Goal: Task Accomplishment & Management: Use online tool/utility

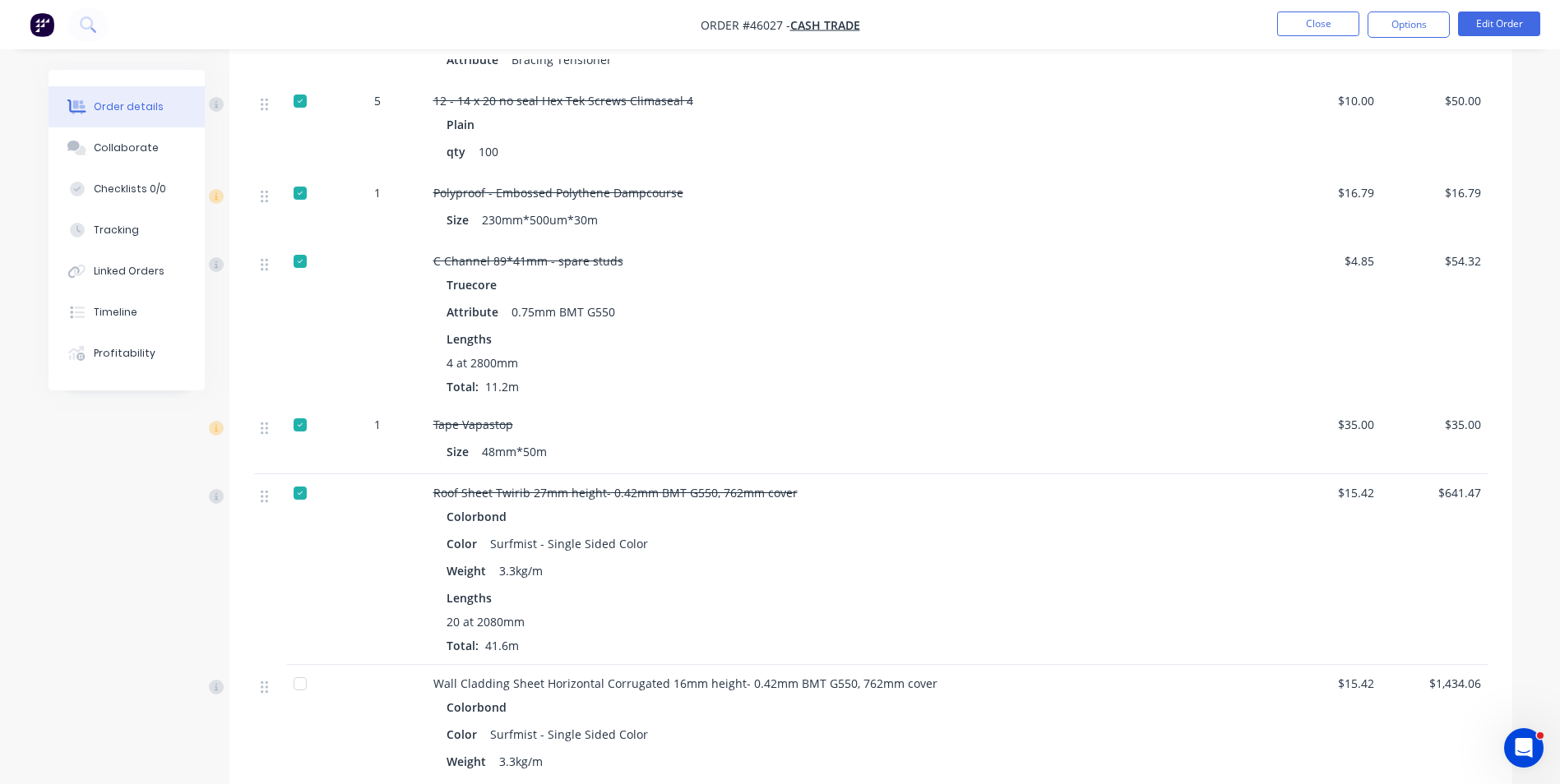
click at [1024, 613] on div "20 at 2080mm" at bounding box center [797, 621] width 701 height 17
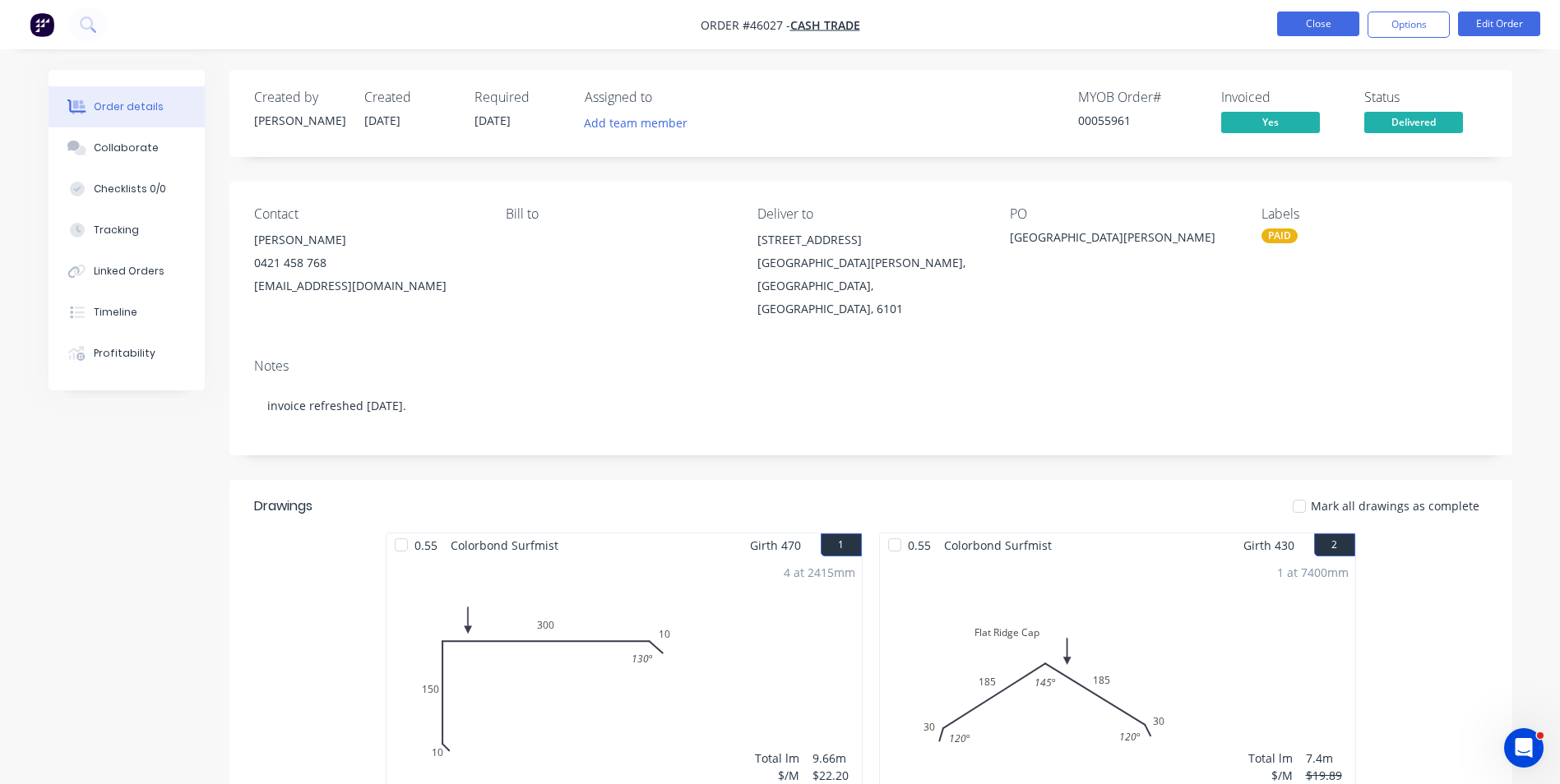
click at [1328, 24] on button "Close" at bounding box center [1318, 24] width 83 height 24
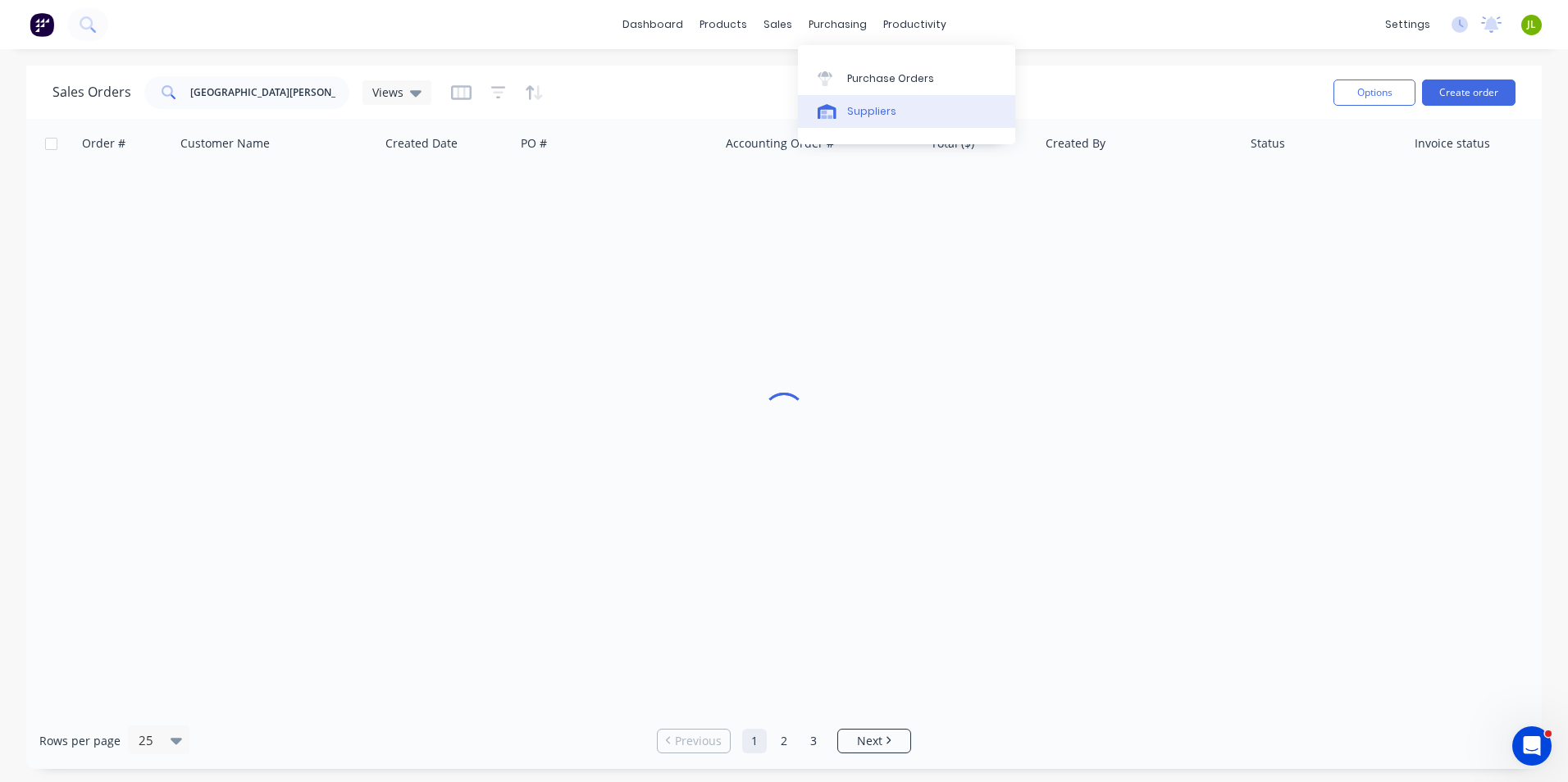
click at [840, 113] on div at bounding box center [829, 112] width 24 height 15
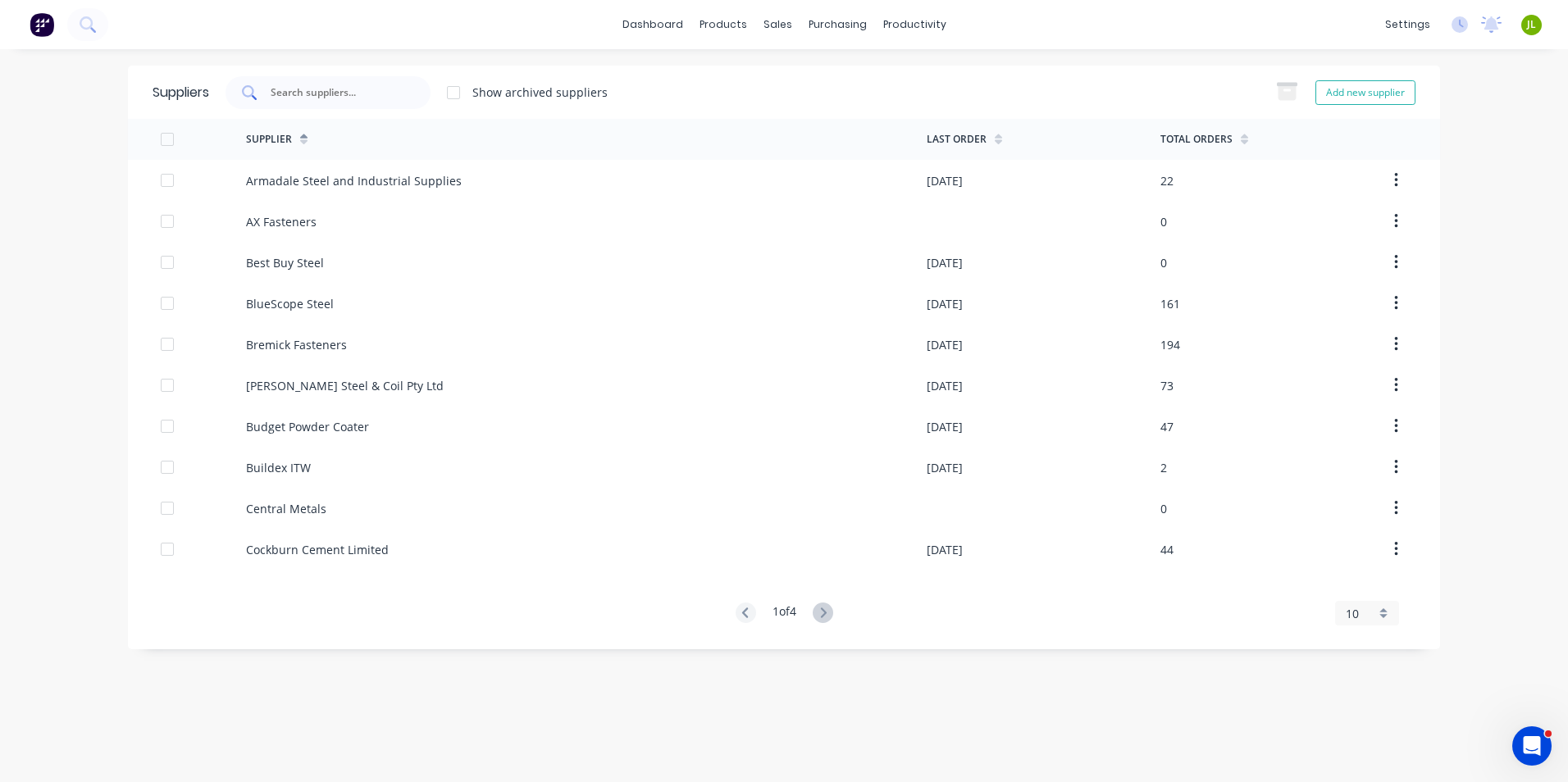
click at [392, 97] on input "text" at bounding box center [337, 93] width 136 height 17
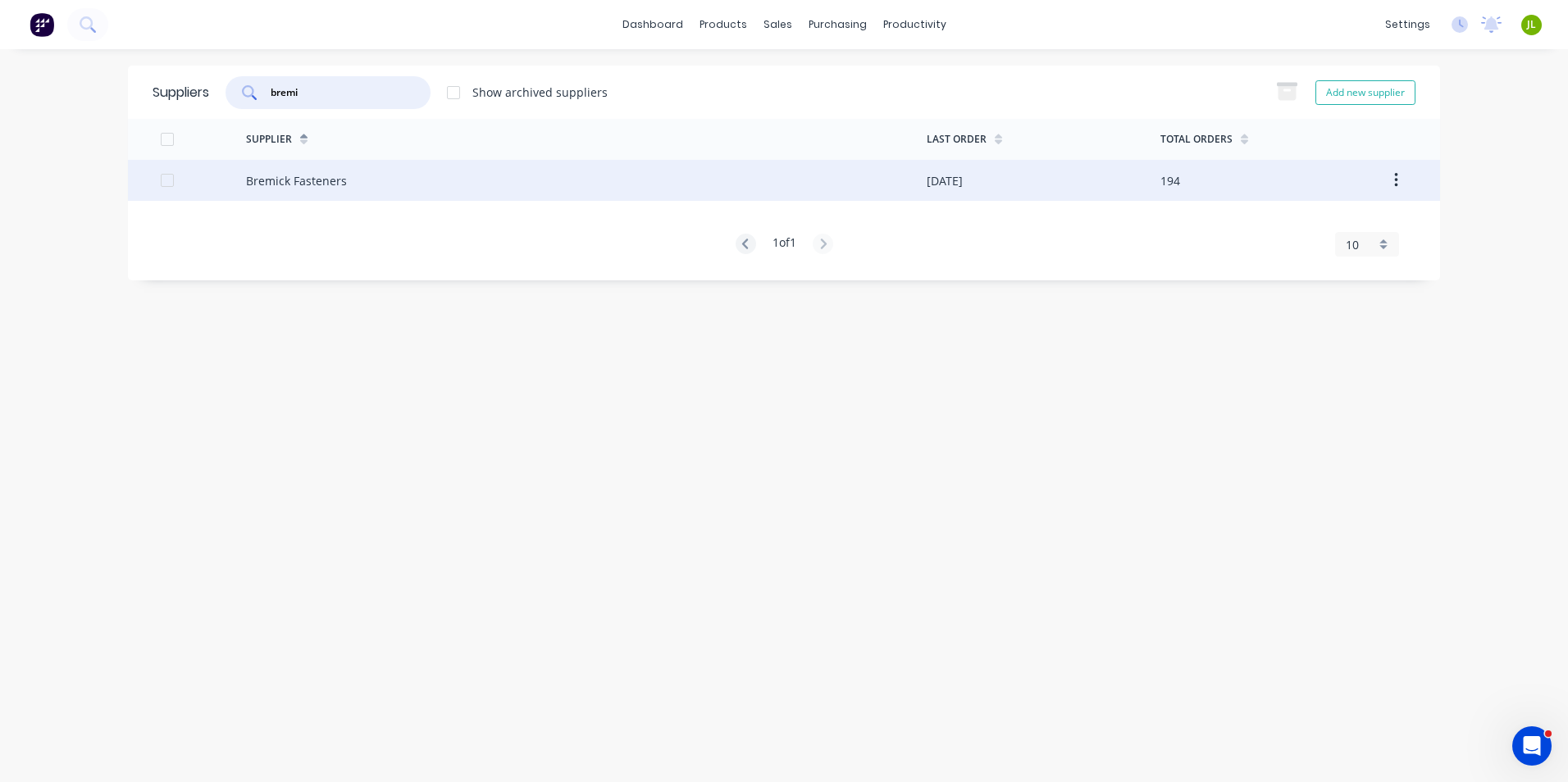
type input "bremi"
click at [380, 160] on div "Bremick Fasteners" at bounding box center [587, 180] width 681 height 41
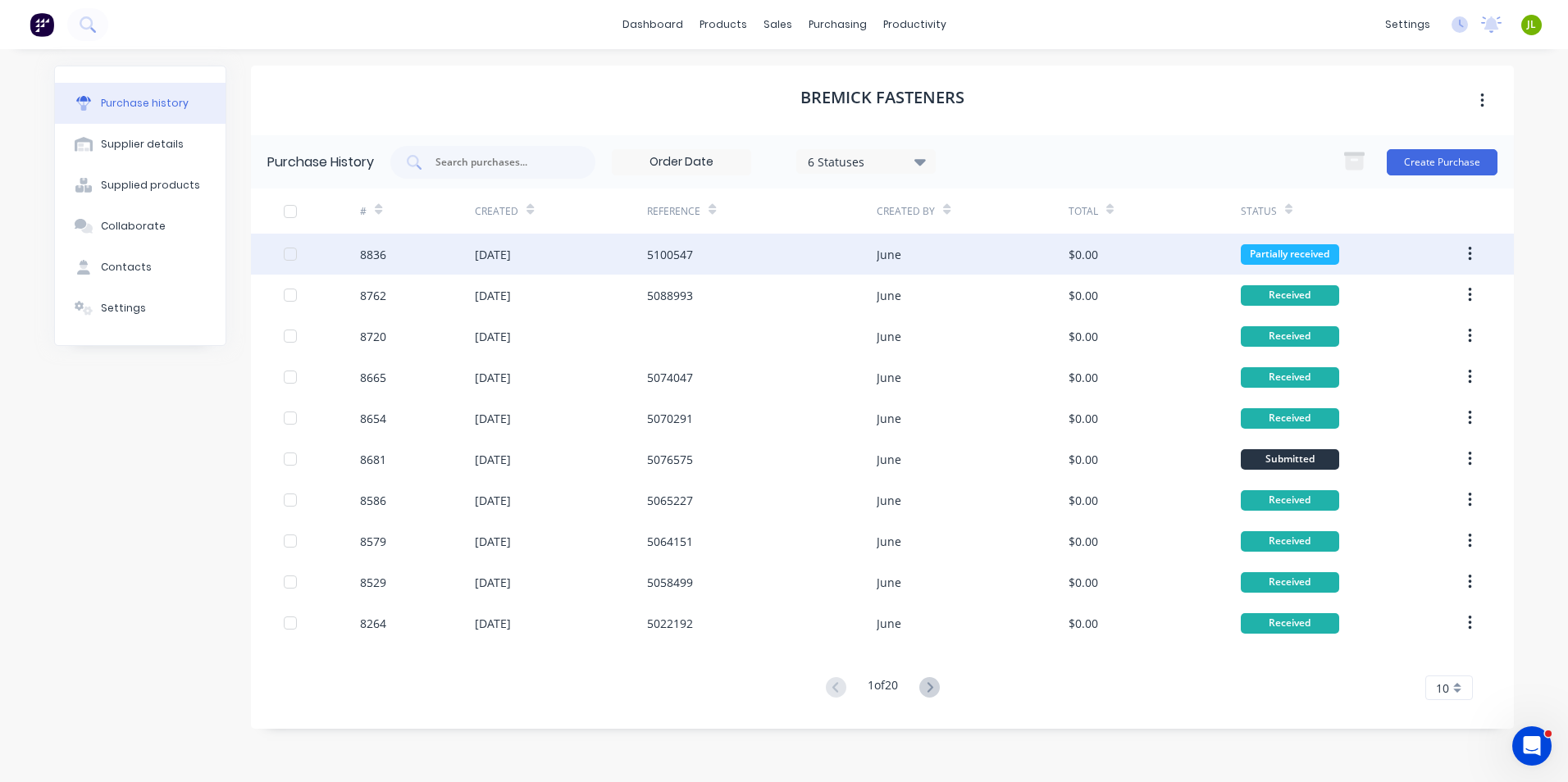
click at [958, 255] on div "June" at bounding box center [971, 254] width 191 height 41
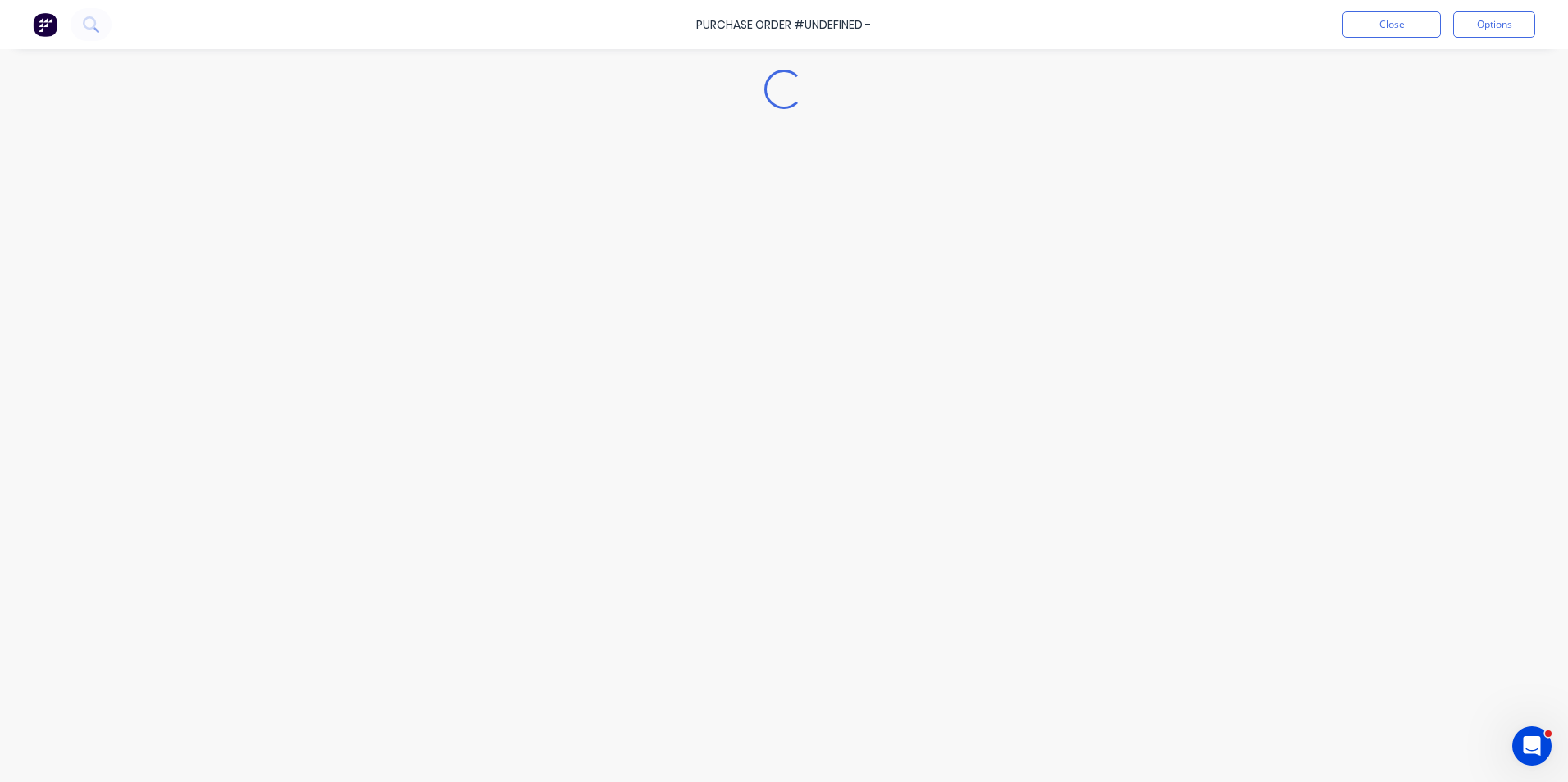
type textarea "x"
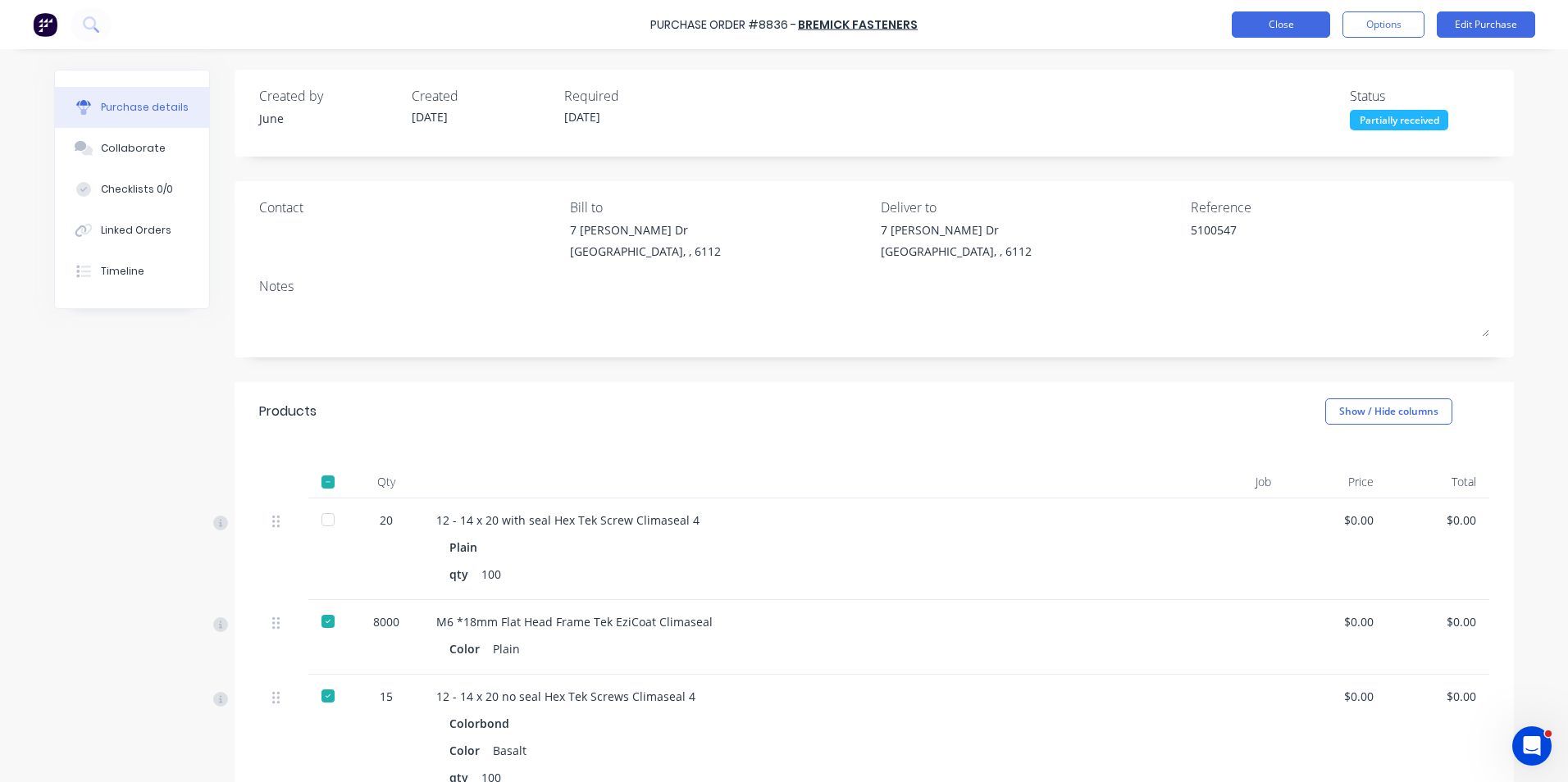
click at [1281, 25] on button "Close" at bounding box center [1281, 24] width 98 height 26
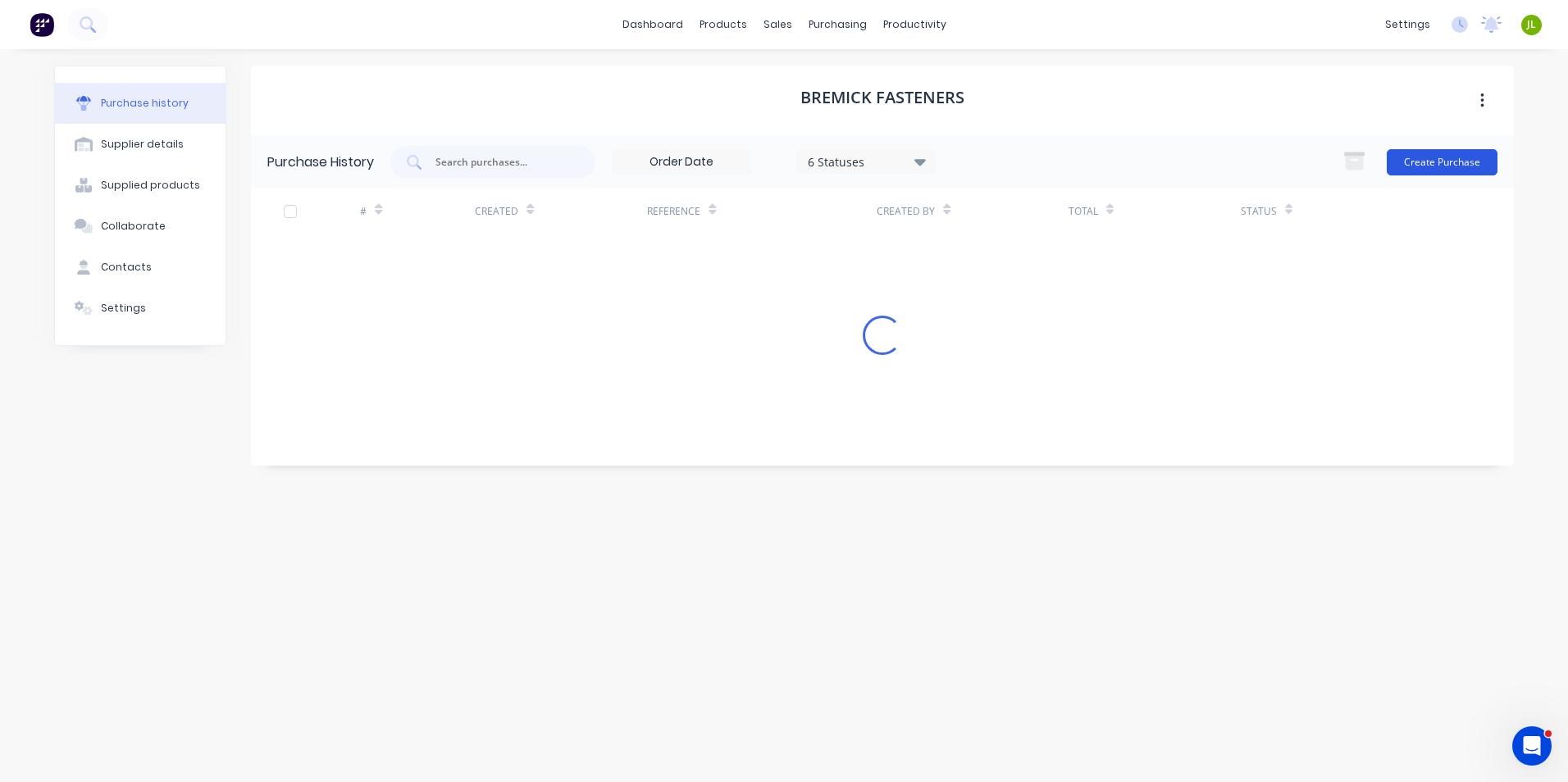
click at [1404, 165] on button "Create Purchase" at bounding box center [1443, 162] width 111 height 26
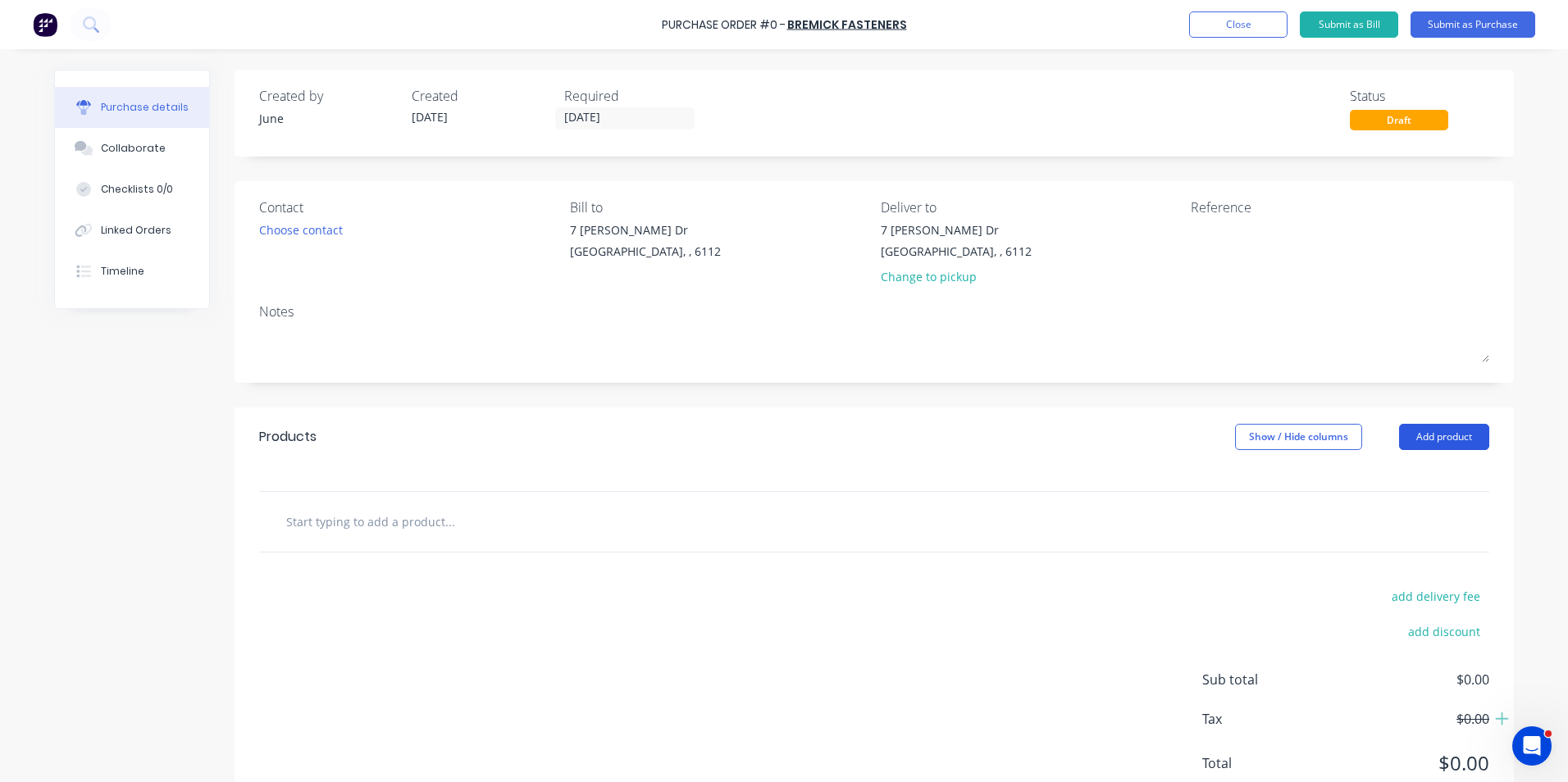
click at [1440, 447] on button "Add product" at bounding box center [1444, 437] width 90 height 26
click at [1365, 491] on button "Product catalogue" at bounding box center [1411, 479] width 155 height 33
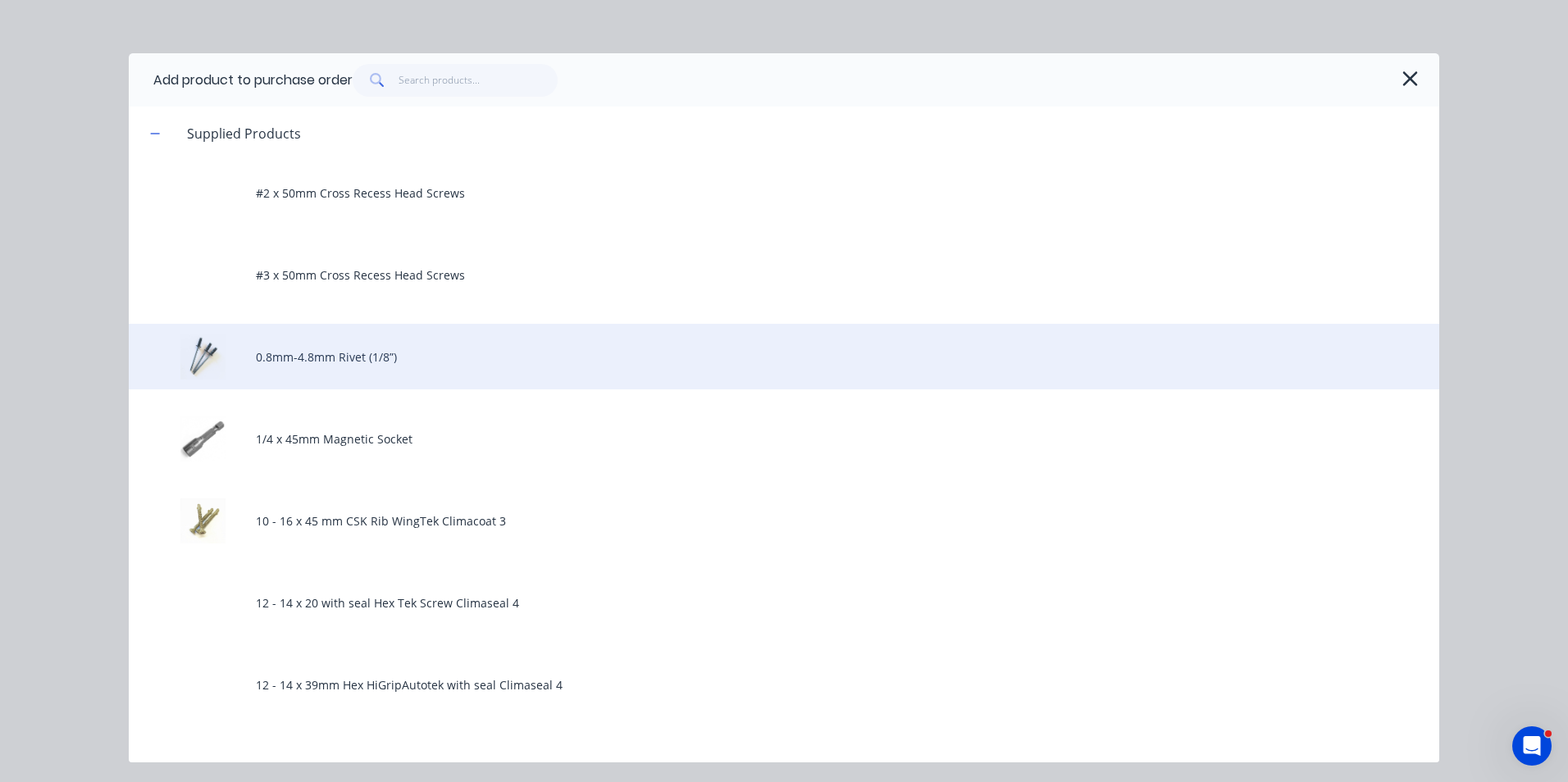
click at [328, 368] on div "0.8mm-4.8mm Rivet (1/8”)" at bounding box center [784, 357] width 1311 height 66
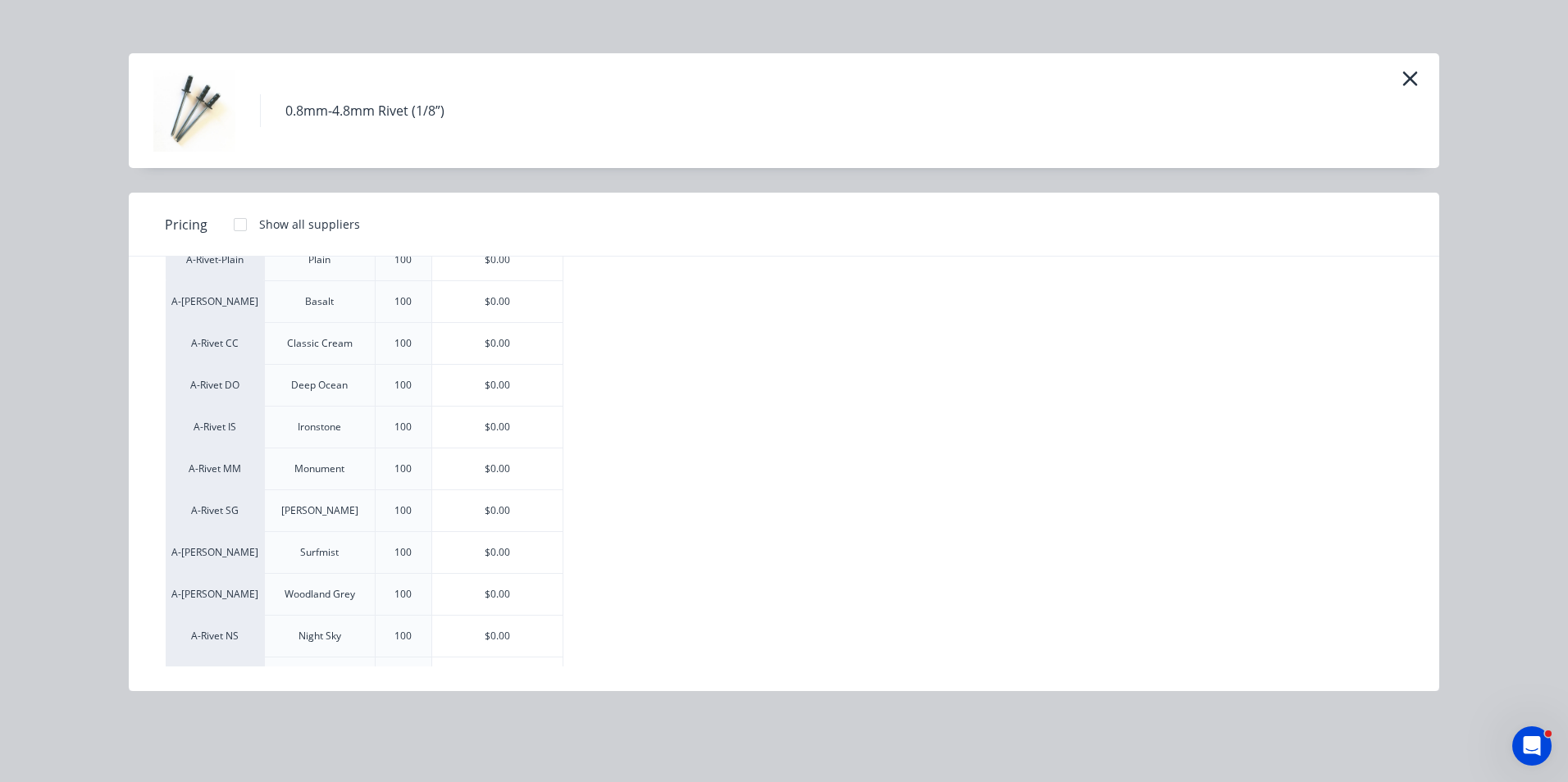
scroll to position [246, 0]
click at [527, 464] on div "$0.00" at bounding box center [497, 470] width 130 height 41
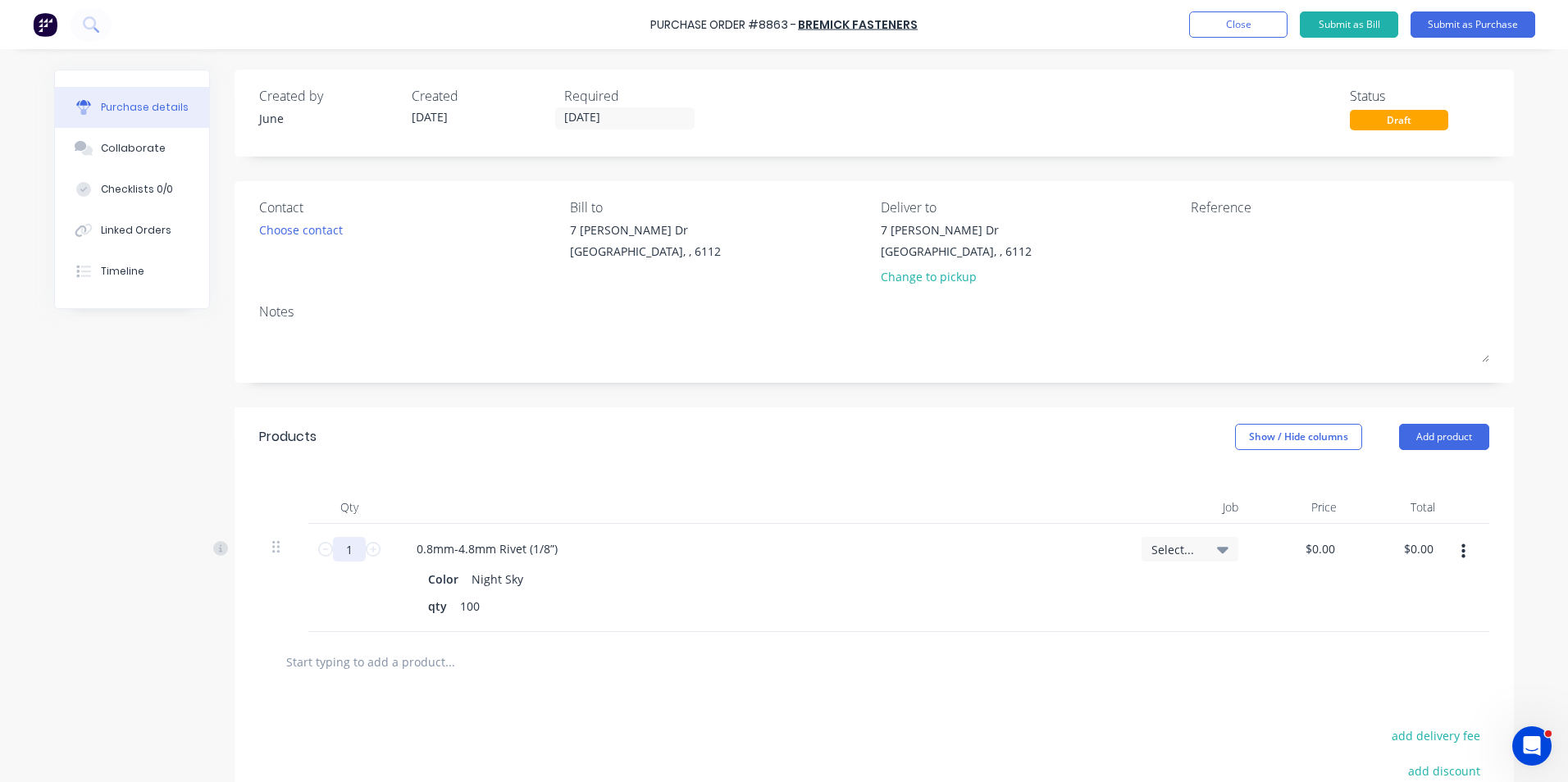
click at [346, 552] on input "1" at bounding box center [349, 548] width 33 height 24
type input "6"
click at [787, 496] on div at bounding box center [760, 507] width 738 height 33
click at [1466, 545] on button "button" at bounding box center [1464, 551] width 39 height 29
click at [1423, 618] on button "Duplicate" at bounding box center [1413, 627] width 139 height 33
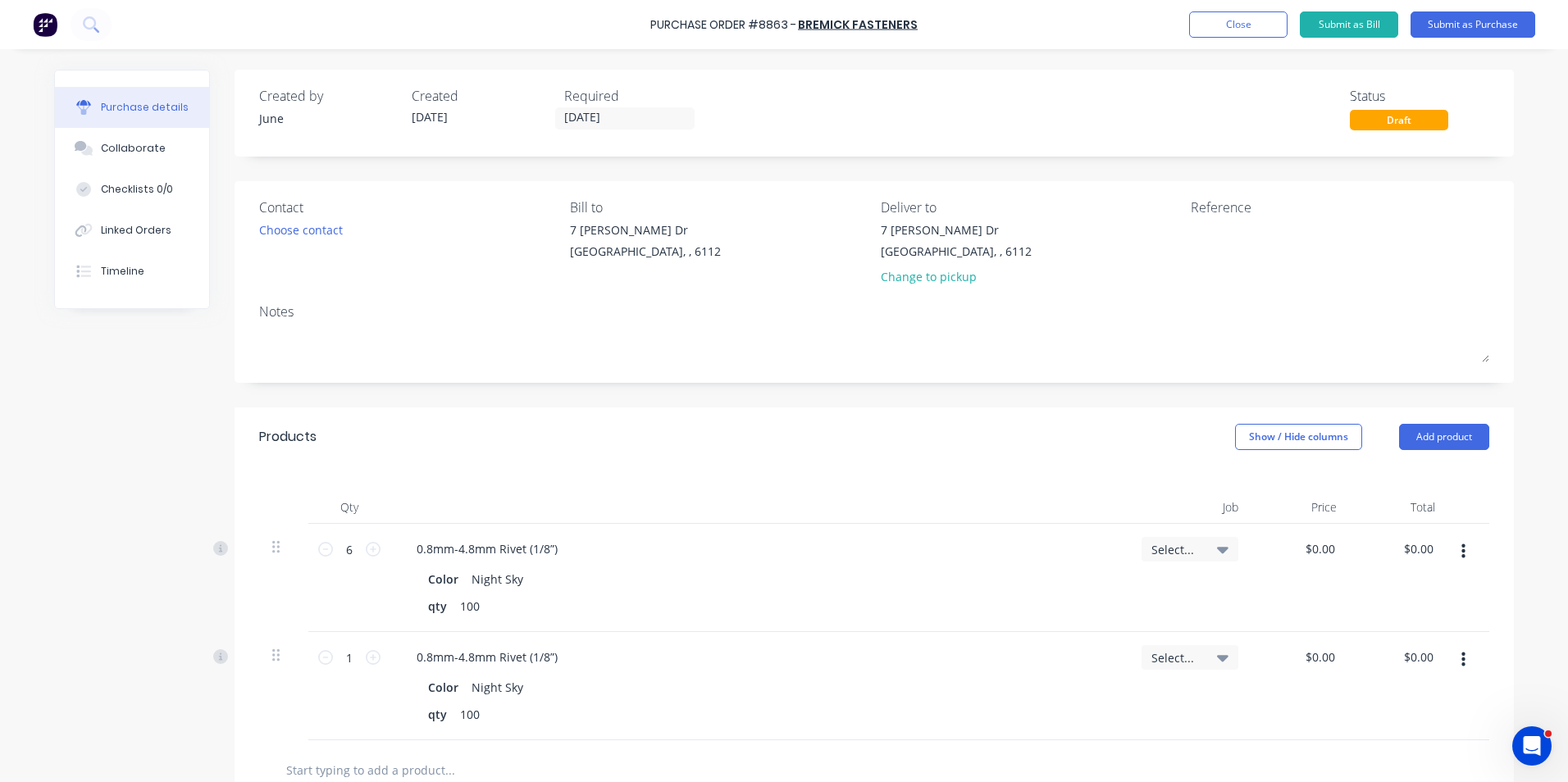
drag, startPoint x: 1455, startPoint y: 662, endPoint x: 1455, endPoint y: 681, distance: 19.0
click at [1461, 669] on icon "button" at bounding box center [1463, 659] width 4 height 18
click at [1447, 701] on button "Edit" at bounding box center [1413, 703] width 139 height 33
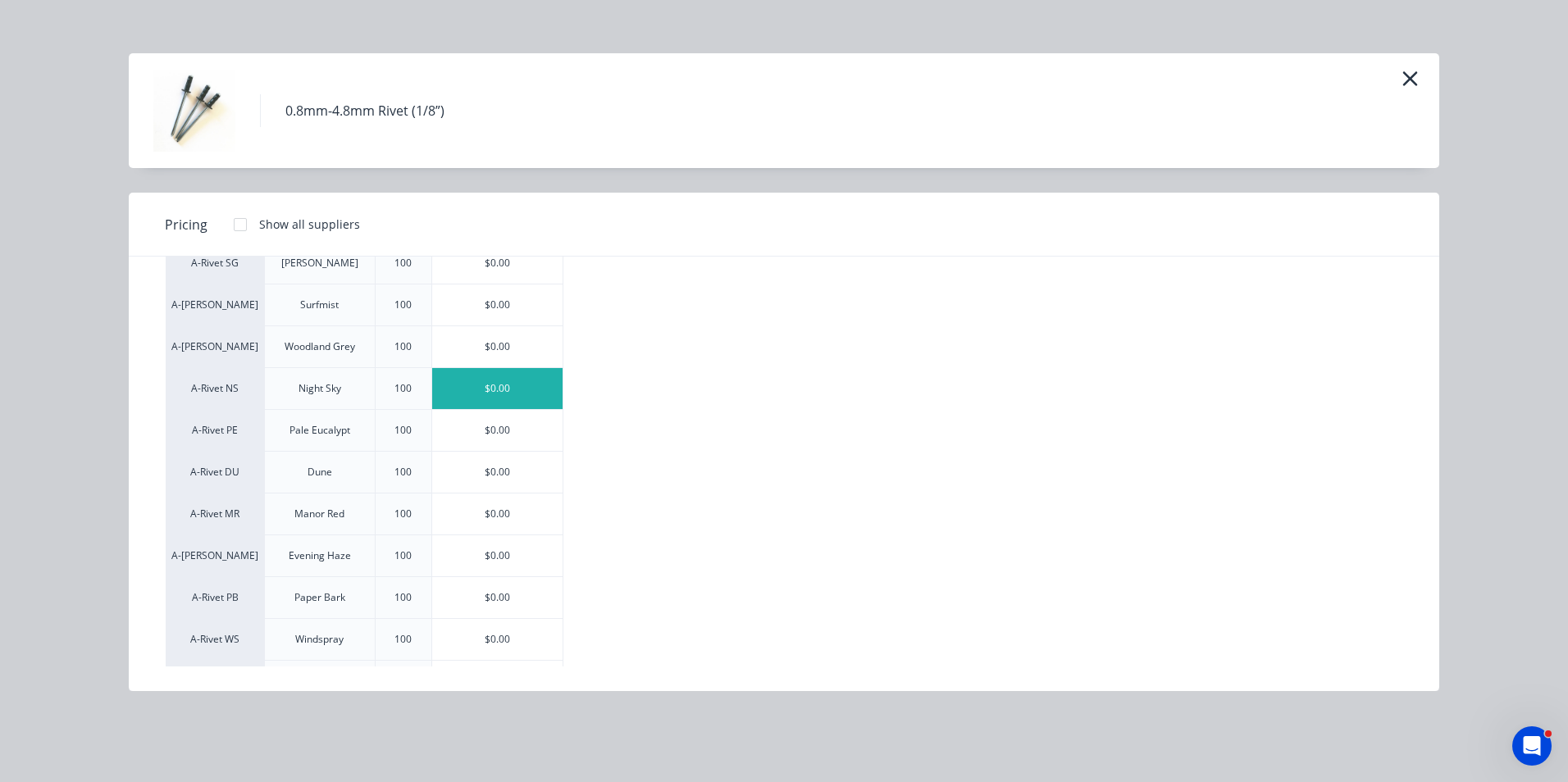
scroll to position [328, 0]
click at [516, 475] on div "$0.00" at bounding box center [497, 471] width 130 height 41
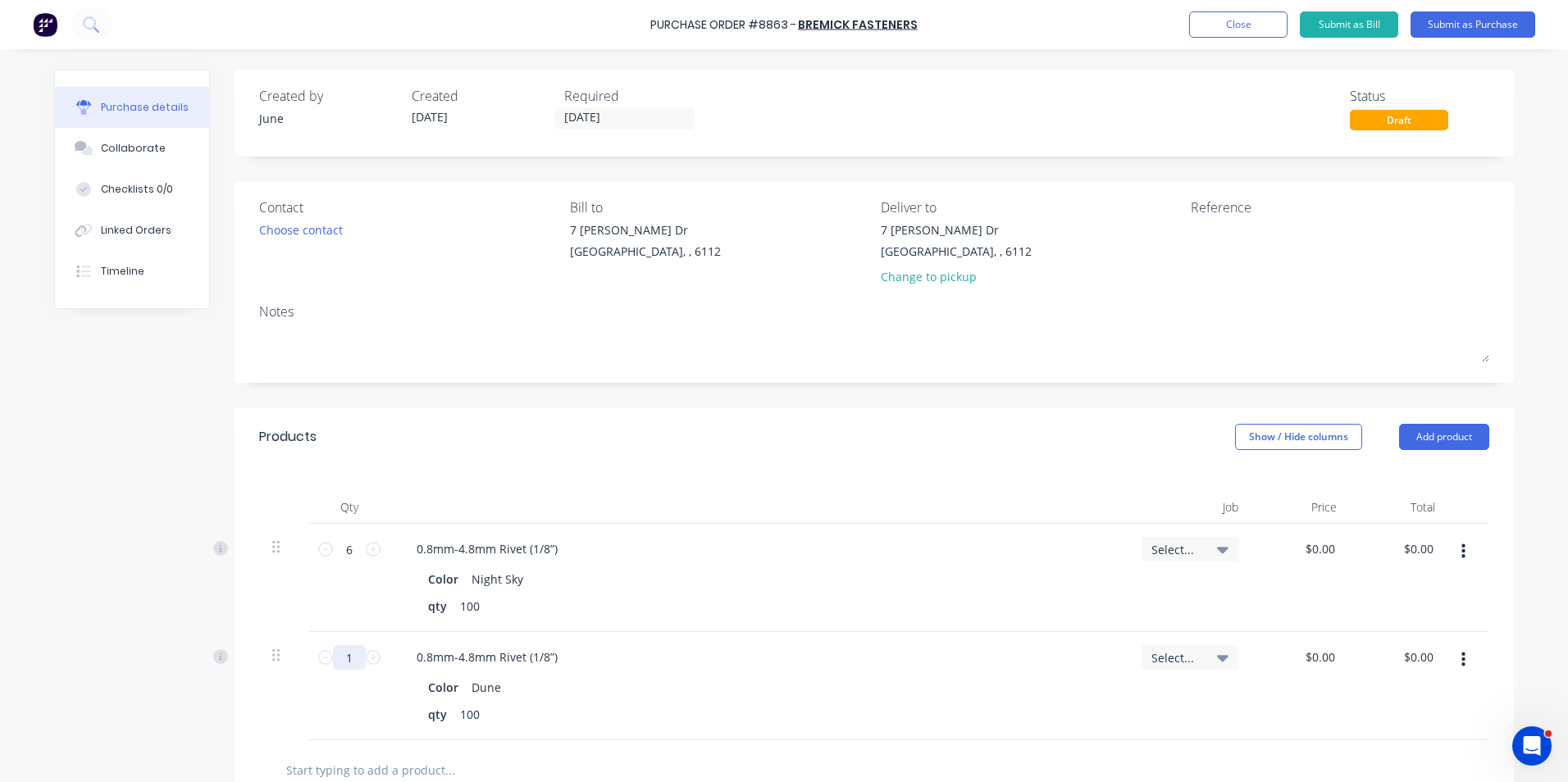
drag, startPoint x: 362, startPoint y: 632, endPoint x: 349, endPoint y: 647, distance: 19.8
click at [360, 635] on div "1 1" at bounding box center [350, 686] width 82 height 108
click at [338, 655] on input "1" at bounding box center [349, 657] width 33 height 24
type input "6"
click at [771, 576] on div "Color Night Sky" at bounding box center [756, 579] width 669 height 24
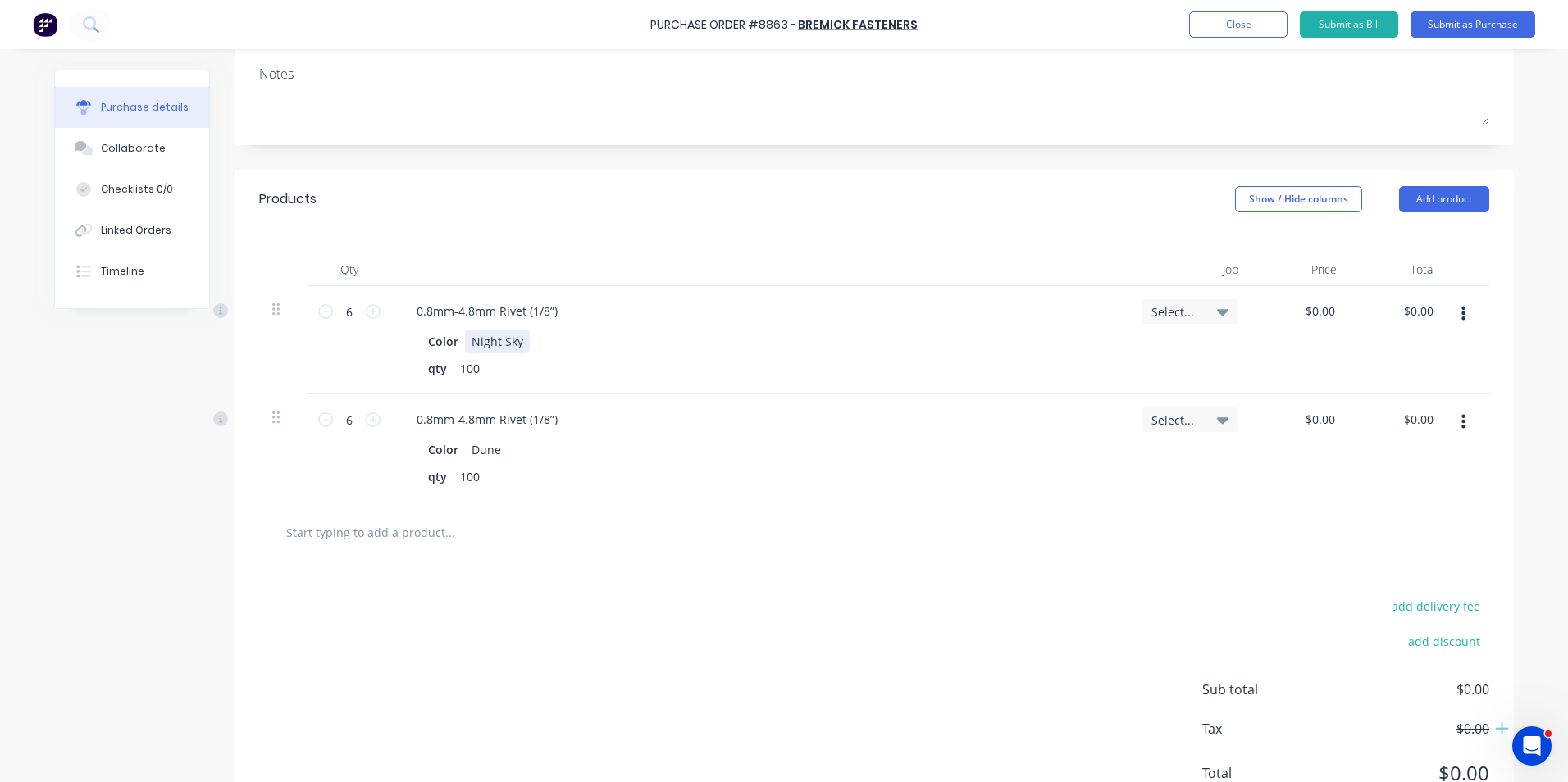
scroll to position [246, 0]
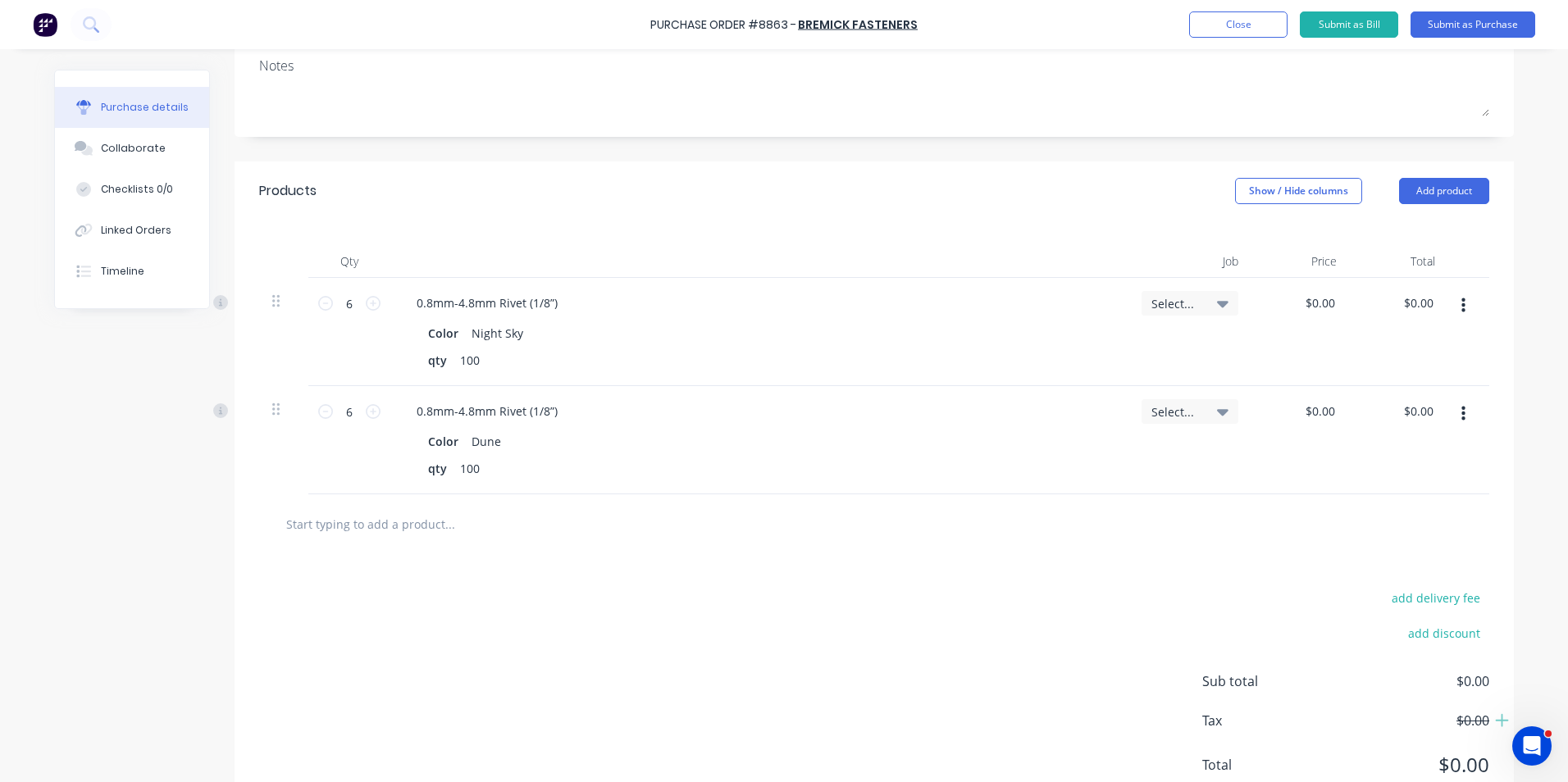
click at [1468, 416] on button "button" at bounding box center [1464, 413] width 39 height 29
click at [1445, 484] on button "Duplicate" at bounding box center [1413, 490] width 139 height 33
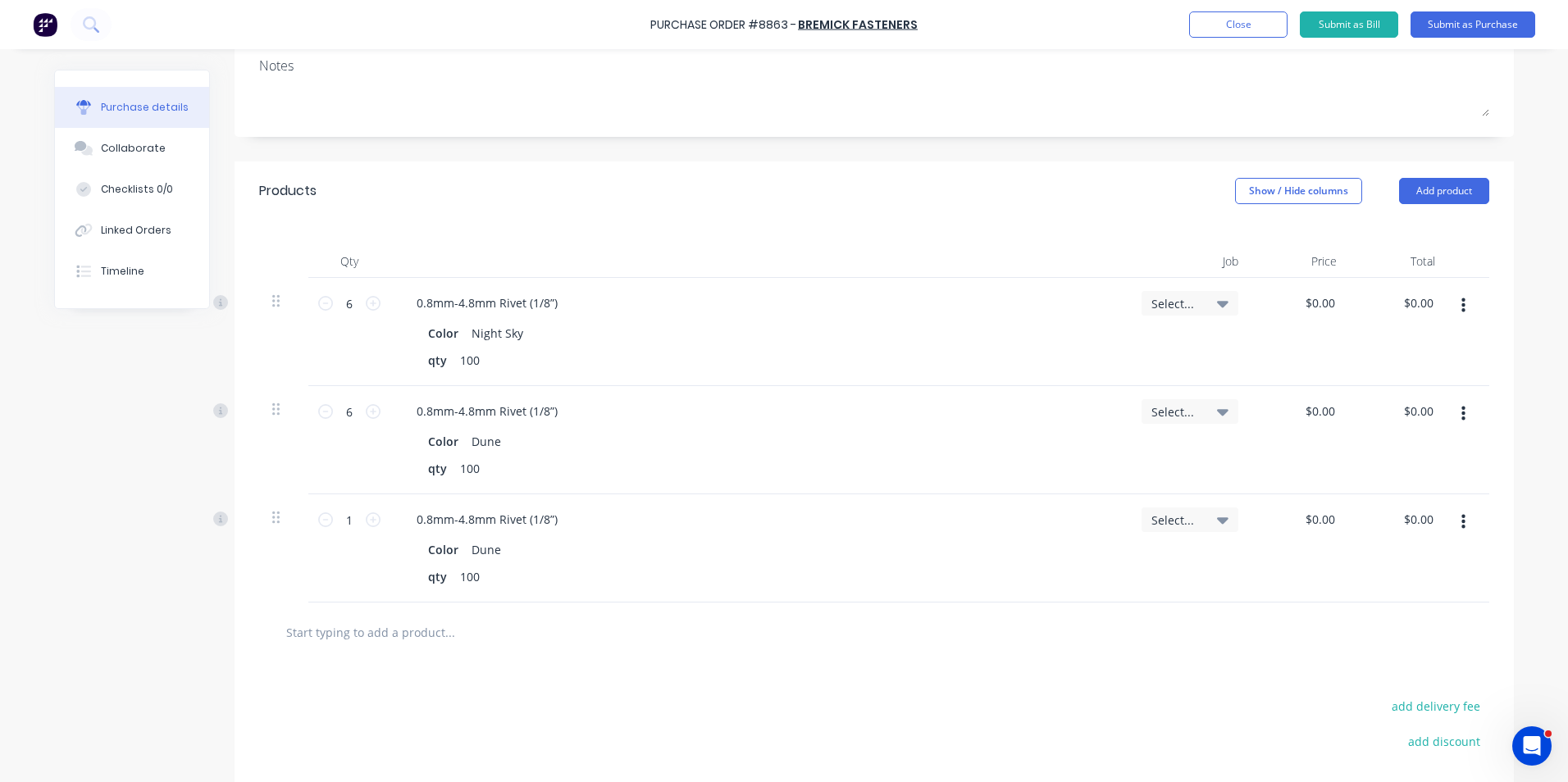
drag, startPoint x: 1465, startPoint y: 524, endPoint x: 1463, endPoint y: 538, distance: 14.1
click at [1465, 527] on button "button" at bounding box center [1464, 522] width 39 height 29
click at [1443, 586] on button "Duplicate" at bounding box center [1413, 598] width 139 height 33
drag, startPoint x: 1450, startPoint y: 525, endPoint x: 1456, endPoint y: 543, distance: 19.0
click at [1450, 527] on button "button" at bounding box center [1464, 522] width 39 height 29
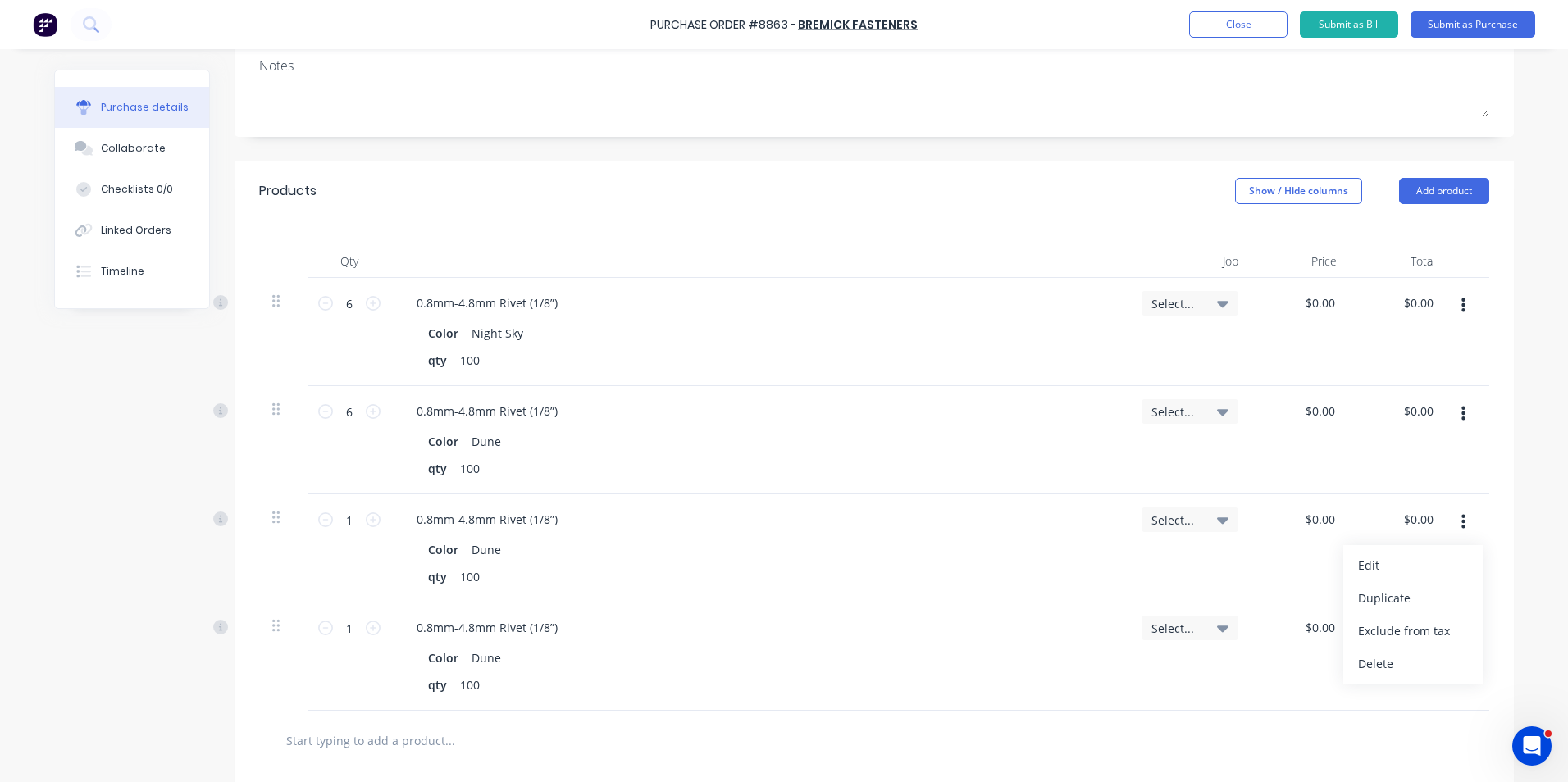
click at [1453, 575] on button "Edit" at bounding box center [1413, 565] width 139 height 33
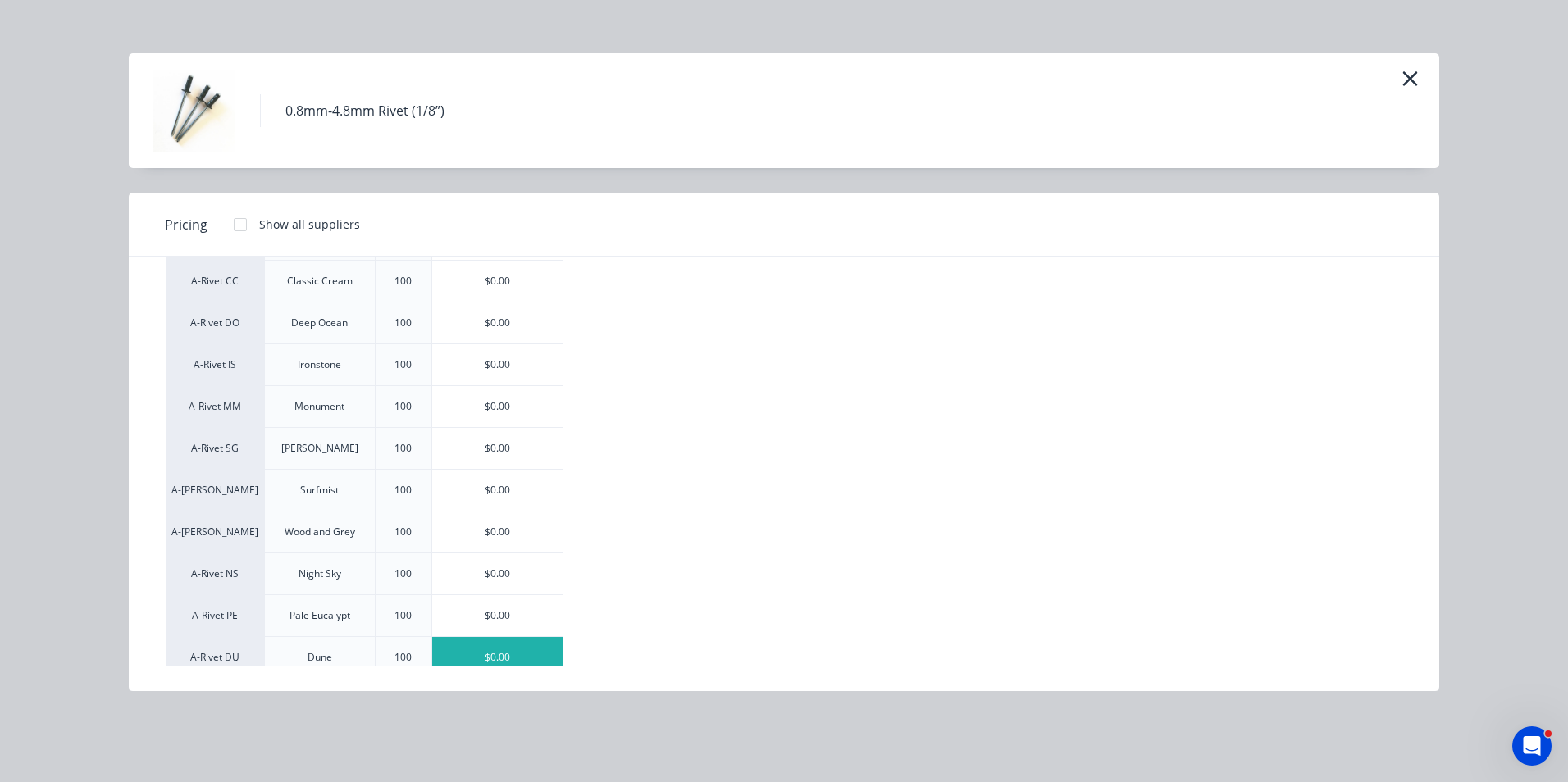
scroll to position [122, 0]
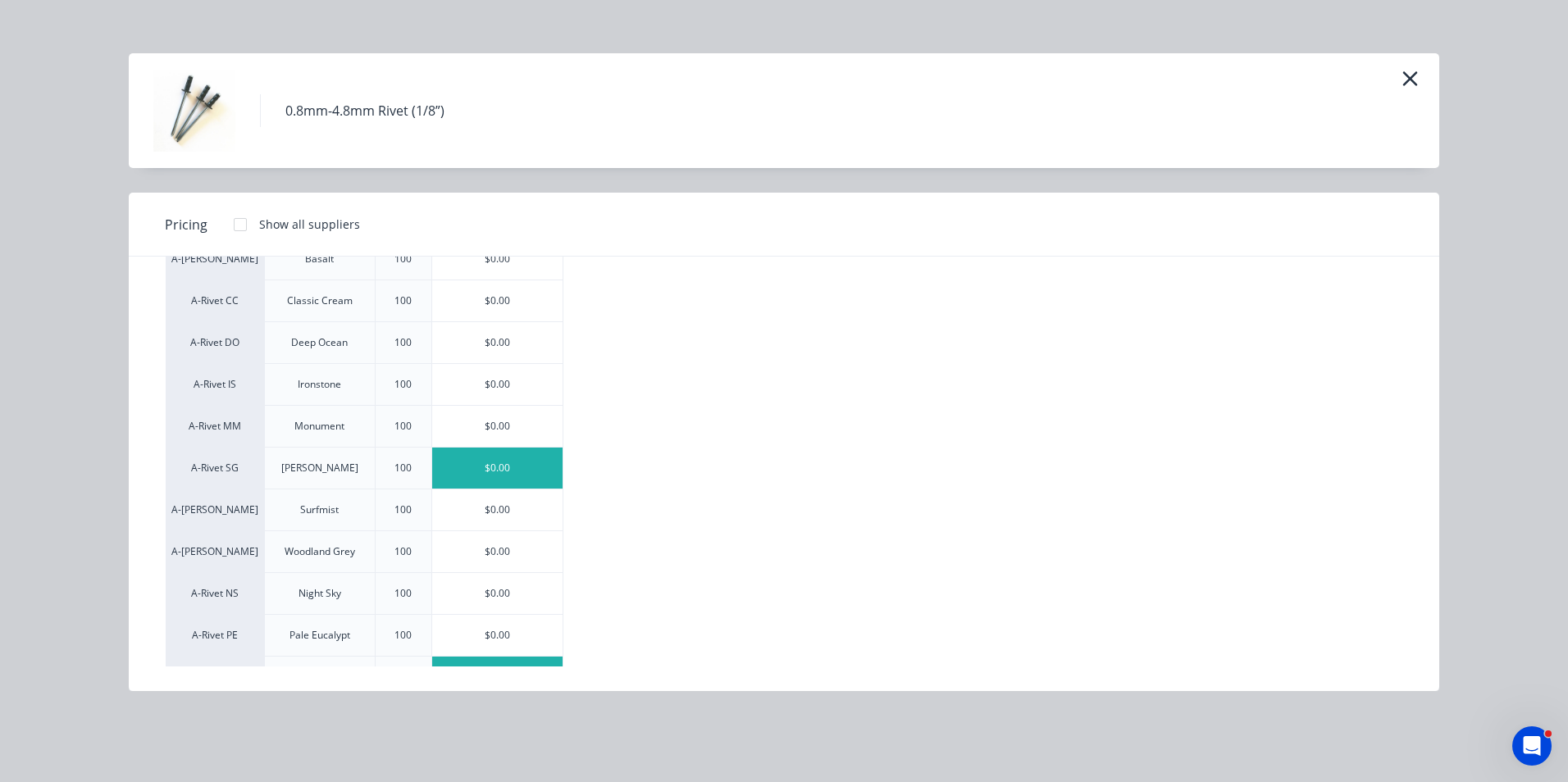
click at [492, 465] on div "$0.00" at bounding box center [497, 468] width 130 height 41
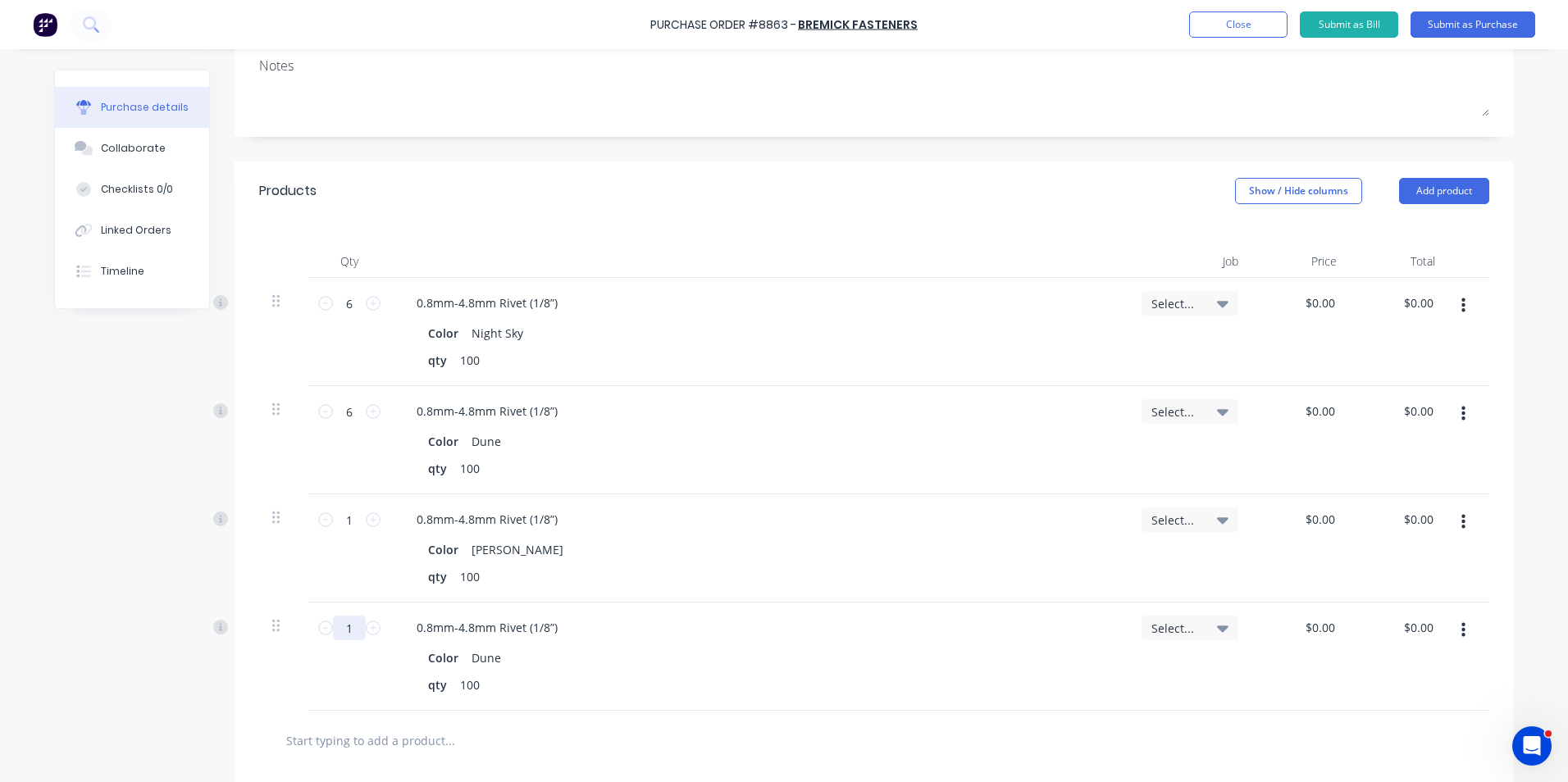
click at [351, 638] on input "1" at bounding box center [349, 627] width 33 height 24
click at [343, 506] on div "1 1" at bounding box center [350, 548] width 82 height 108
click at [366, 524] on icon at bounding box center [373, 520] width 15 height 15
click at [350, 527] on input "2" at bounding box center [349, 519] width 33 height 24
type input "10"
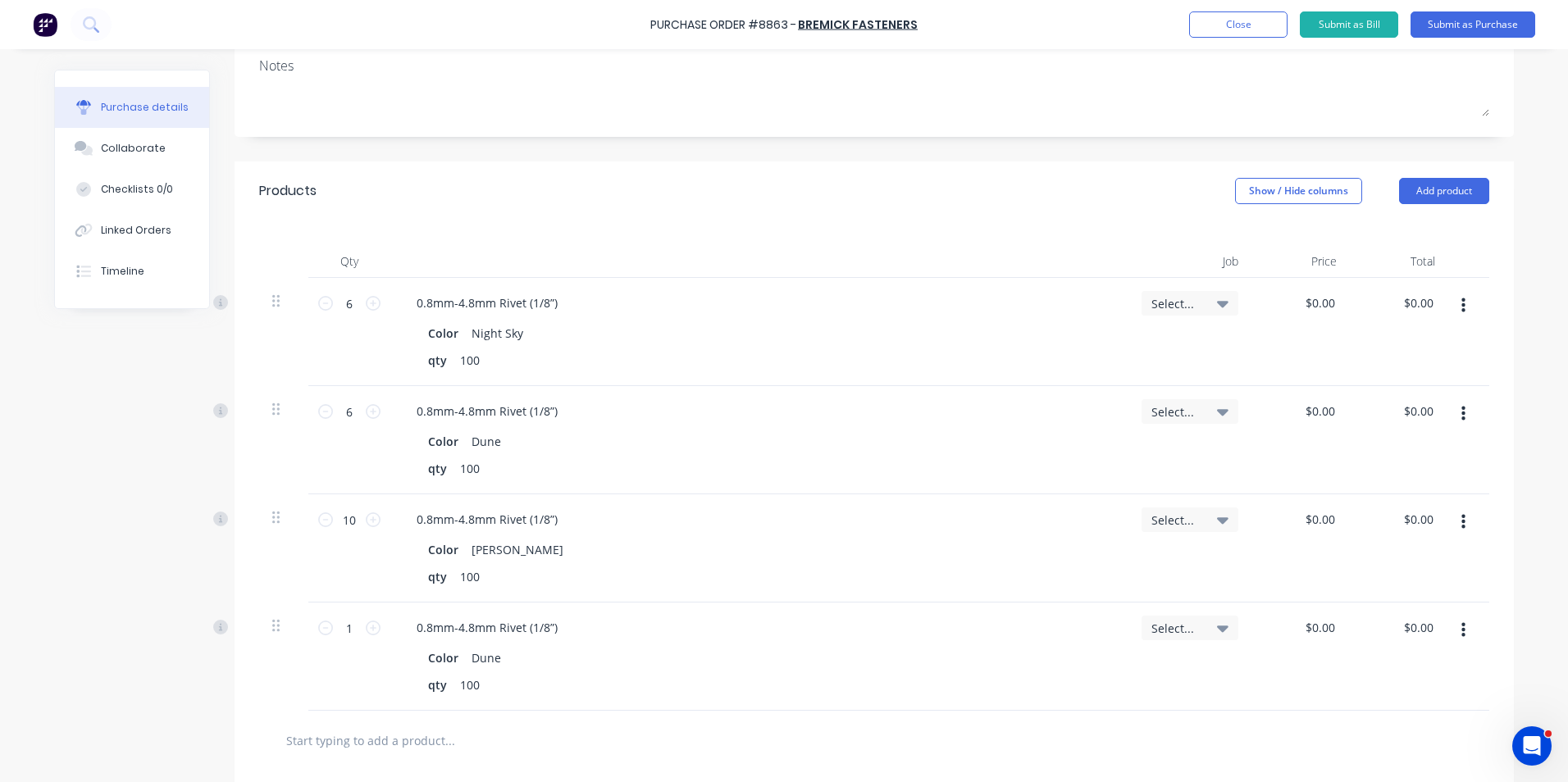
click at [358, 567] on div "10 10" at bounding box center [350, 548] width 82 height 108
click at [1462, 622] on button "button" at bounding box center [1464, 630] width 39 height 29
click at [1437, 688] on button "Edit" at bounding box center [1413, 674] width 139 height 33
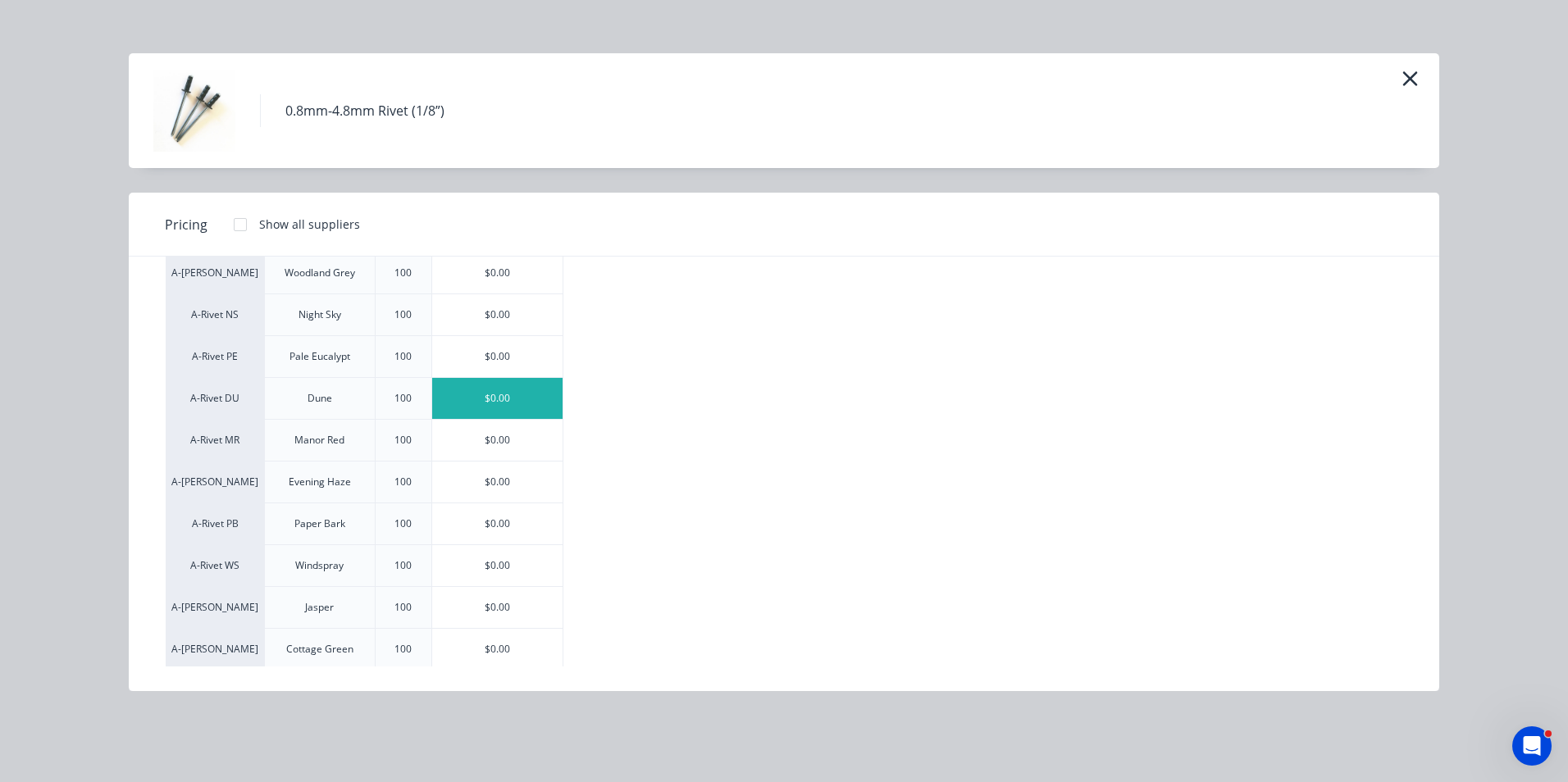
scroll to position [492, 0]
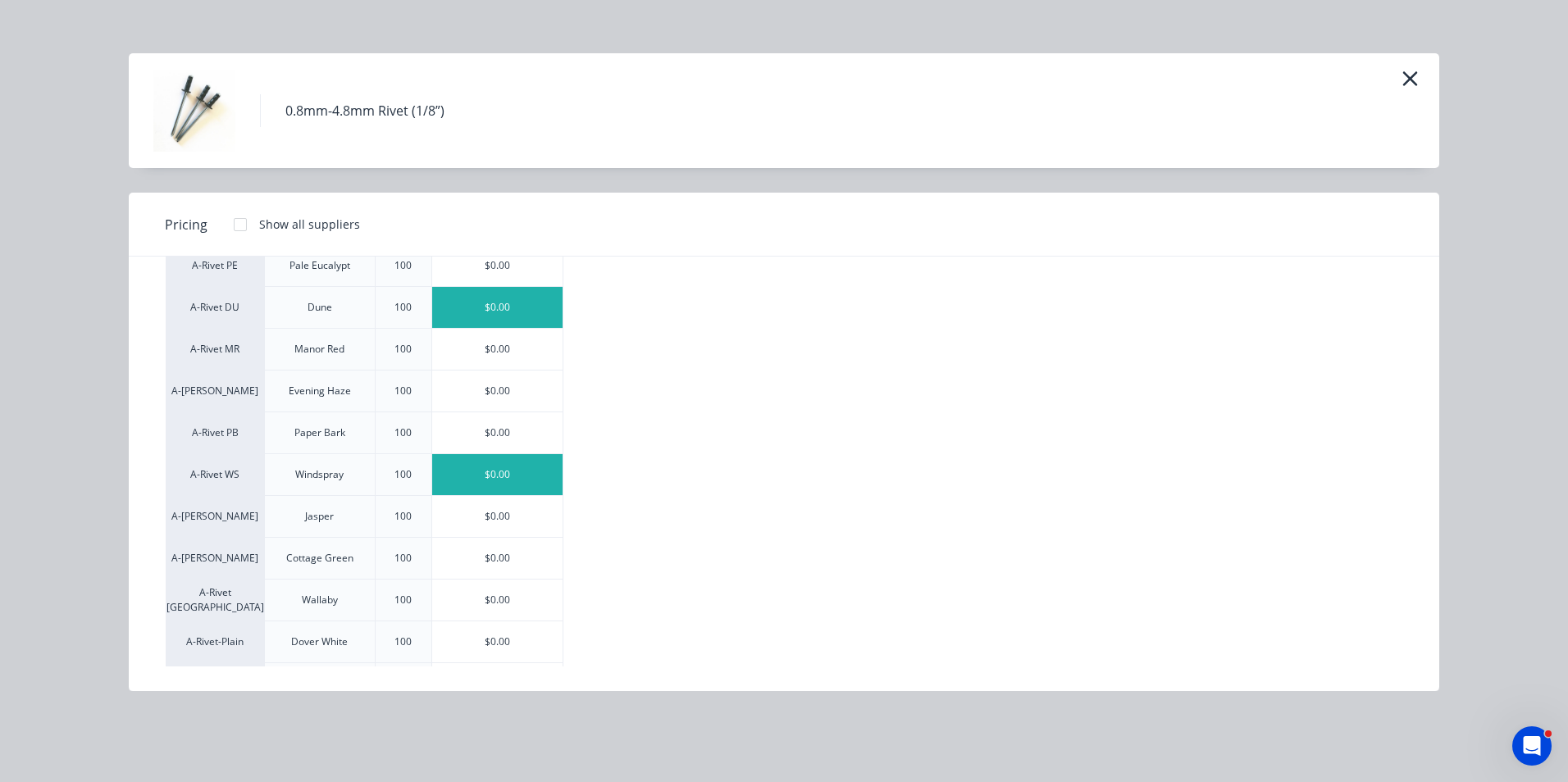
click at [492, 476] on div "$0.00" at bounding box center [497, 475] width 130 height 41
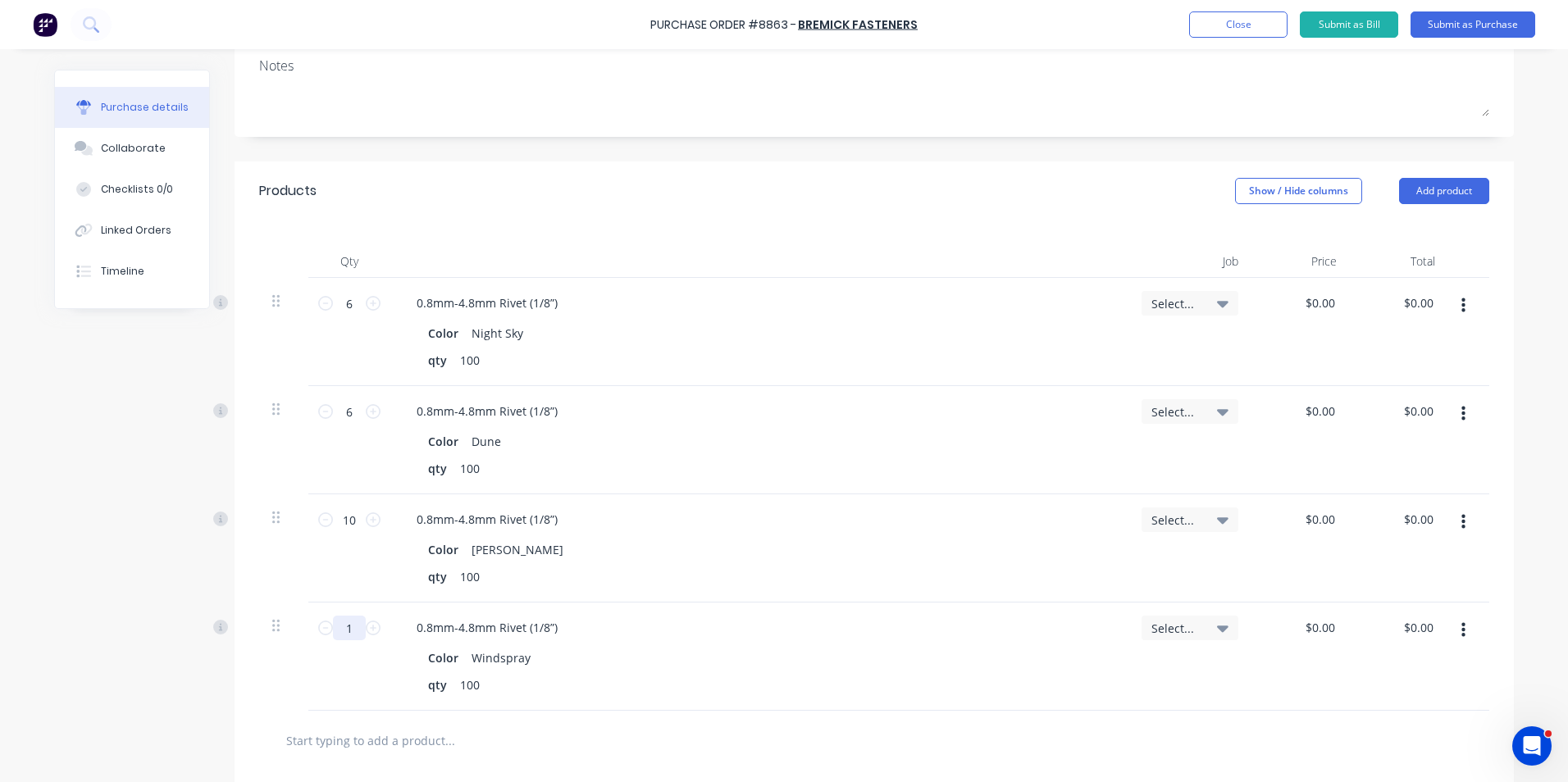
click at [343, 625] on input "1" at bounding box center [349, 627] width 33 height 24
type input "6"
click at [328, 691] on div "6 6" at bounding box center [350, 656] width 82 height 108
click at [683, 518] on div "0.8mm-4.8mm Rivet (1/8”)" at bounding box center [759, 519] width 712 height 24
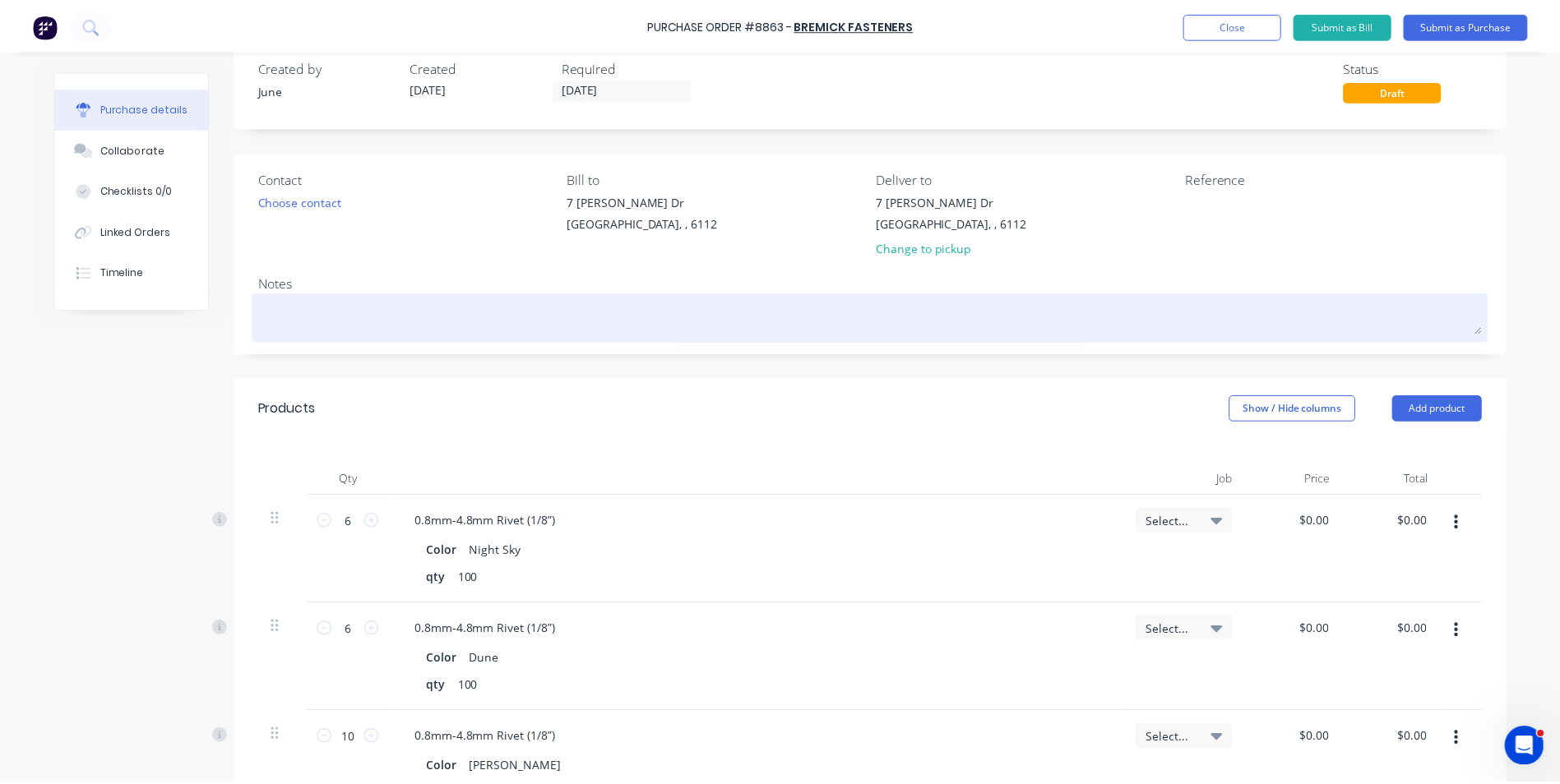
scroll to position [0, 0]
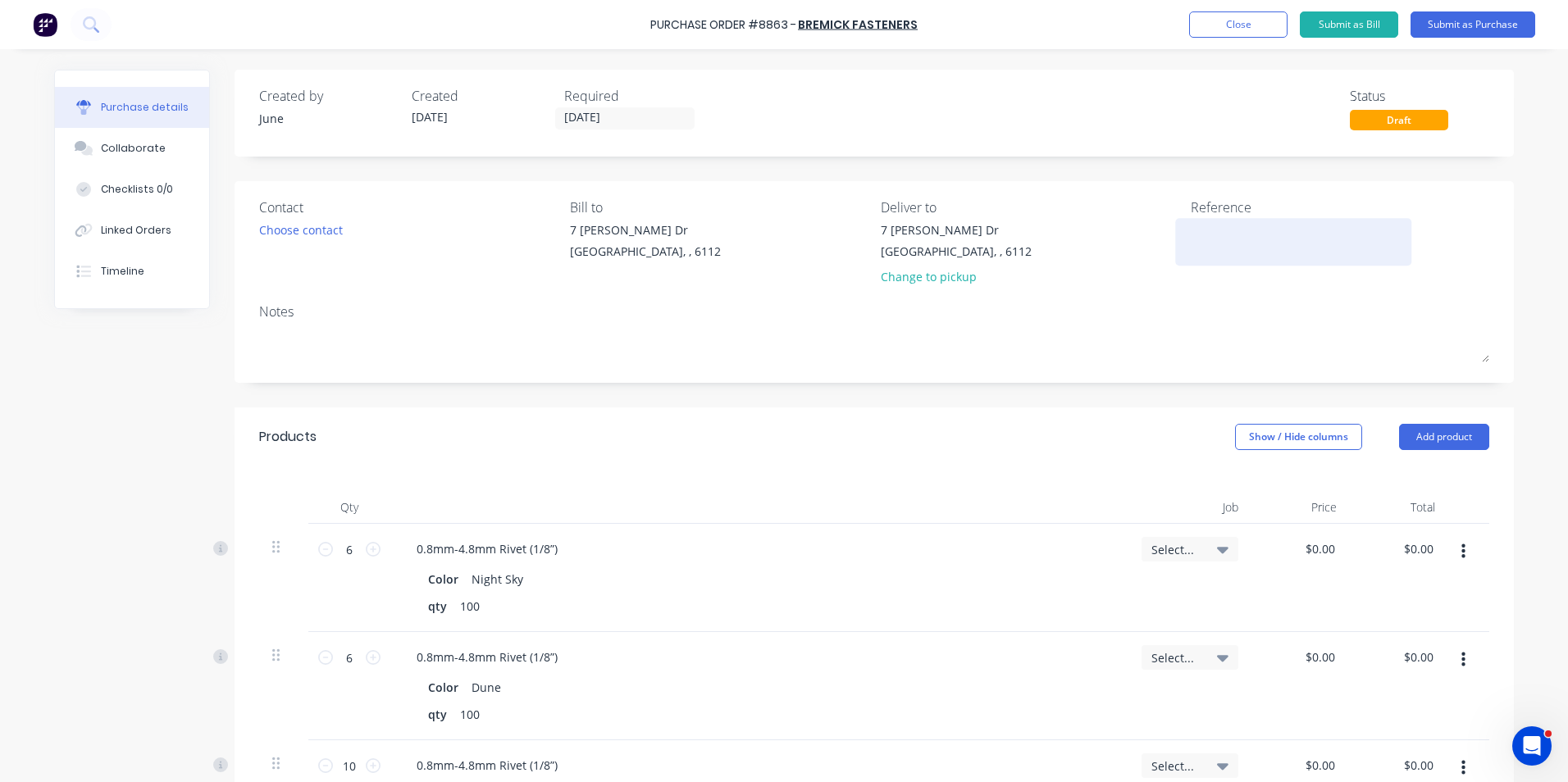
click at [1217, 234] on textarea at bounding box center [1293, 240] width 205 height 37
type textarea "5104106"
type textarea "x"
type textarea "5104106"
click at [1144, 267] on div "[STREET_ADDRESS][PERSON_NAME][PERSON_NAME] Change to pickup" at bounding box center [1029, 258] width 298 height 72
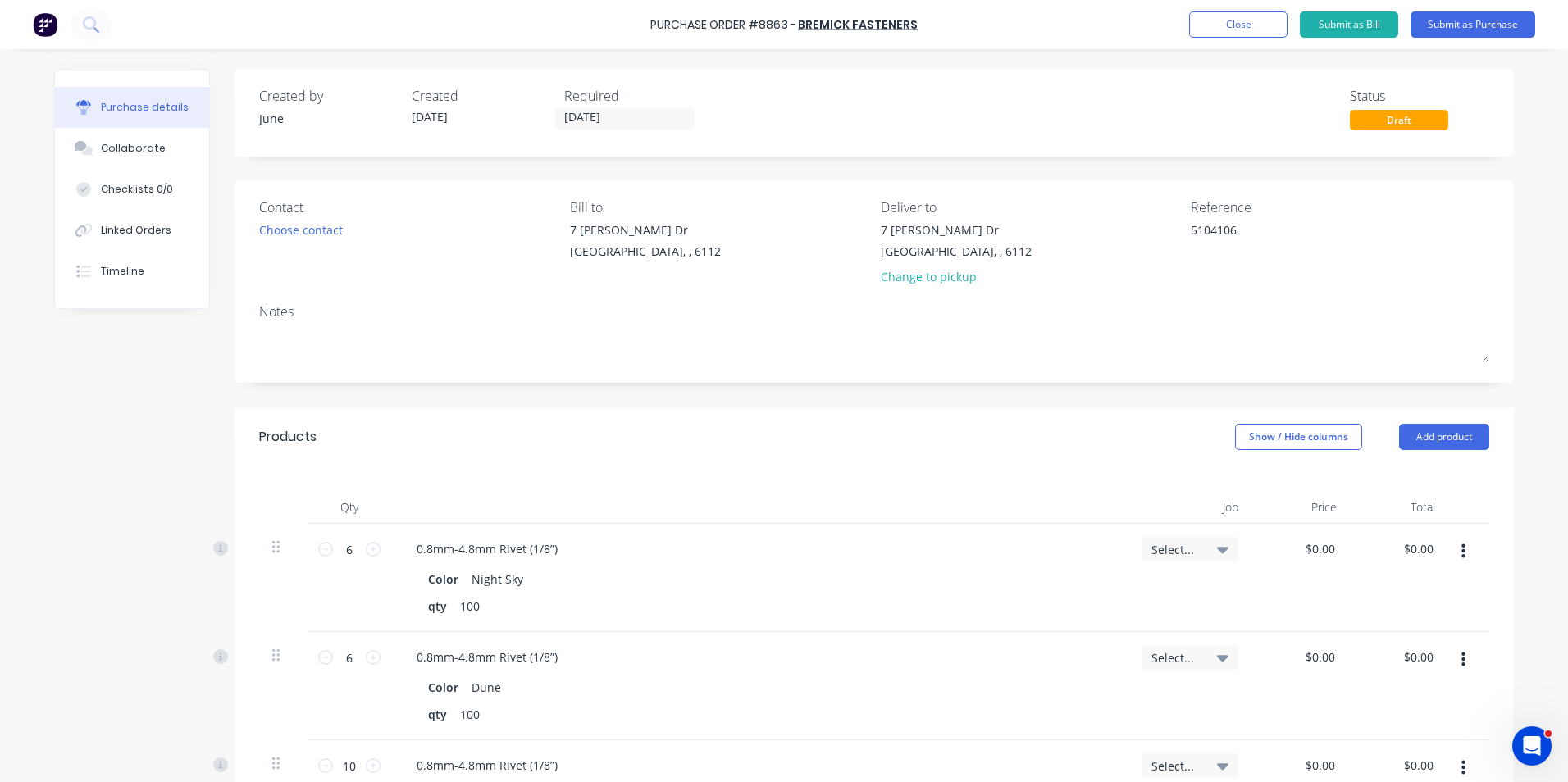
click at [1141, 257] on div "[STREET_ADDRESS][PERSON_NAME][PERSON_NAME] Change to pickup" at bounding box center [1029, 258] width 298 height 72
click at [1362, 126] on div "Draft" at bounding box center [1399, 120] width 98 height 20
click at [1468, 25] on button "Submit as Purchase" at bounding box center [1473, 24] width 124 height 26
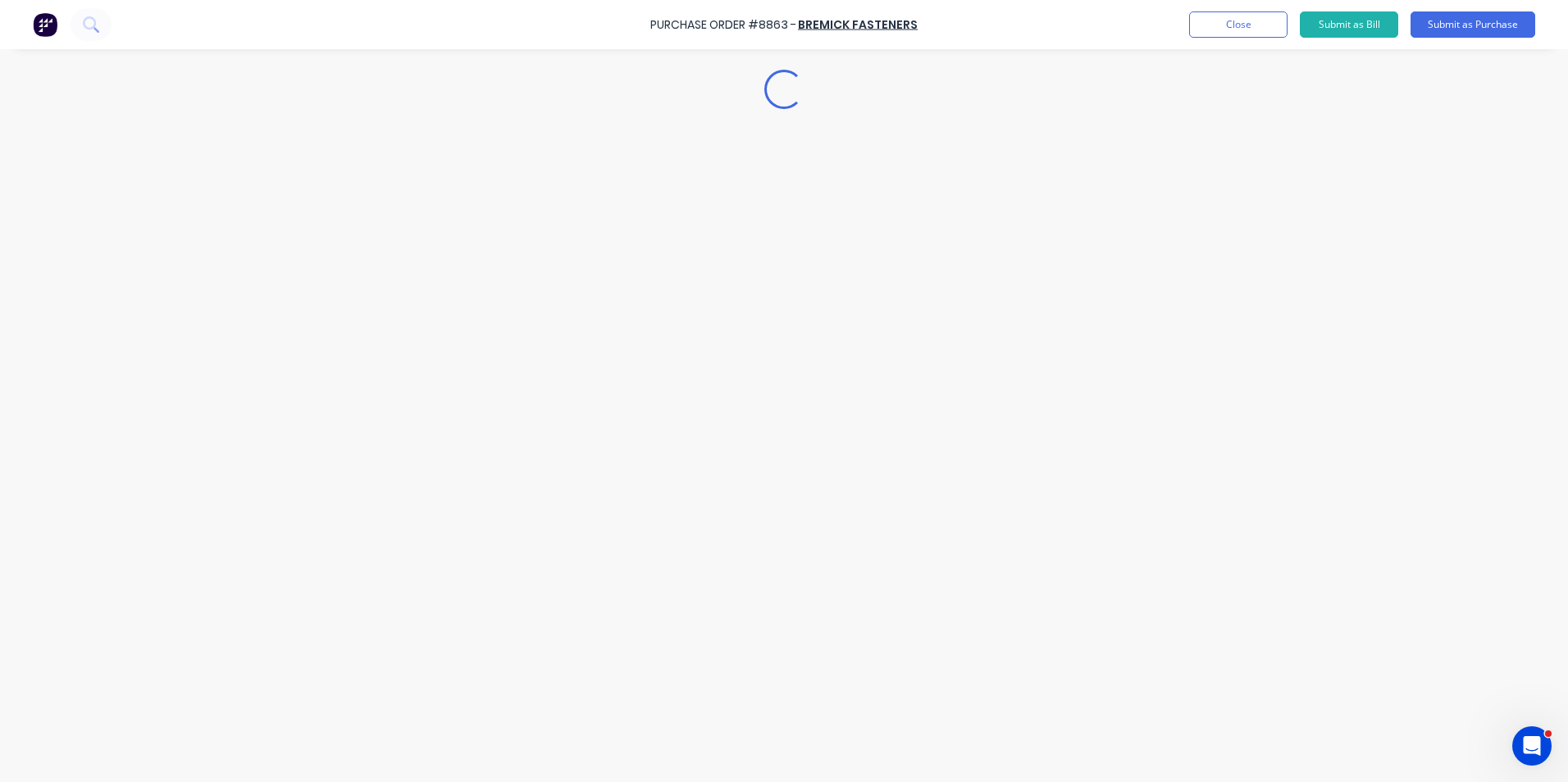
type textarea "x"
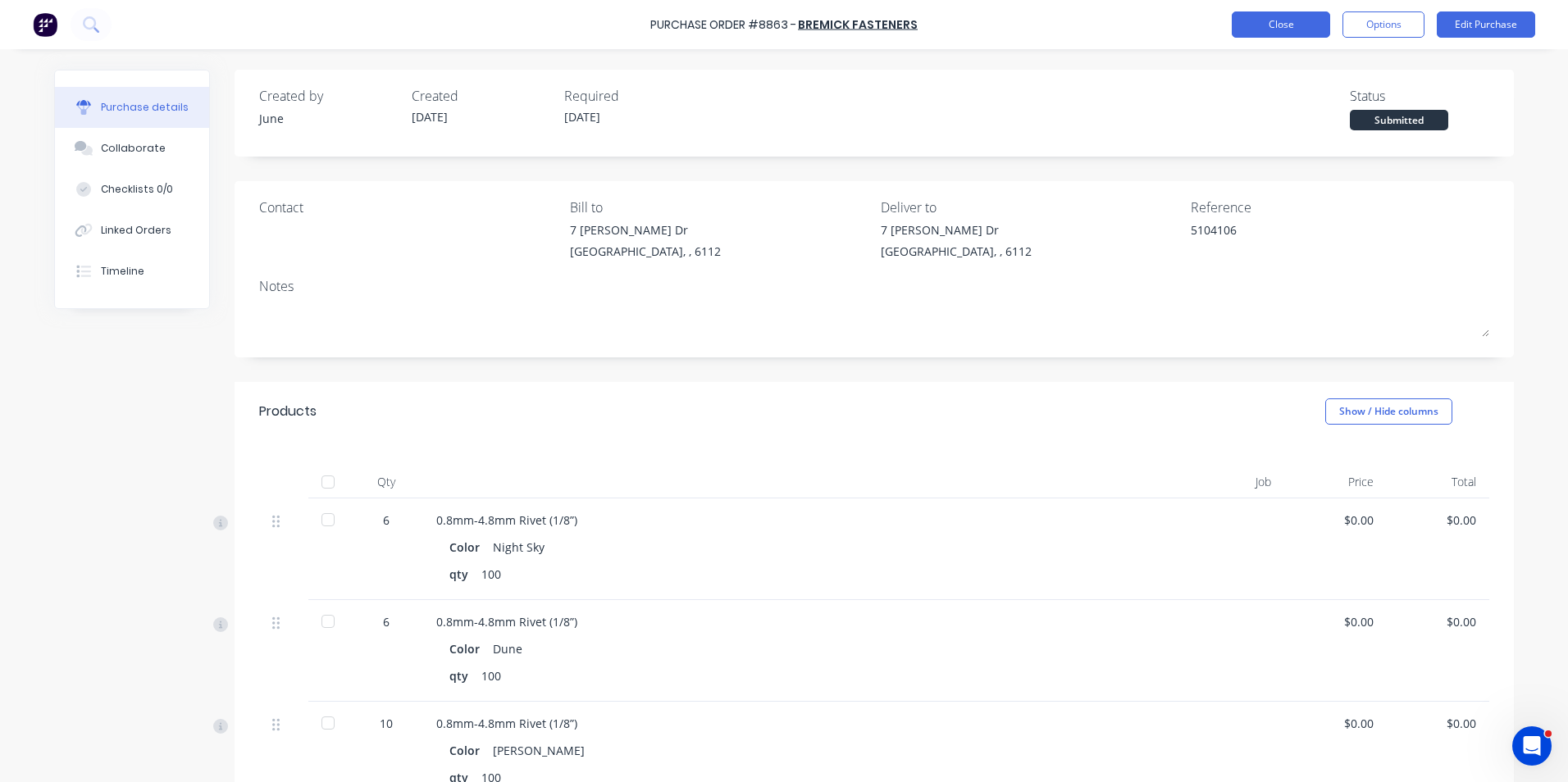
click at [1283, 28] on button "Close" at bounding box center [1281, 24] width 98 height 26
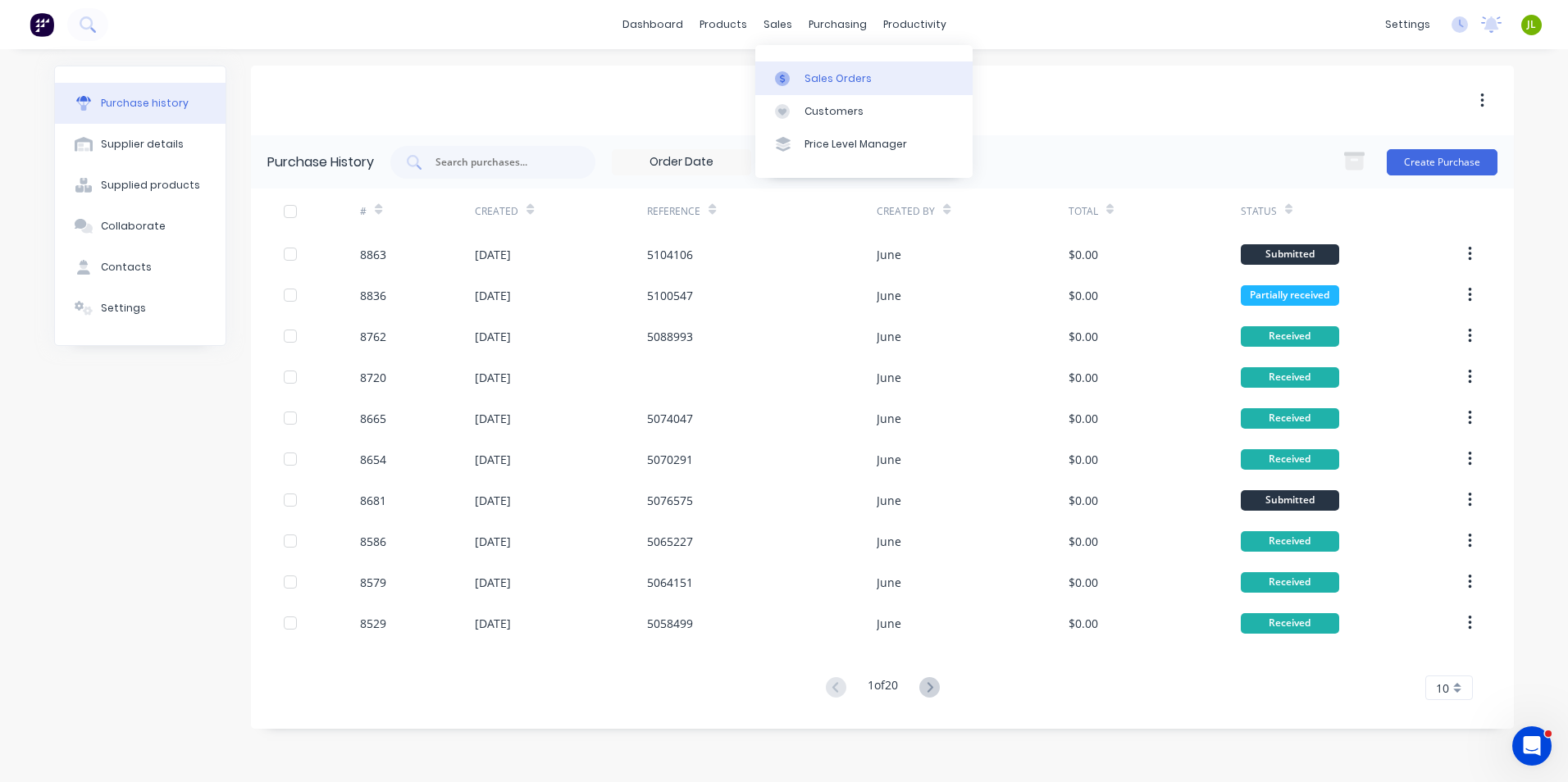
click at [793, 72] on div at bounding box center [787, 79] width 24 height 15
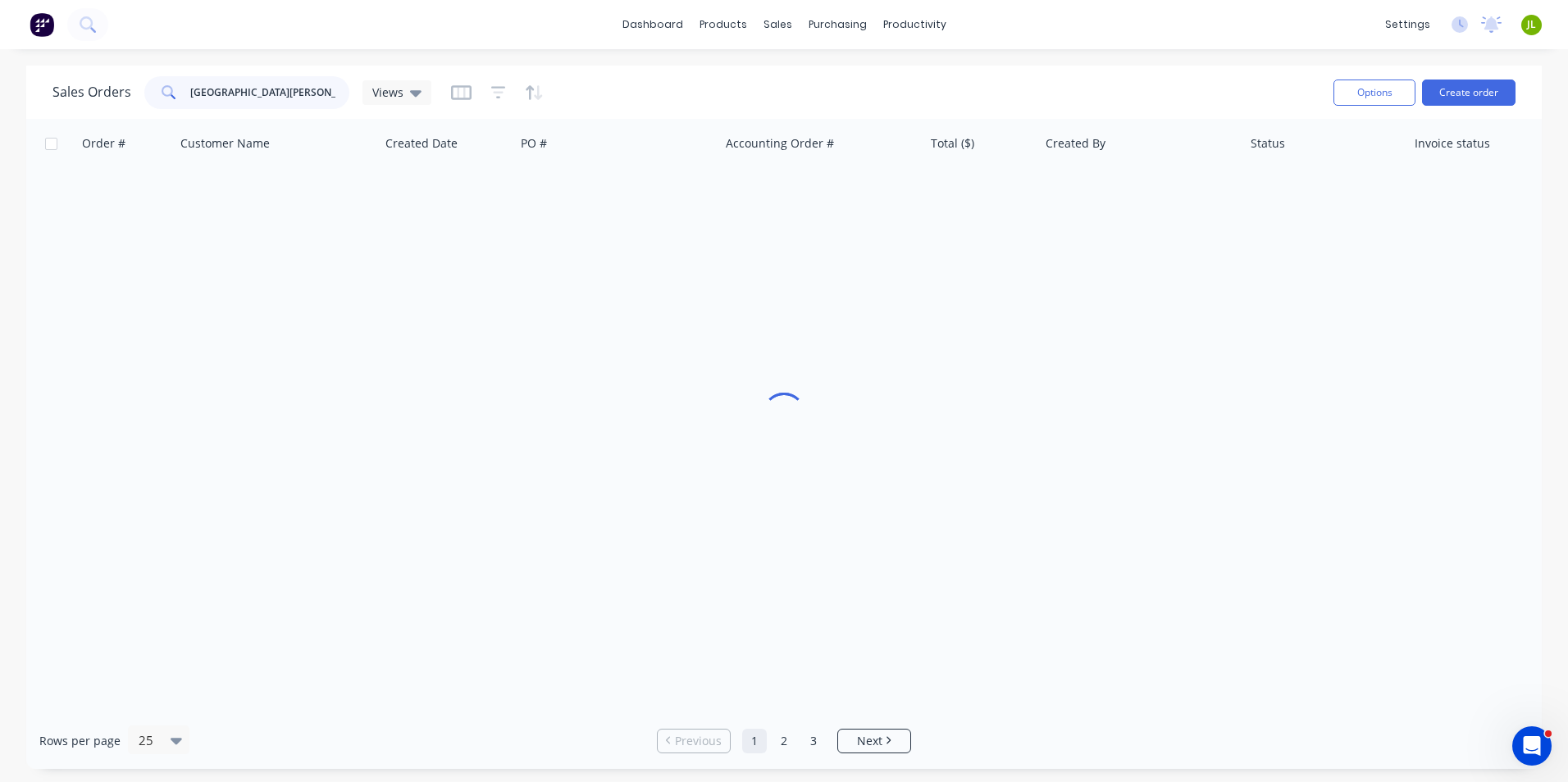
drag, startPoint x: 269, startPoint y: 91, endPoint x: 146, endPoint y: 98, distance: 123.2
click at [146, 98] on div "[GEOGRAPHIC_DATA][PERSON_NAME]" at bounding box center [247, 92] width 205 height 33
type input "49775"
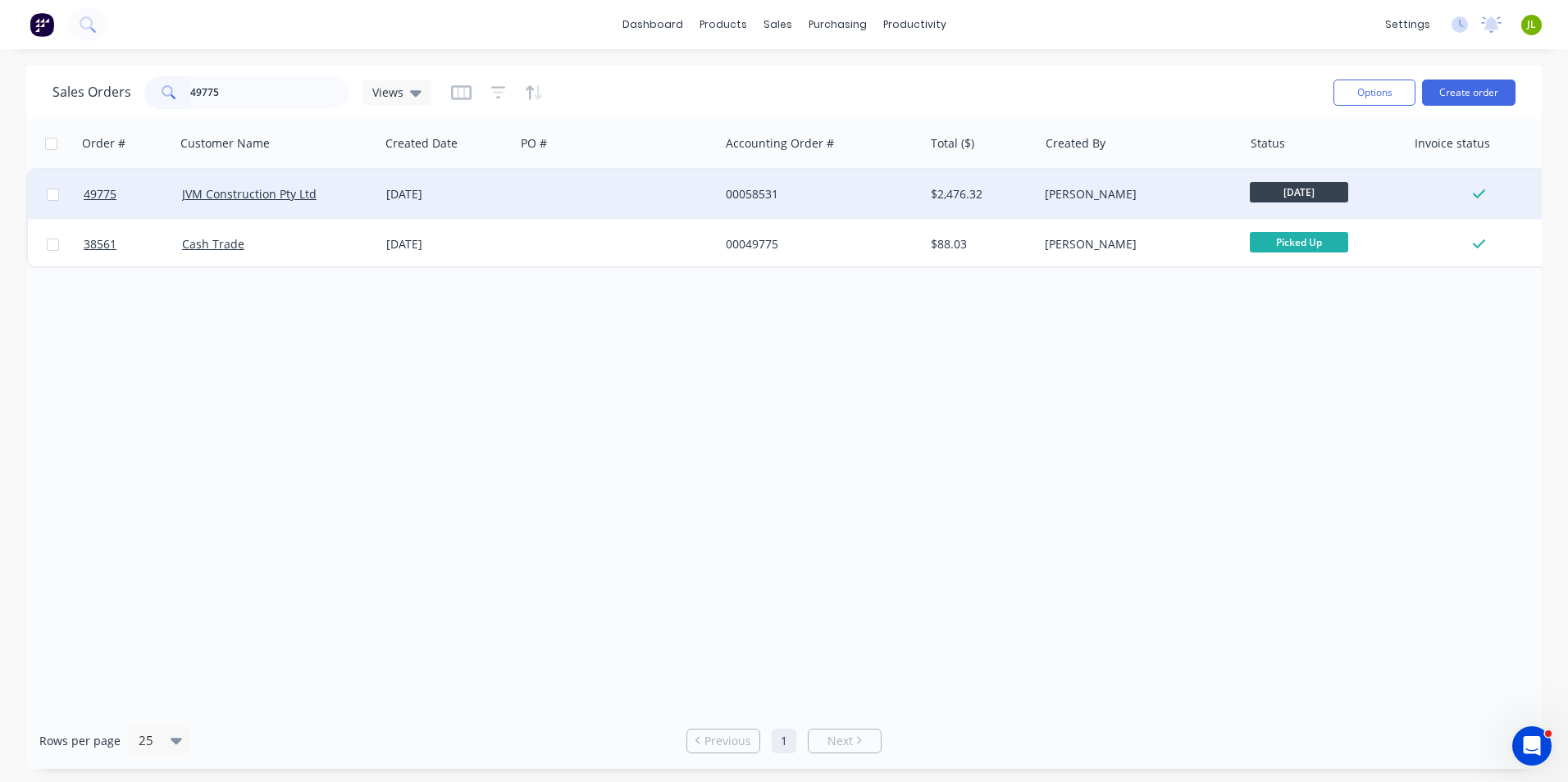
click at [463, 186] on div "[DATE]" at bounding box center [447, 195] width 122 height 17
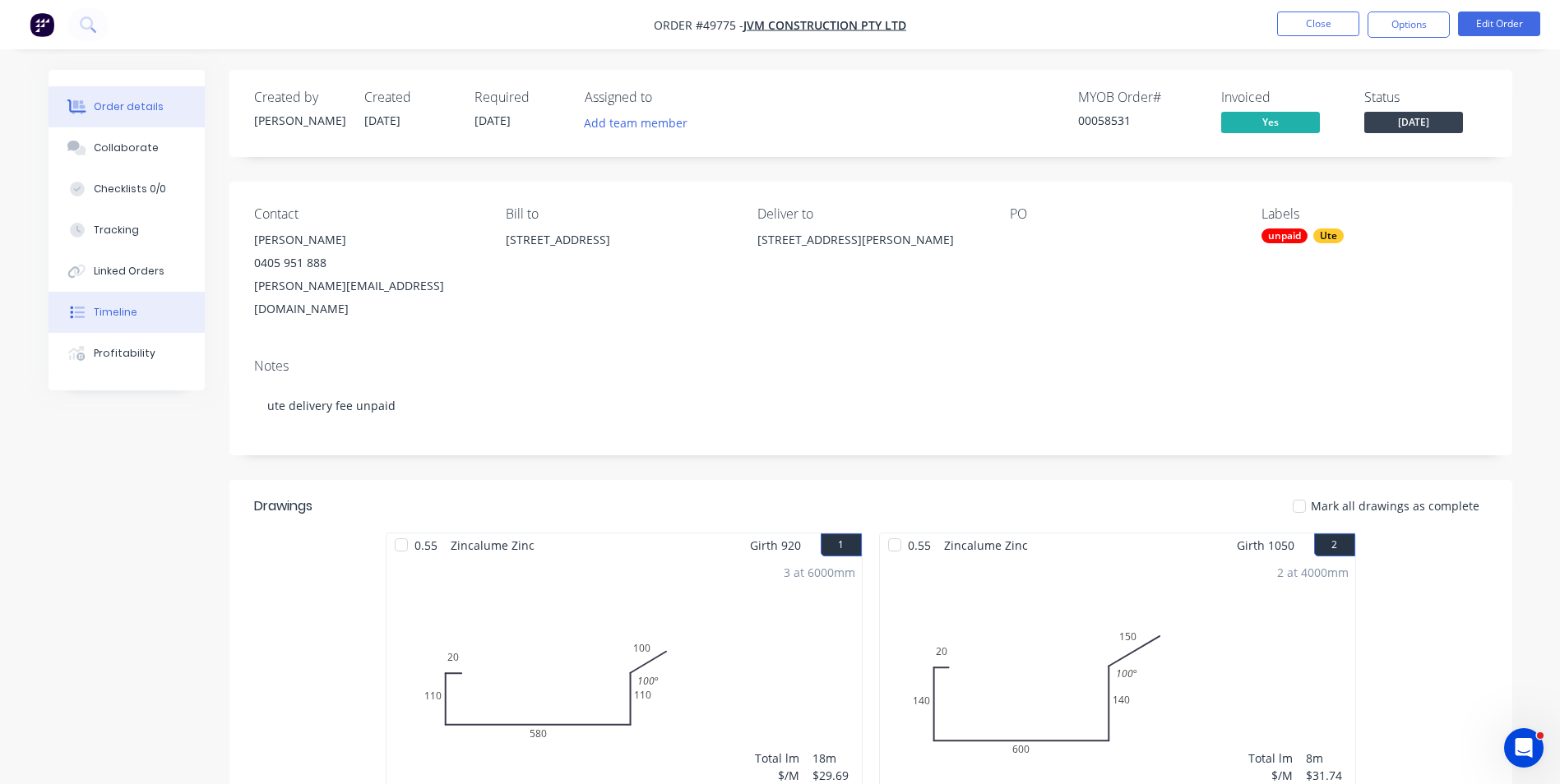
click at [131, 315] on div "Timeline" at bounding box center [115, 312] width 44 height 15
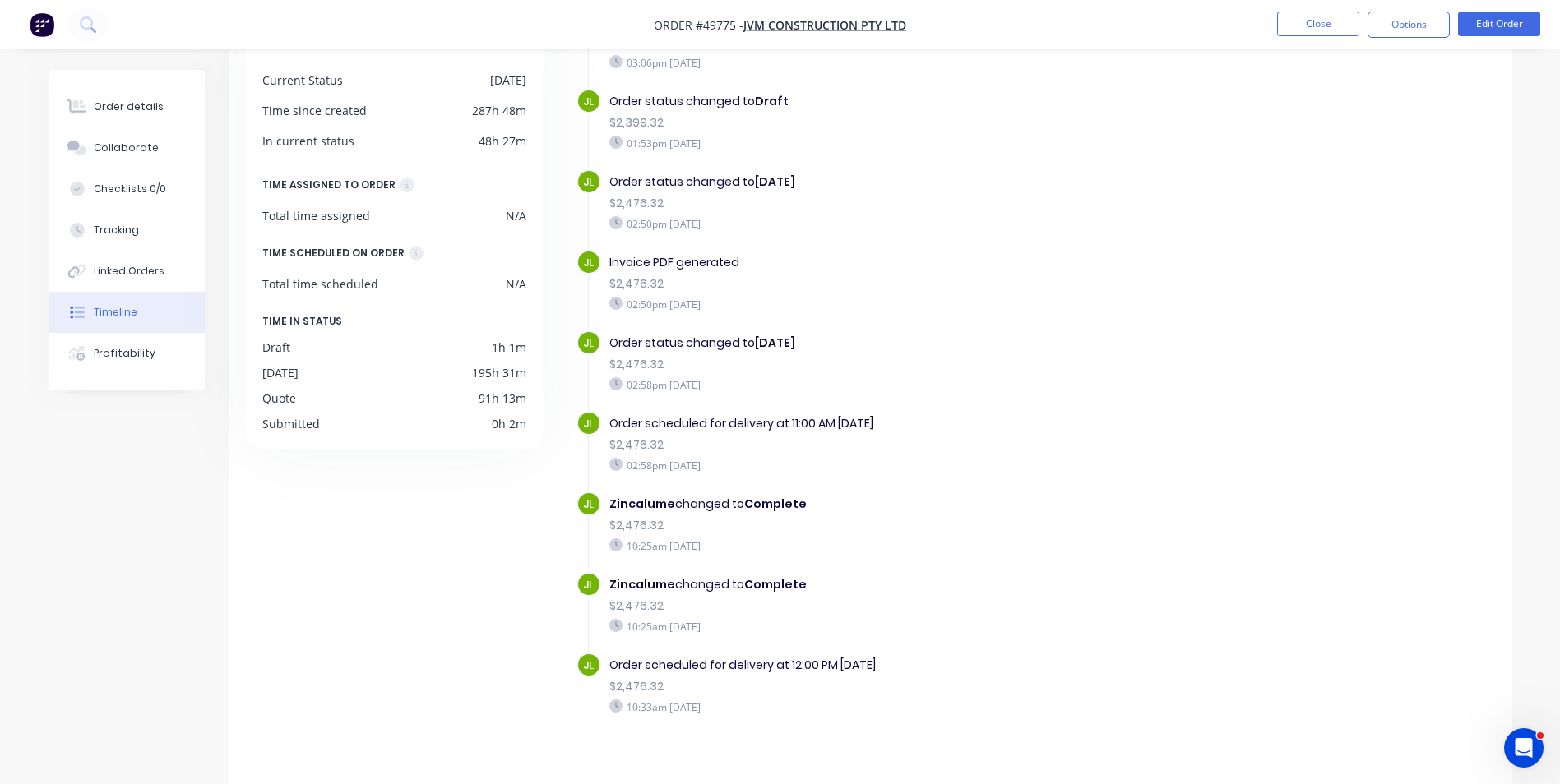
scroll to position [125, 0]
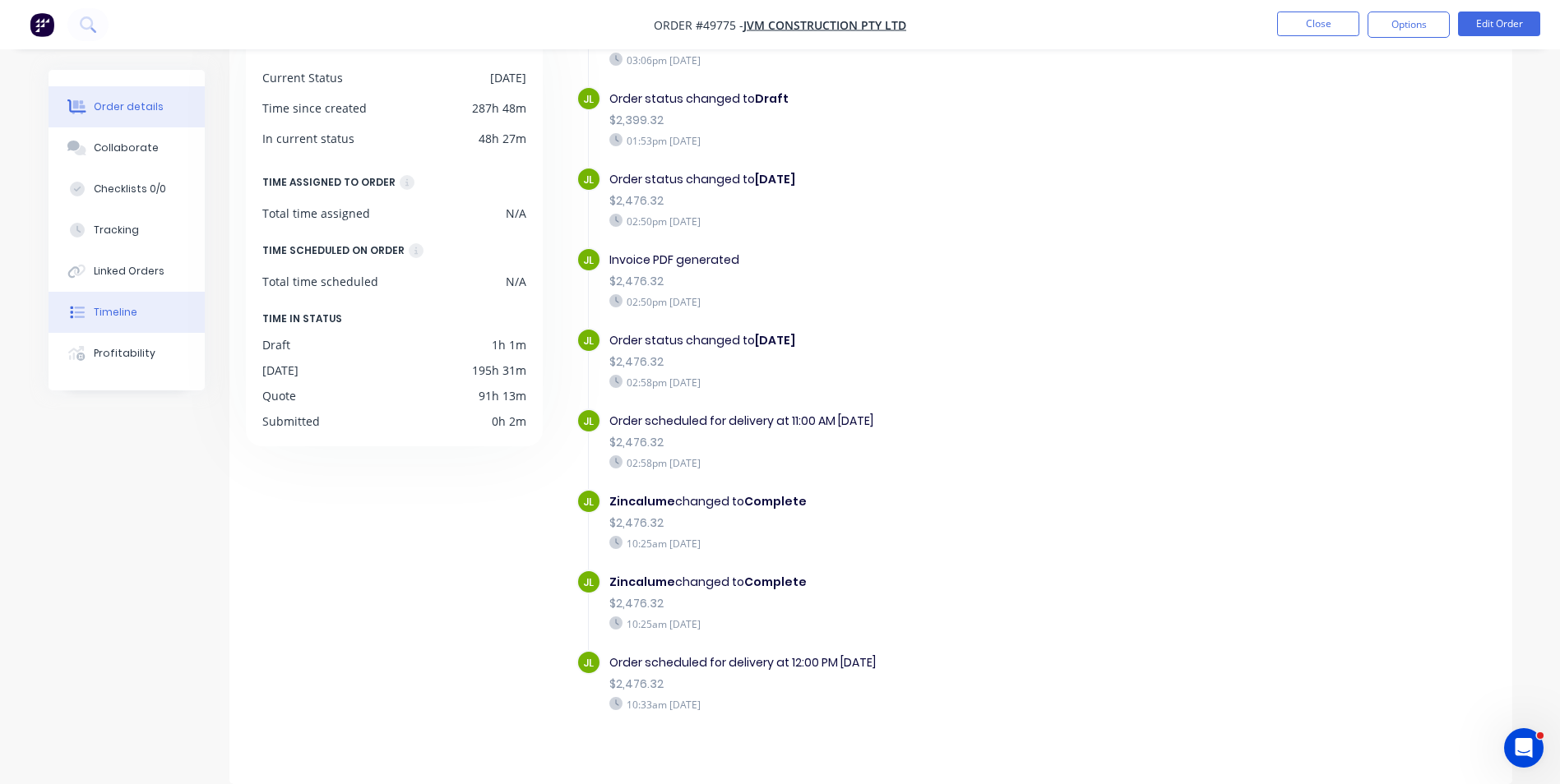
click at [165, 104] on button "Order details" at bounding box center [126, 106] width 156 height 41
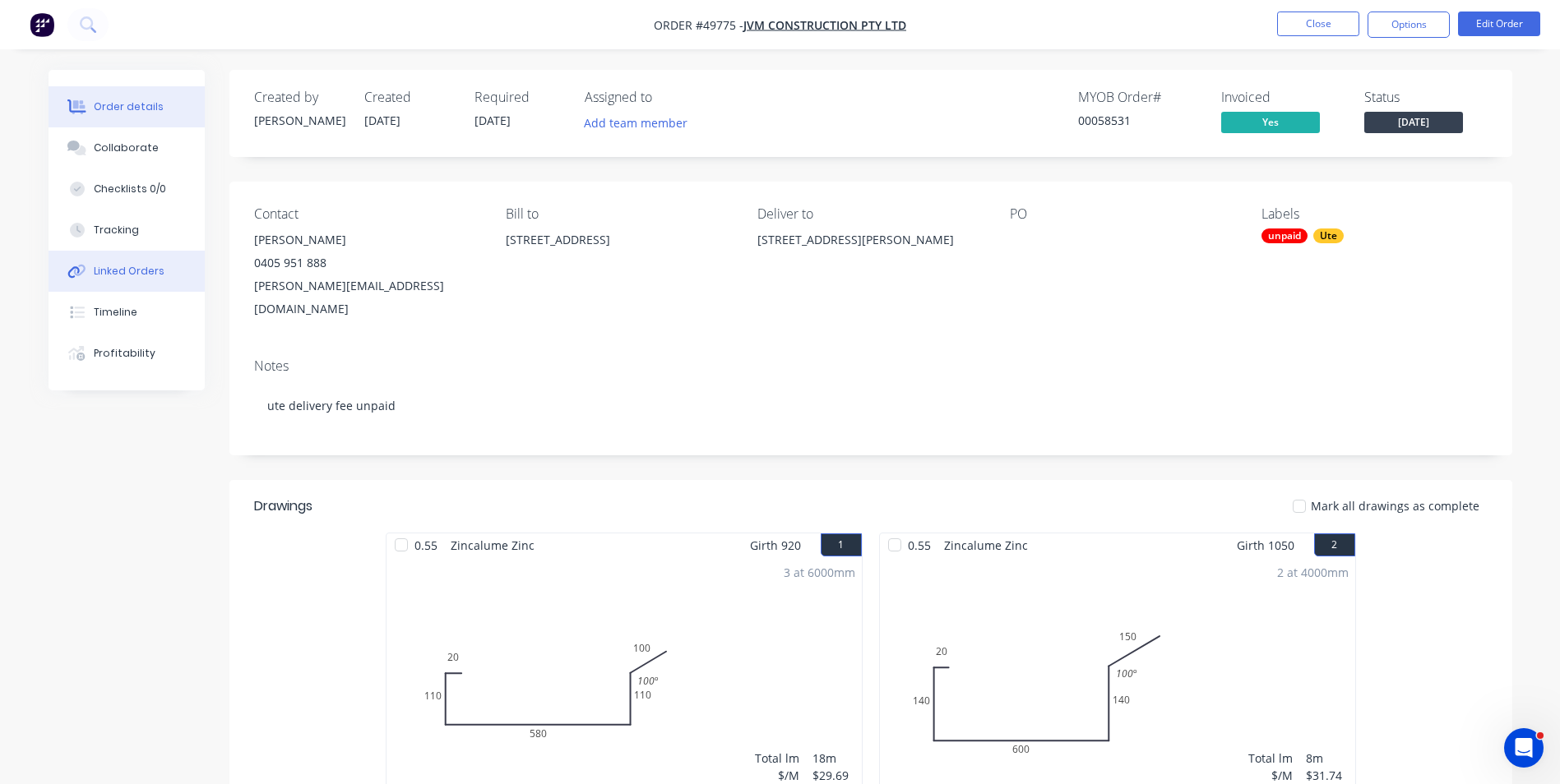
click at [108, 269] on div "Linked Orders" at bounding box center [129, 271] width 71 height 15
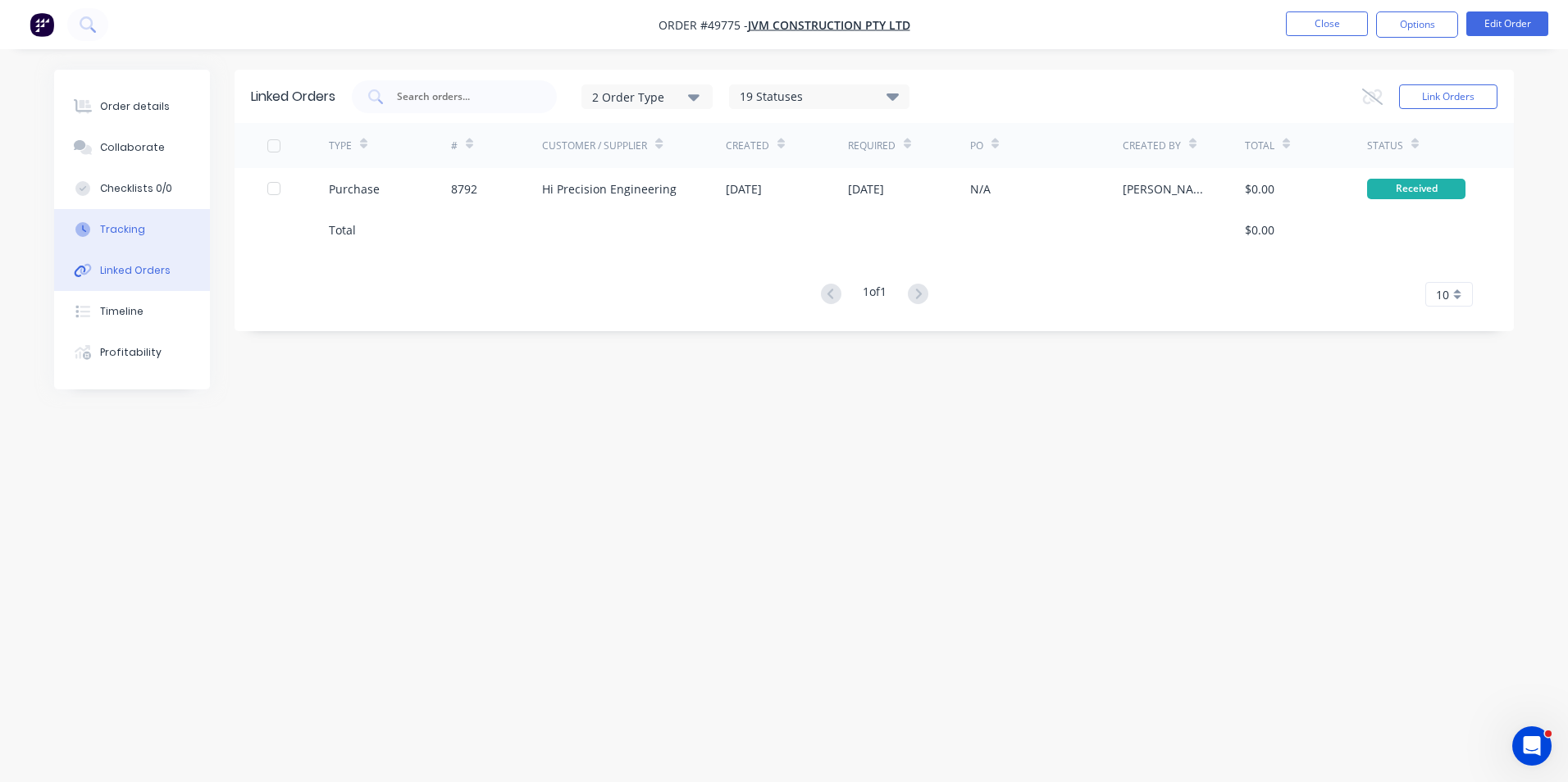
click at [108, 238] on button "Tracking" at bounding box center [131, 229] width 155 height 41
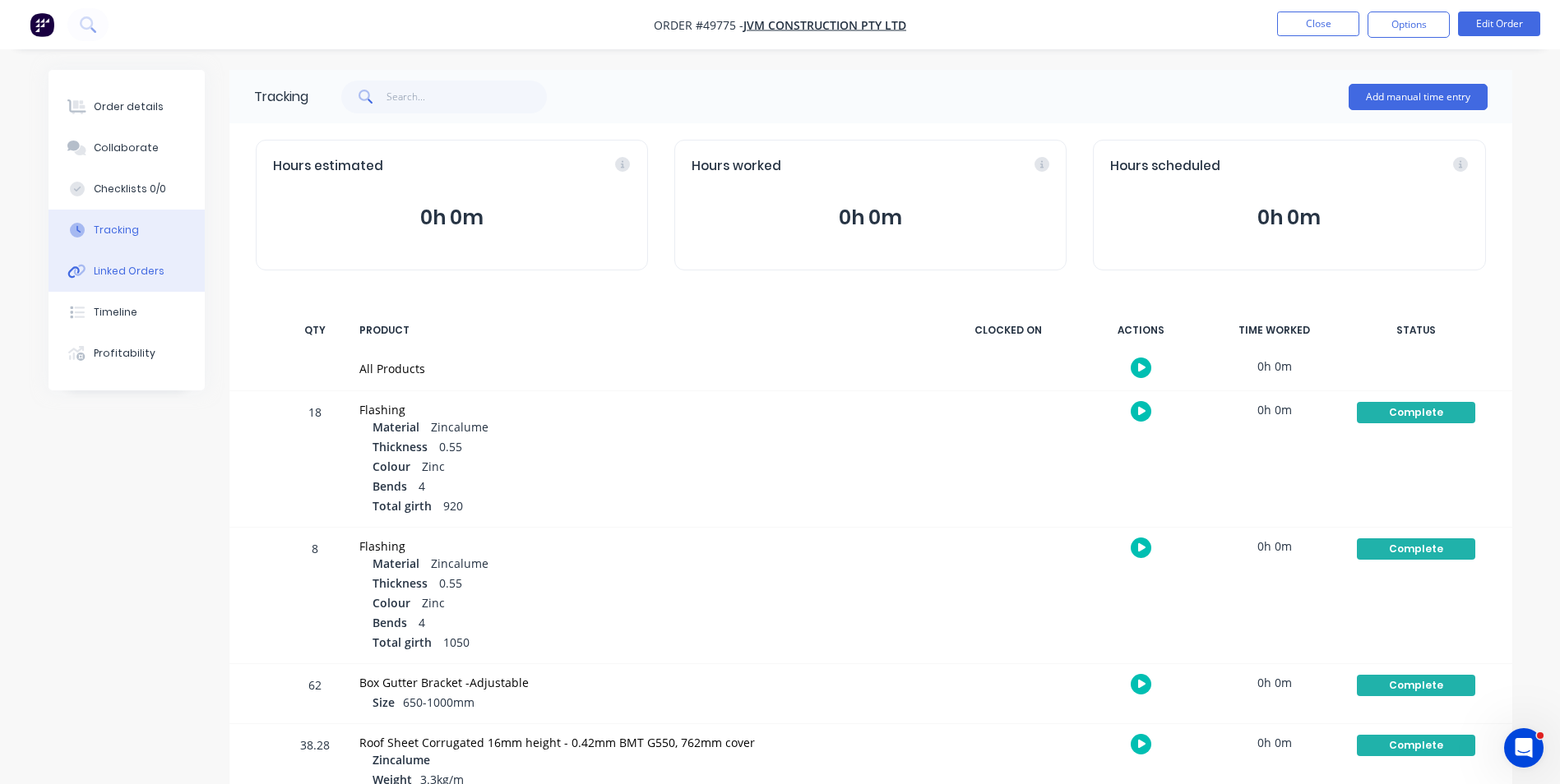
click at [115, 279] on button "Linked Orders" at bounding box center [126, 271] width 156 height 41
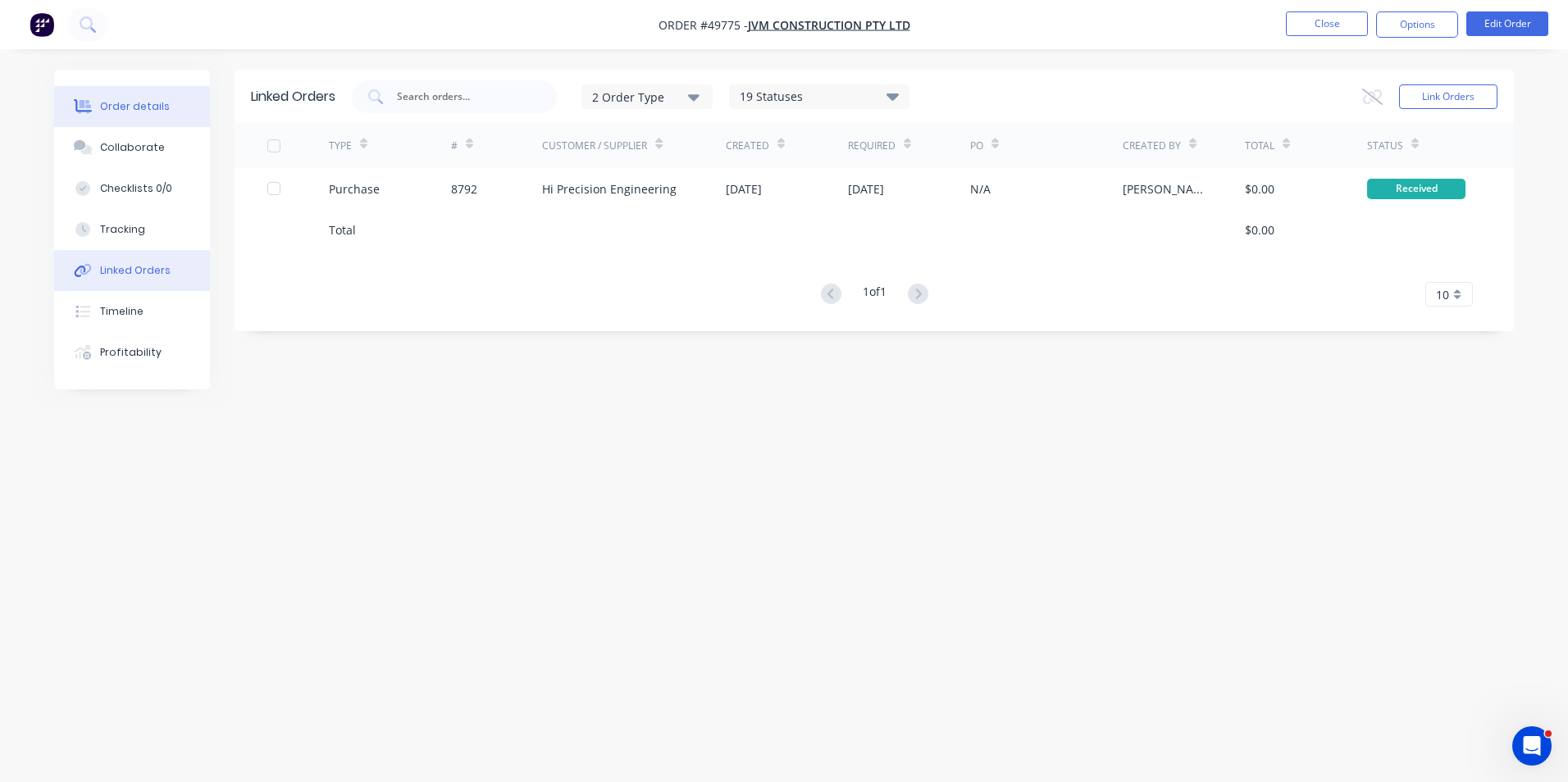
click at [149, 106] on div "Order details" at bounding box center [134, 107] width 70 height 15
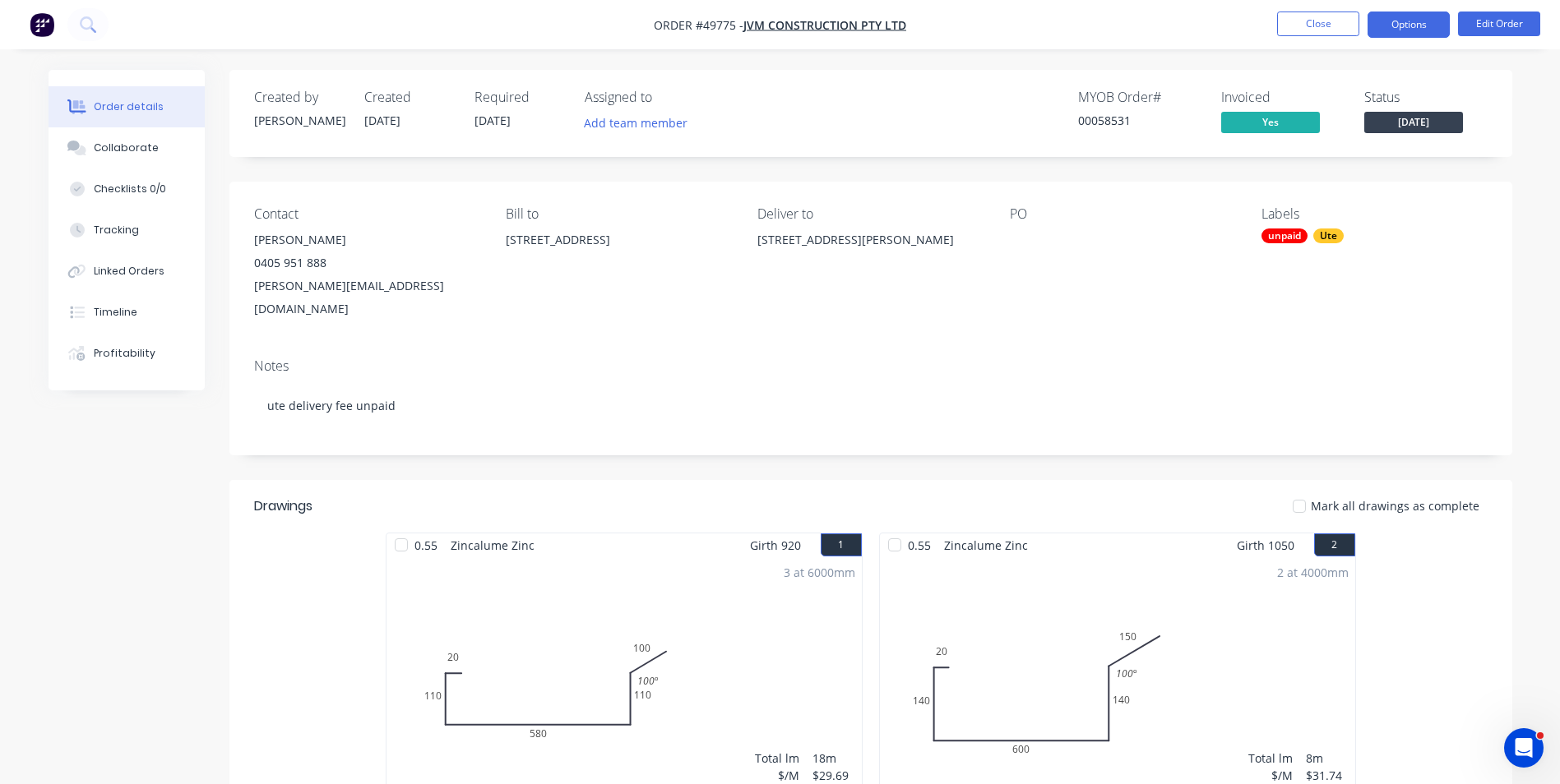
click at [1419, 30] on button "Options" at bounding box center [1408, 24] width 83 height 26
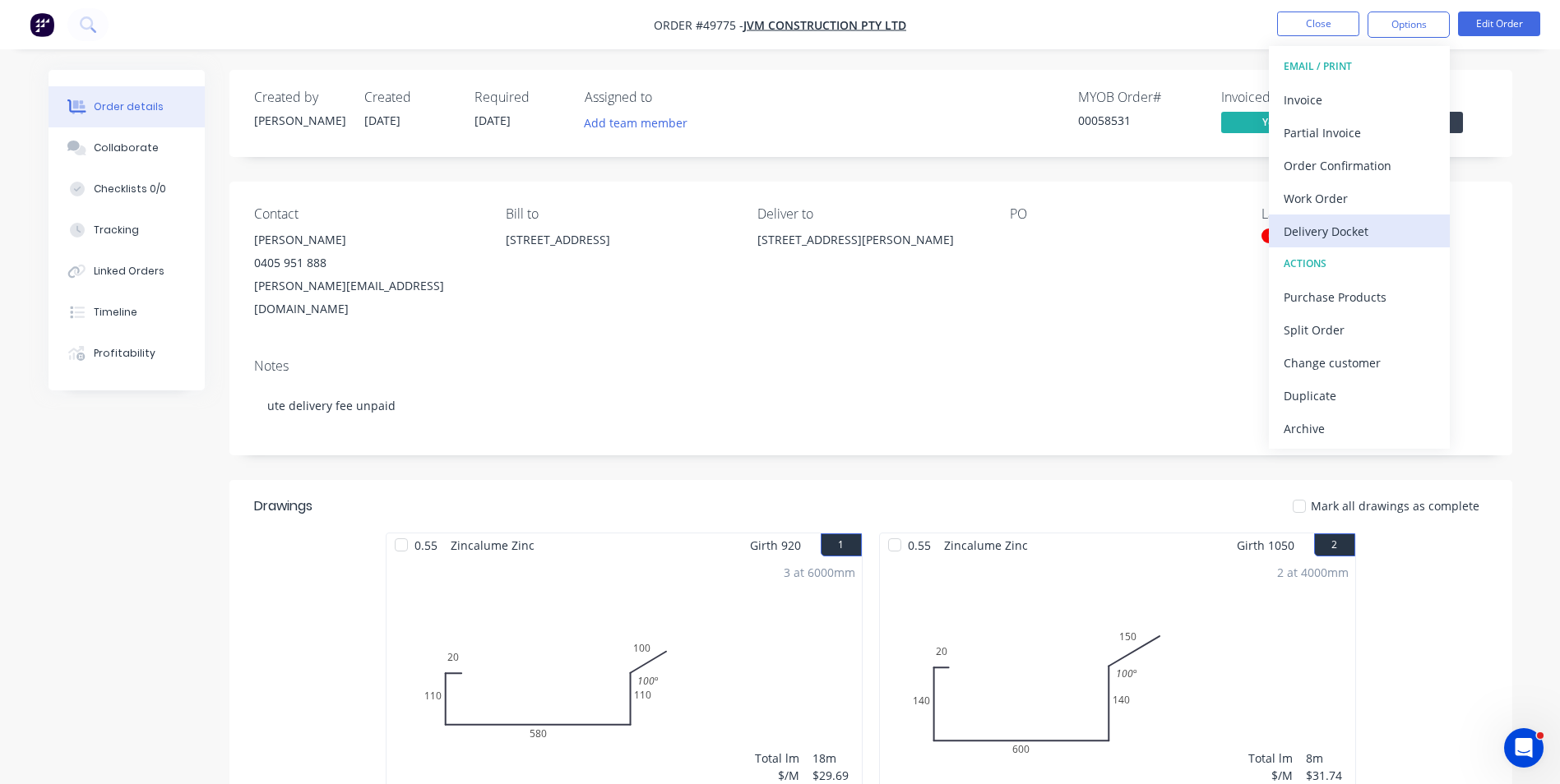
click at [1338, 227] on div "Delivery Docket" at bounding box center [1360, 232] width 152 height 24
click at [733, 301] on div "Contact [PERSON_NAME] [PHONE_NUMBER] [PERSON_NAME][EMAIL_ADDRESS][DOMAIN_NAME] …" at bounding box center [870, 264] width 1283 height 163
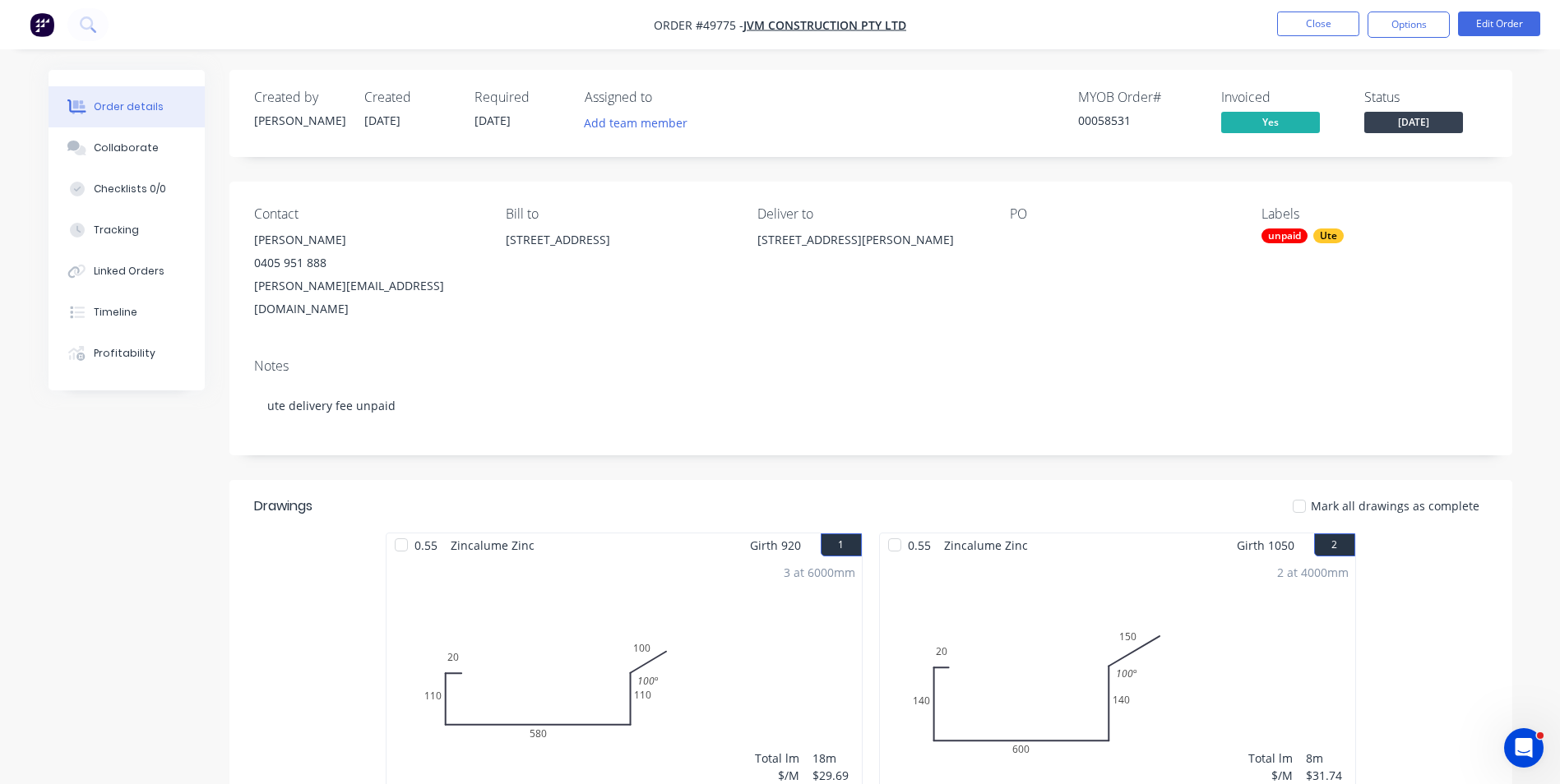
click at [1320, 237] on div "Ute" at bounding box center [1328, 236] width 30 height 15
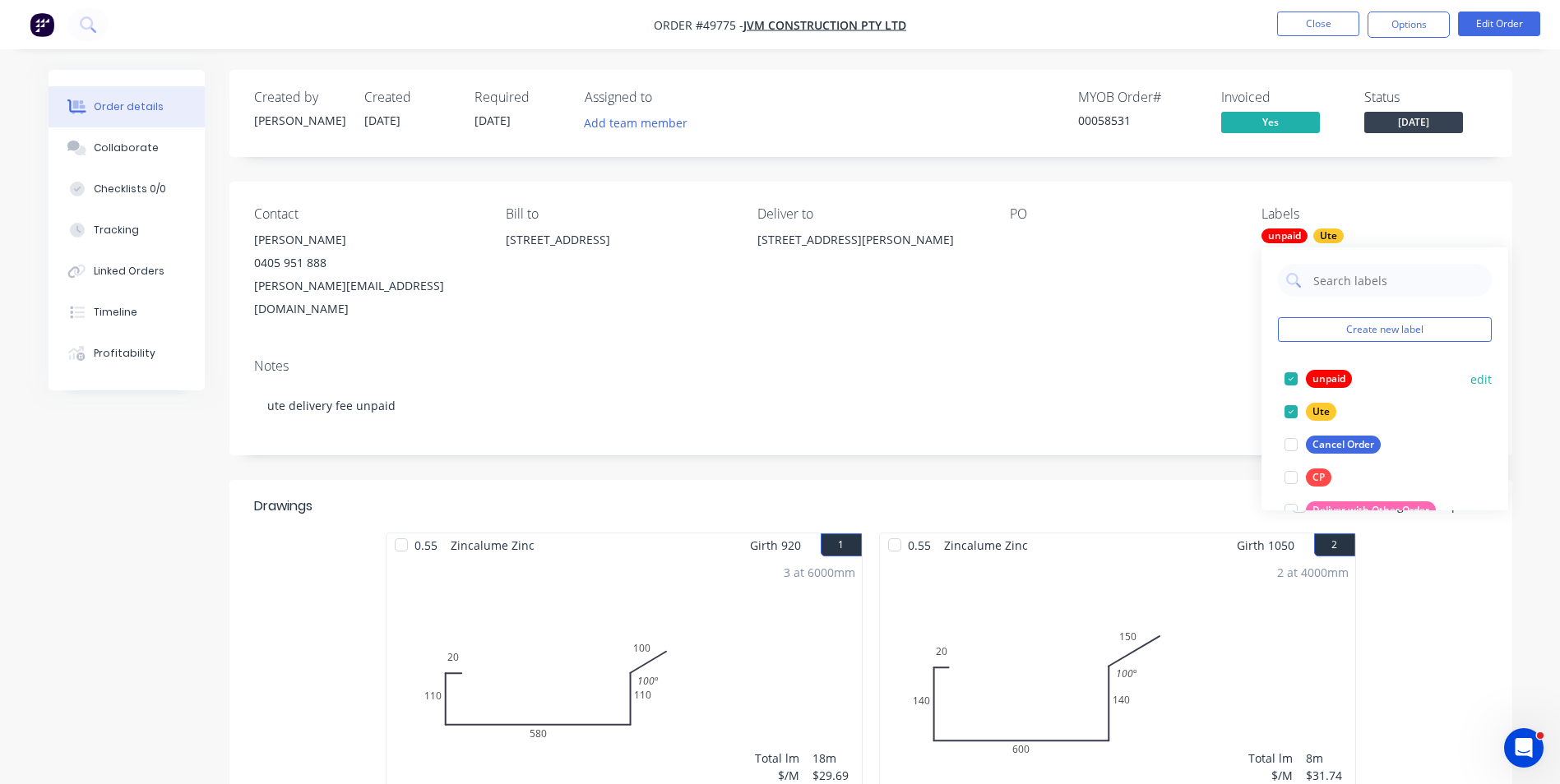
click at [1294, 377] on div at bounding box center [1290, 378] width 33 height 33
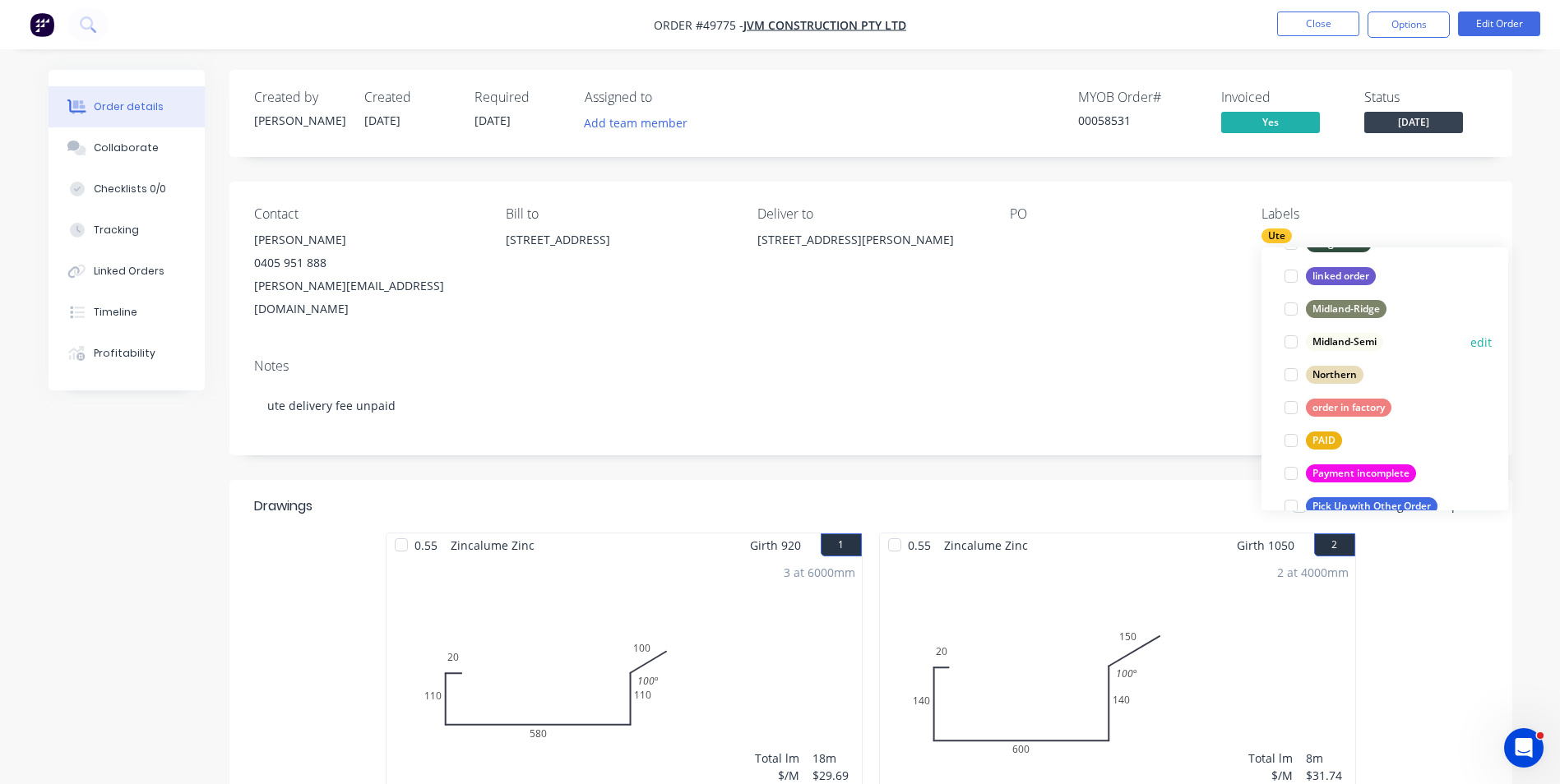
scroll to position [328, 0]
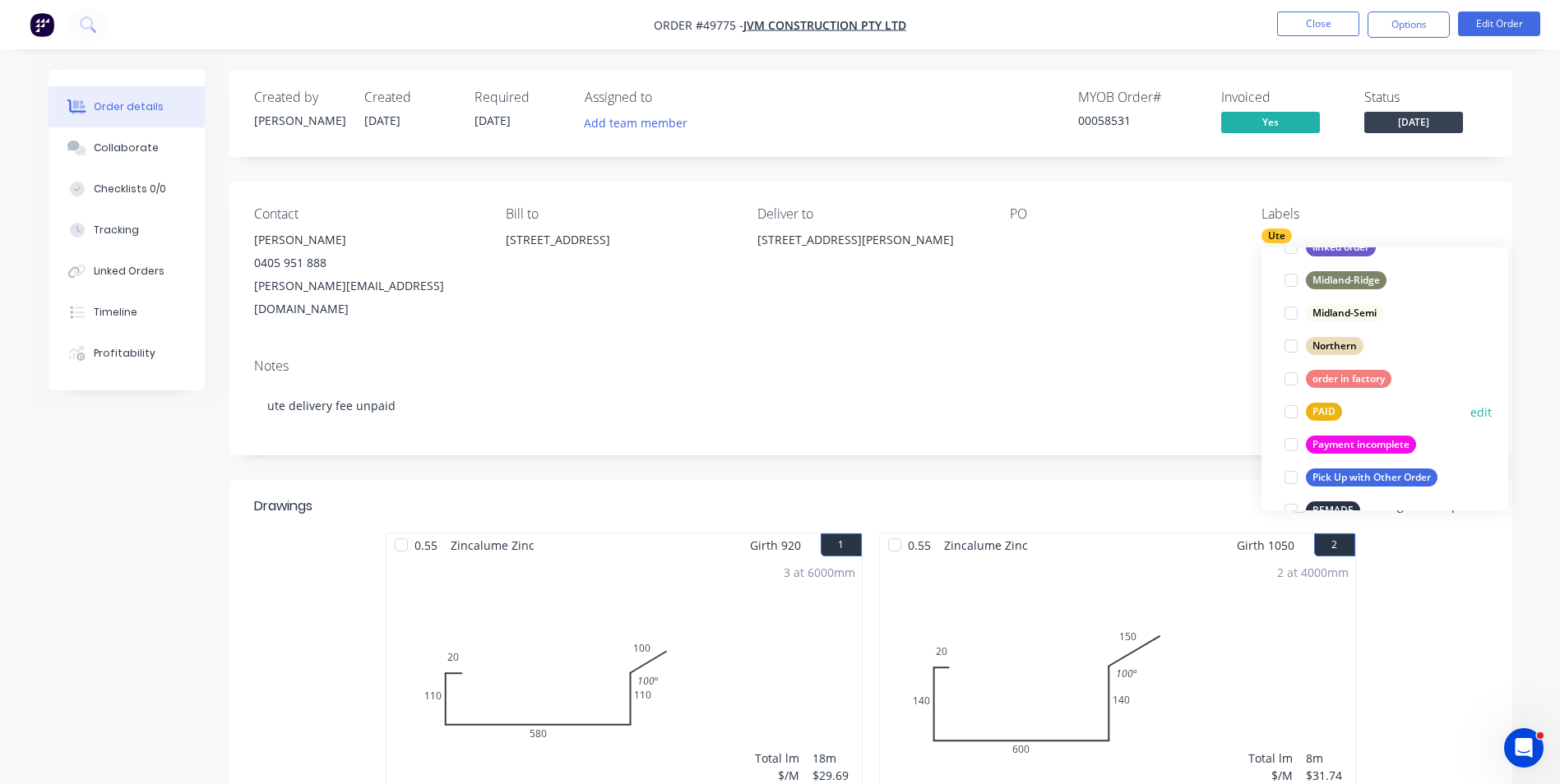
click at [1294, 408] on div at bounding box center [1290, 411] width 33 height 33
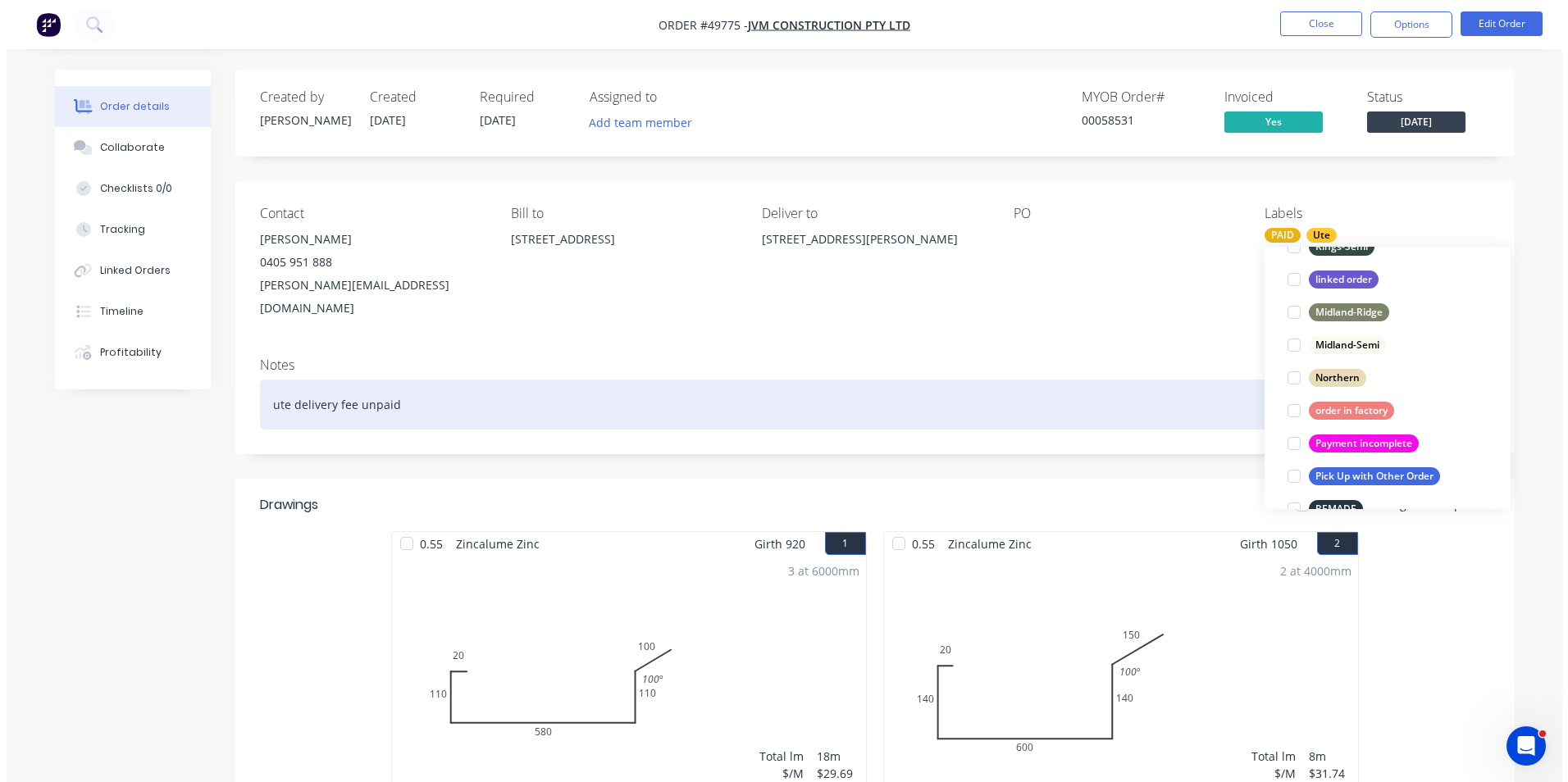
scroll to position [0, 0]
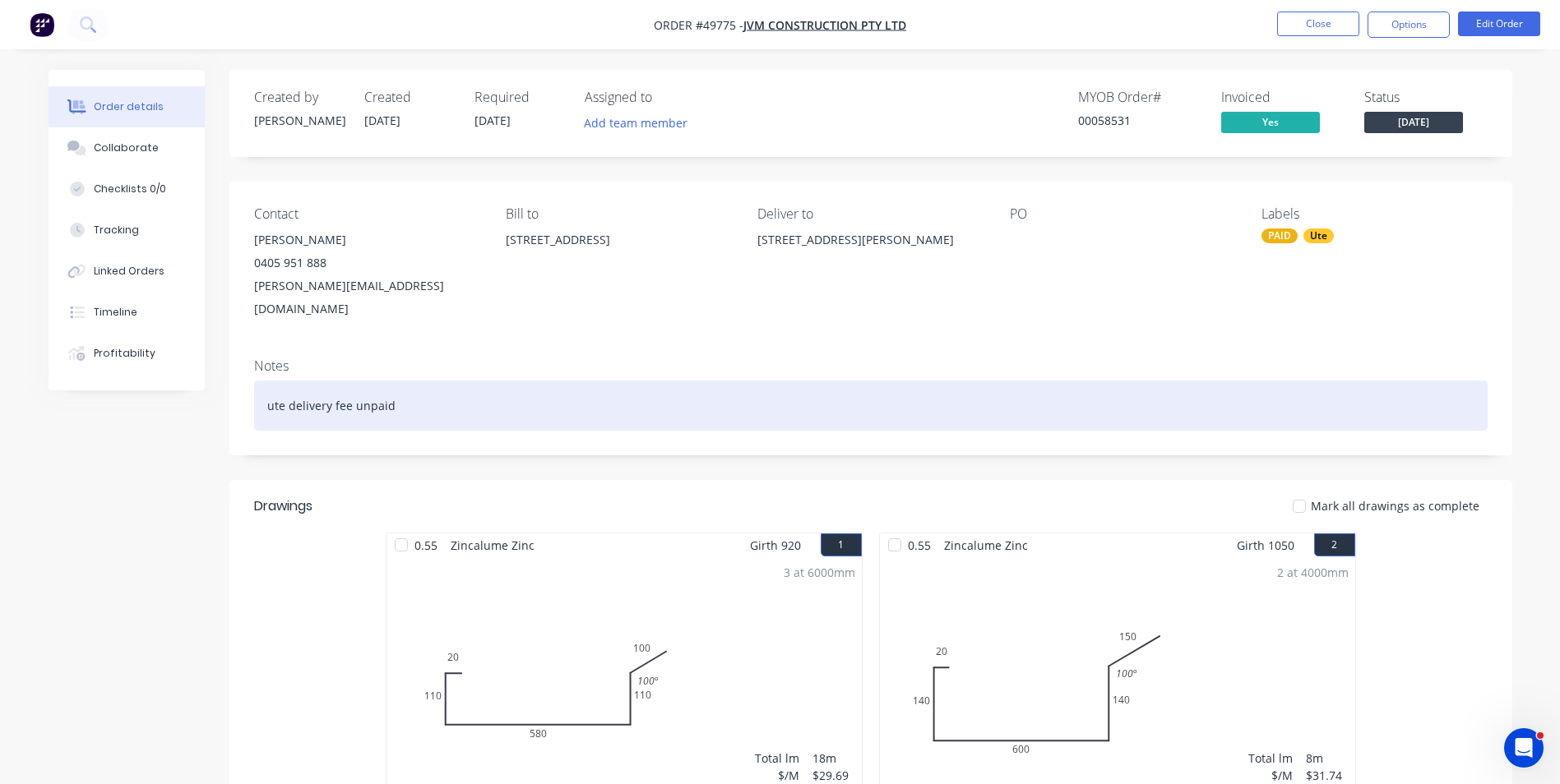
click at [1071, 381] on div "ute delivery fee unpaid" at bounding box center [871, 406] width 1233 height 51
drag, startPoint x: 508, startPoint y: 367, endPoint x: 226, endPoint y: 429, distance: 288.7
click at [226, 429] on div "Created by [PERSON_NAME] Created [DATE] Required [DATE] Assigned to Add team me…" at bounding box center [780, 767] width 1463 height 1395
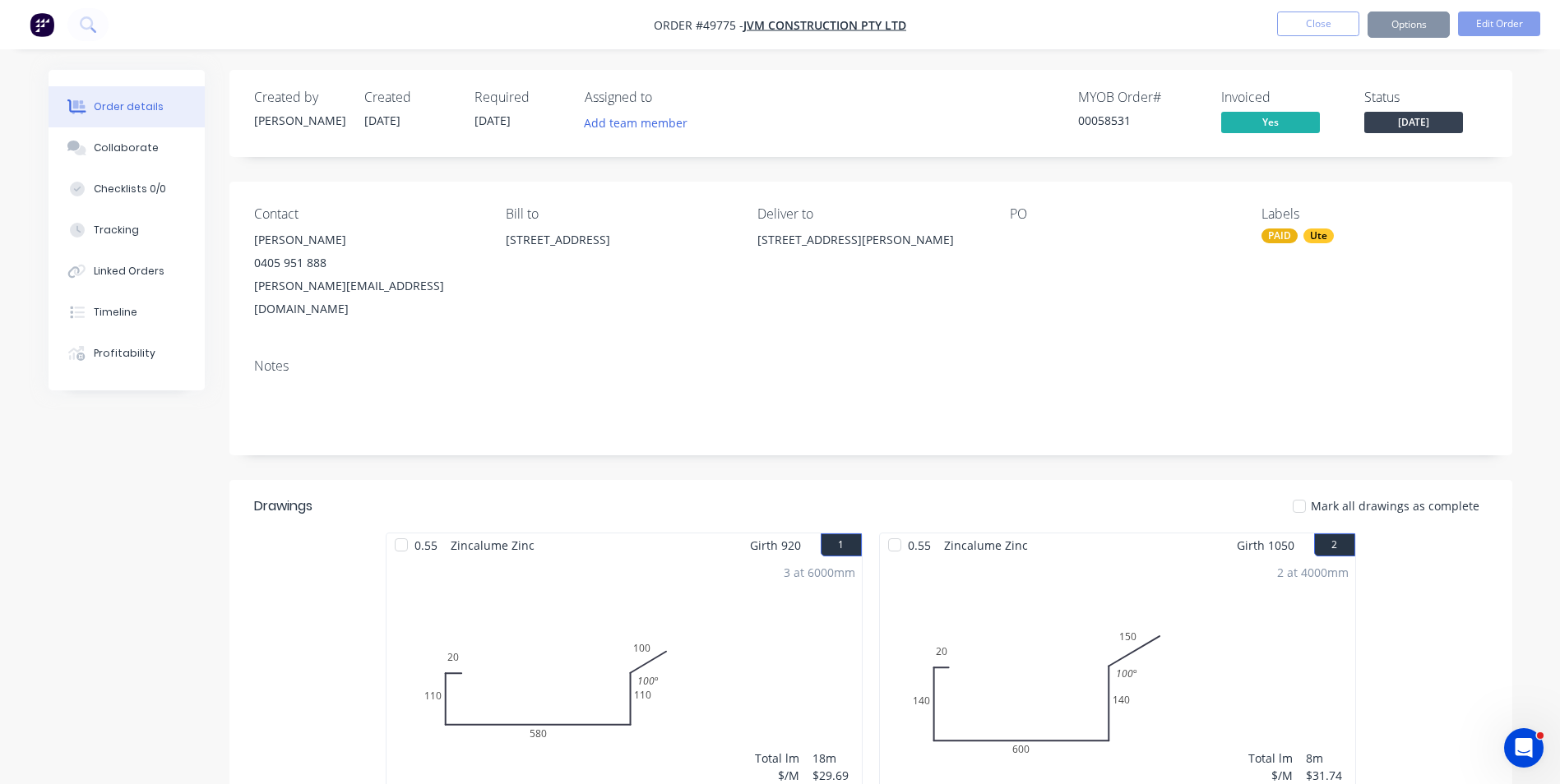
click at [978, 248] on div "[STREET_ADDRESS][PERSON_NAME]" at bounding box center [869, 239] width 225 height 23
click at [1425, 34] on button "Options" at bounding box center [1408, 24] width 83 height 26
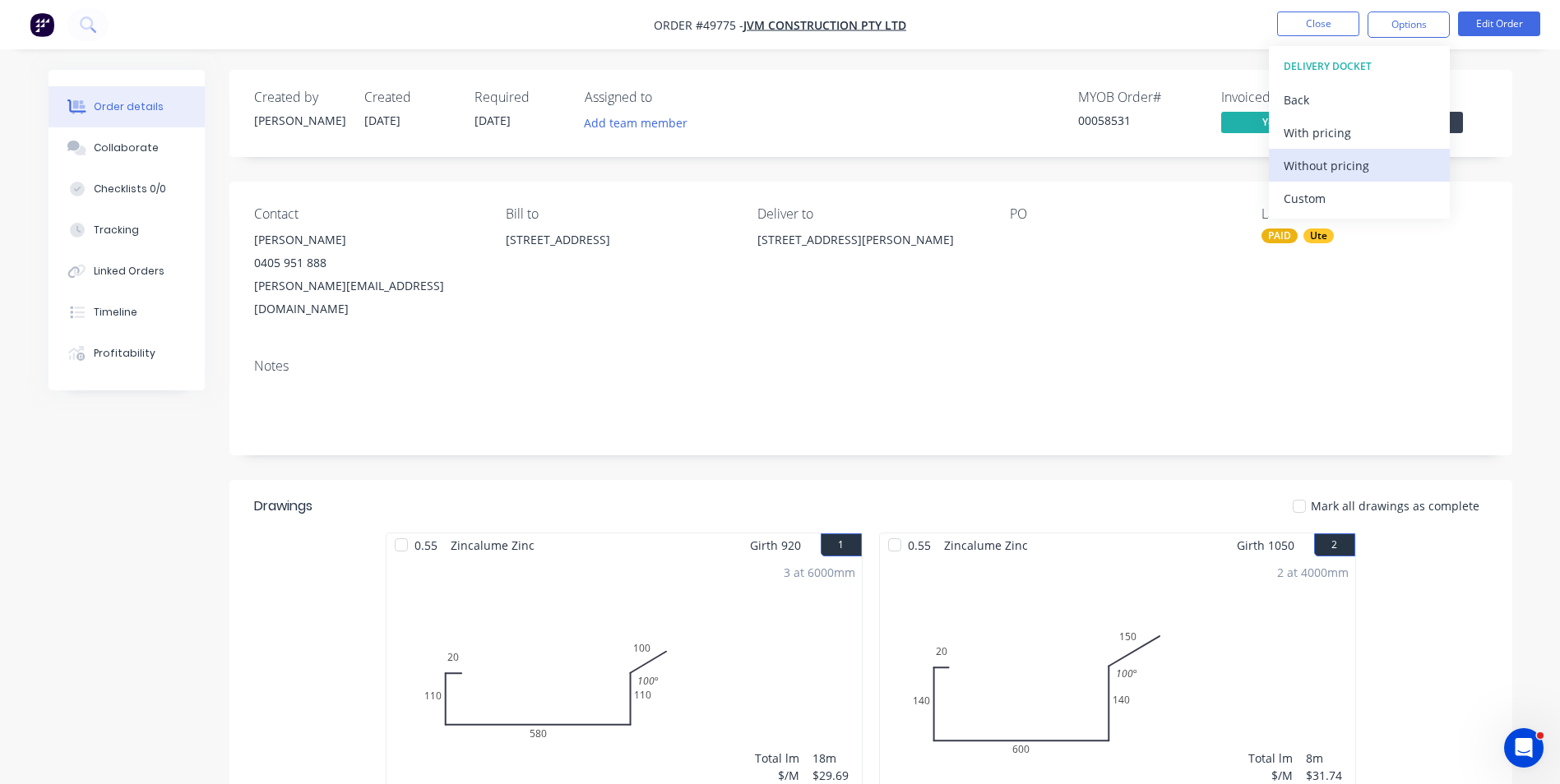
click at [1355, 168] on div "Without pricing" at bounding box center [1360, 166] width 152 height 24
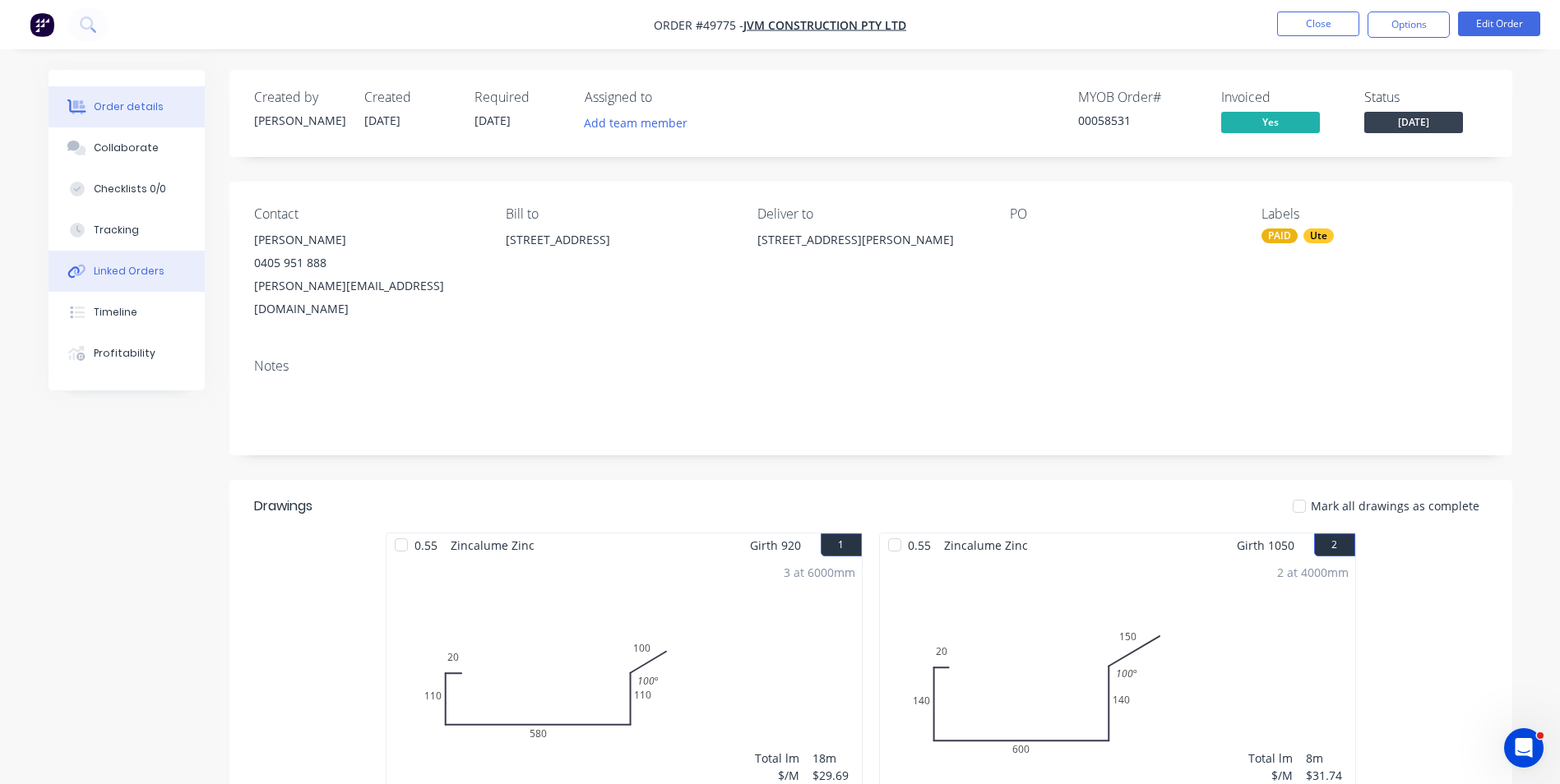
click at [134, 278] on div "Linked Orders" at bounding box center [129, 271] width 71 height 15
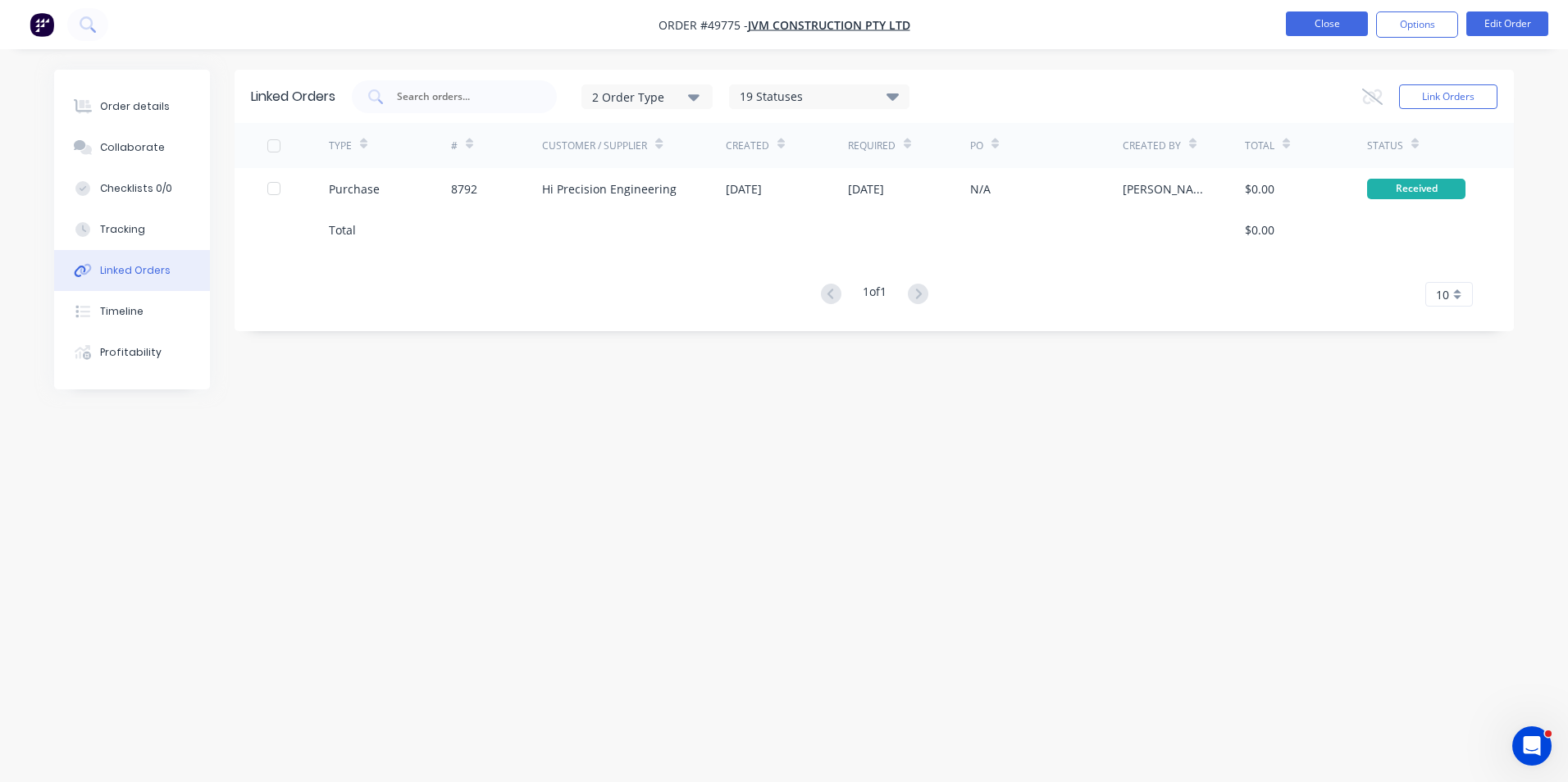
click at [1326, 17] on button "Close" at bounding box center [1327, 24] width 82 height 24
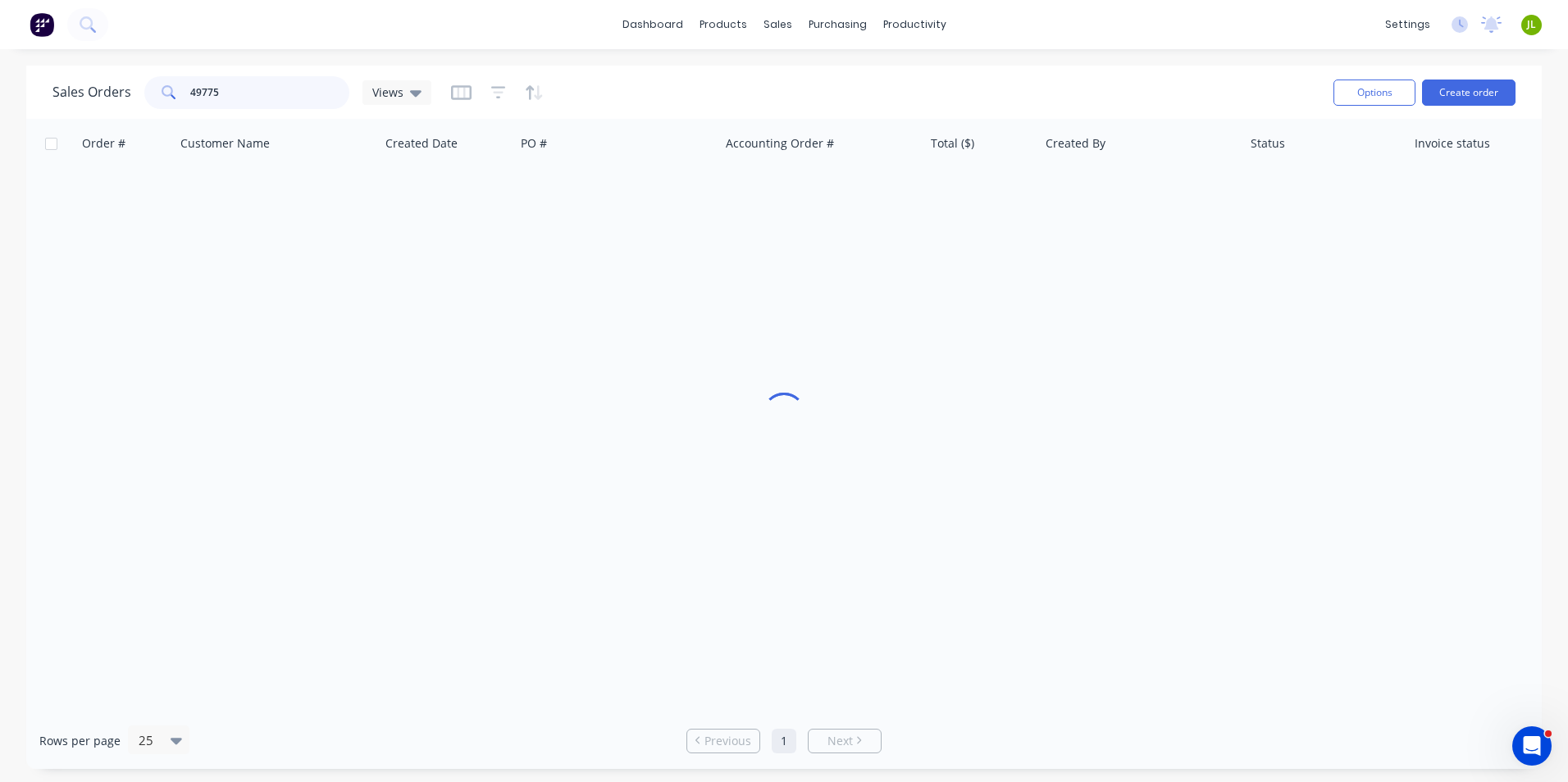
drag, startPoint x: 264, startPoint y: 100, endPoint x: 139, endPoint y: 102, distance: 125.0
click at [139, 102] on div "Sales Orders 49775 Views" at bounding box center [241, 92] width 379 height 33
paste input "[STREET_ADDRESS][PERSON_NAME]"
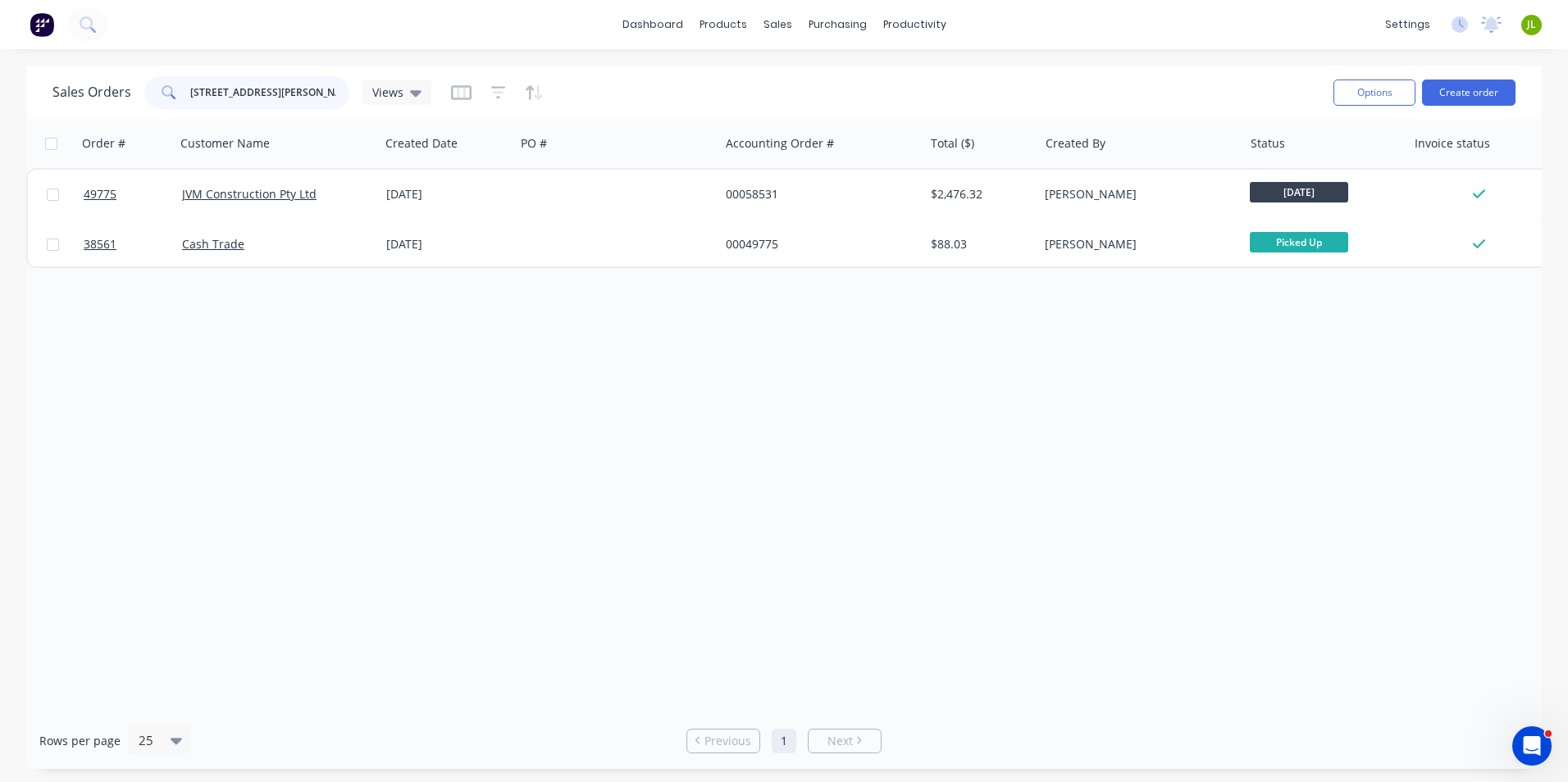
type input "[STREET_ADDRESS][PERSON_NAME]"
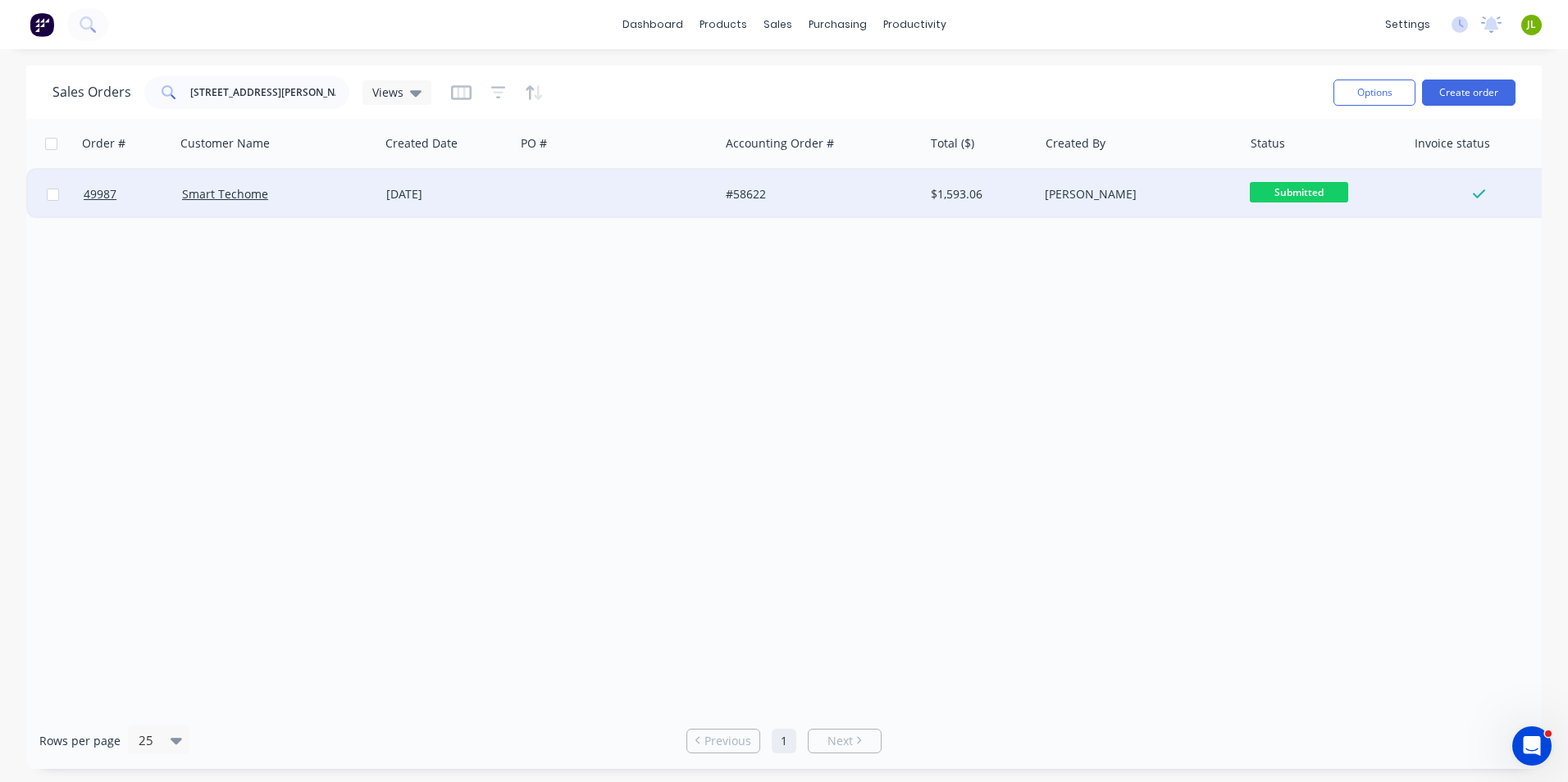
click at [323, 198] on div "Smart Techome" at bounding box center [273, 195] width 182 height 17
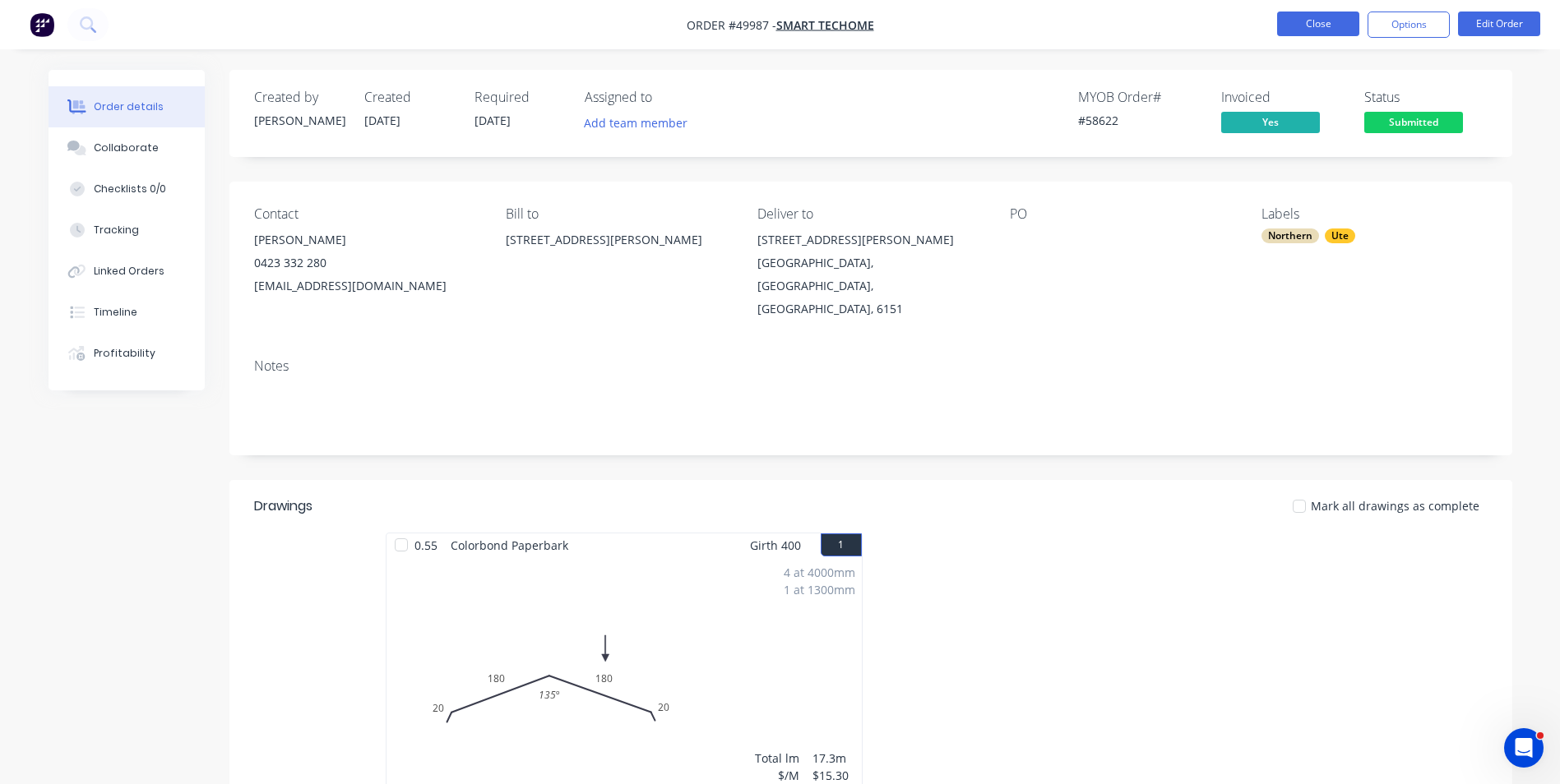
click at [1303, 24] on button "Close" at bounding box center [1318, 24] width 83 height 24
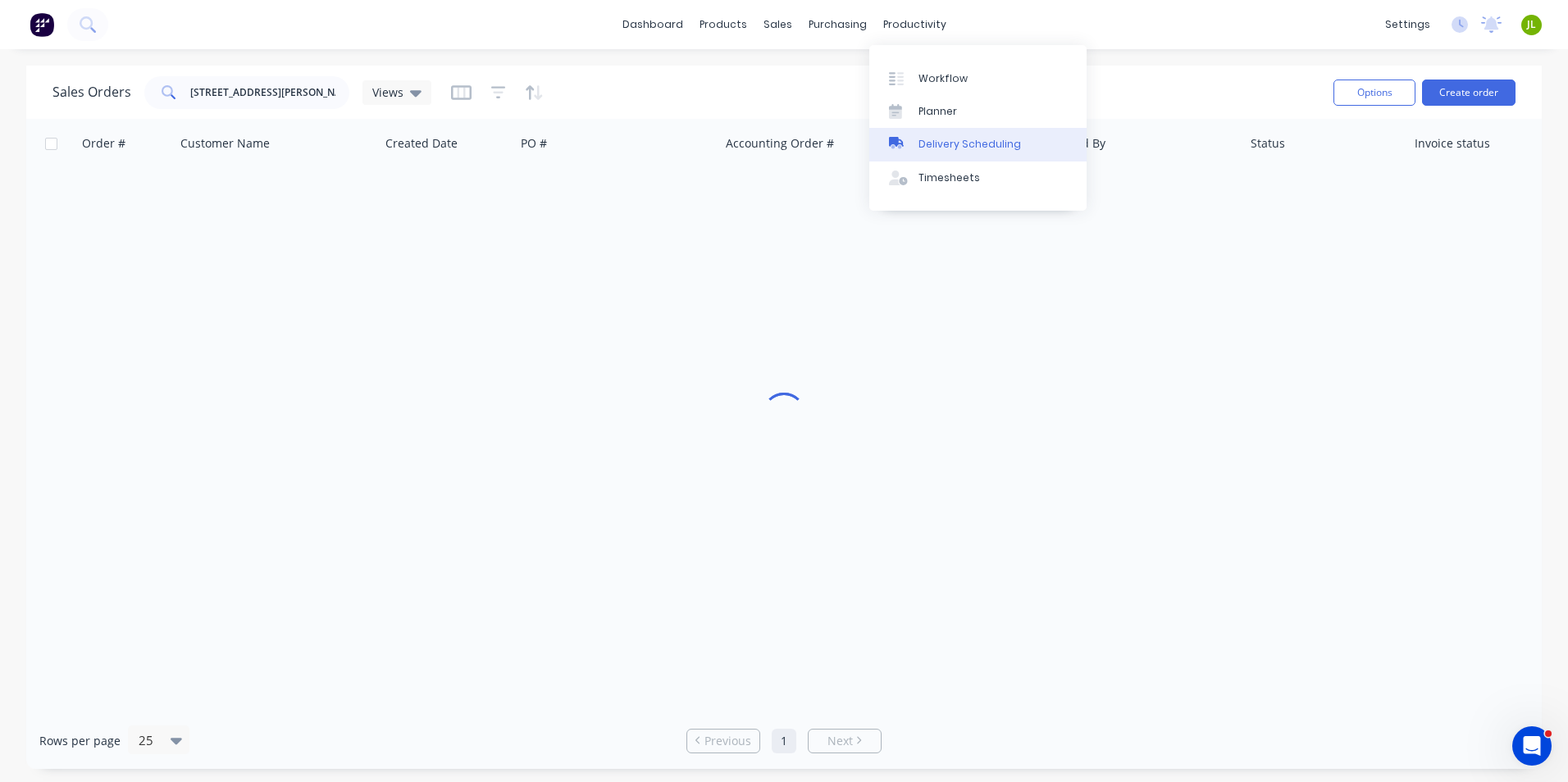
click at [922, 136] on link "Delivery Scheduling" at bounding box center [978, 144] width 218 height 33
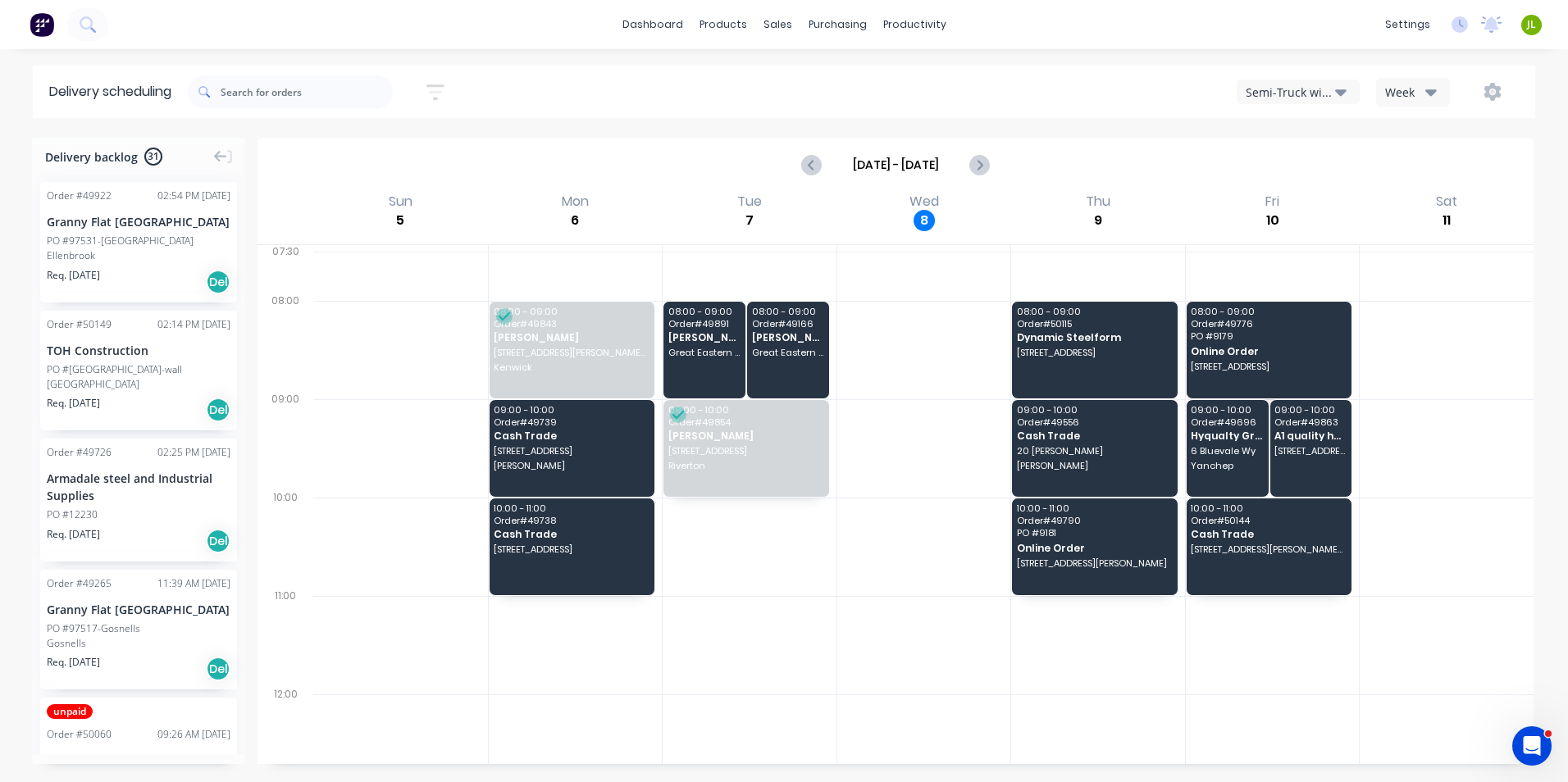
click at [1273, 104] on div "Semi-Truck with Hiab Week" at bounding box center [1182, 92] width 674 height 29
click at [1285, 93] on div "Semi-Truck with Hiab" at bounding box center [1291, 92] width 89 height 17
click at [1271, 191] on div "Utes Delivery" at bounding box center [1318, 199] width 162 height 33
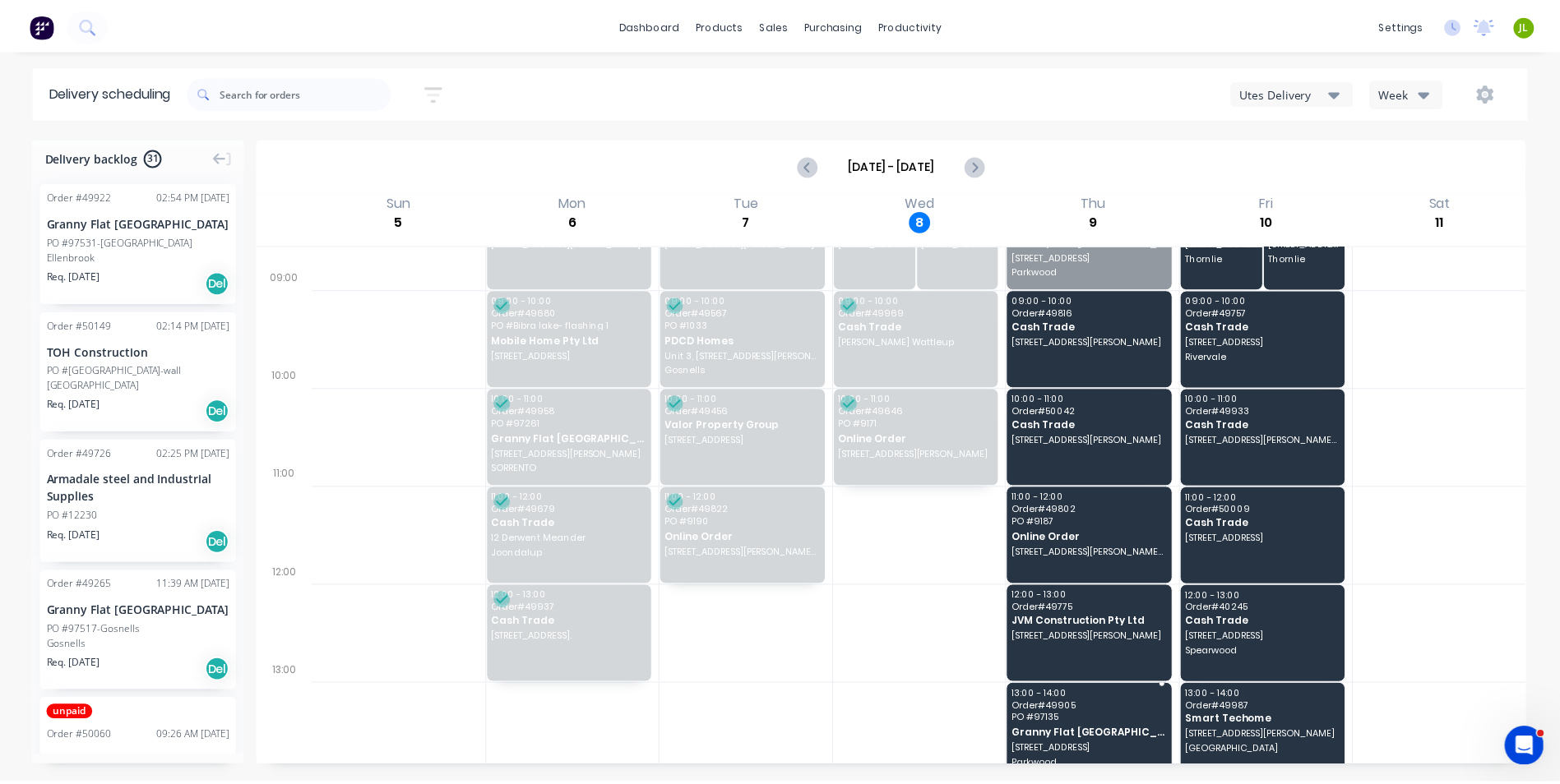
scroll to position [156, 0]
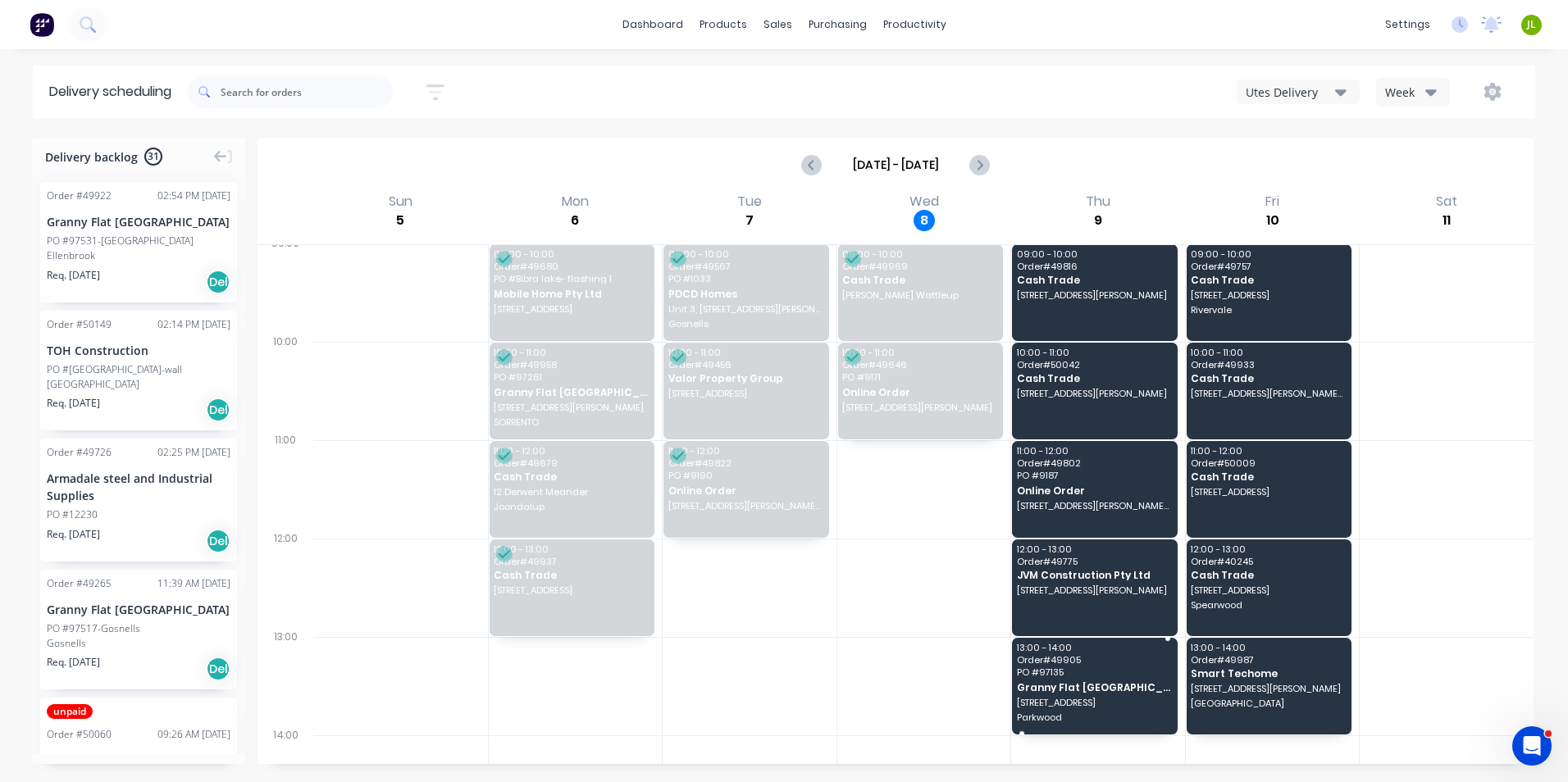
drag, startPoint x: 1115, startPoint y: 291, endPoint x: 1109, endPoint y: 697, distance: 406.0
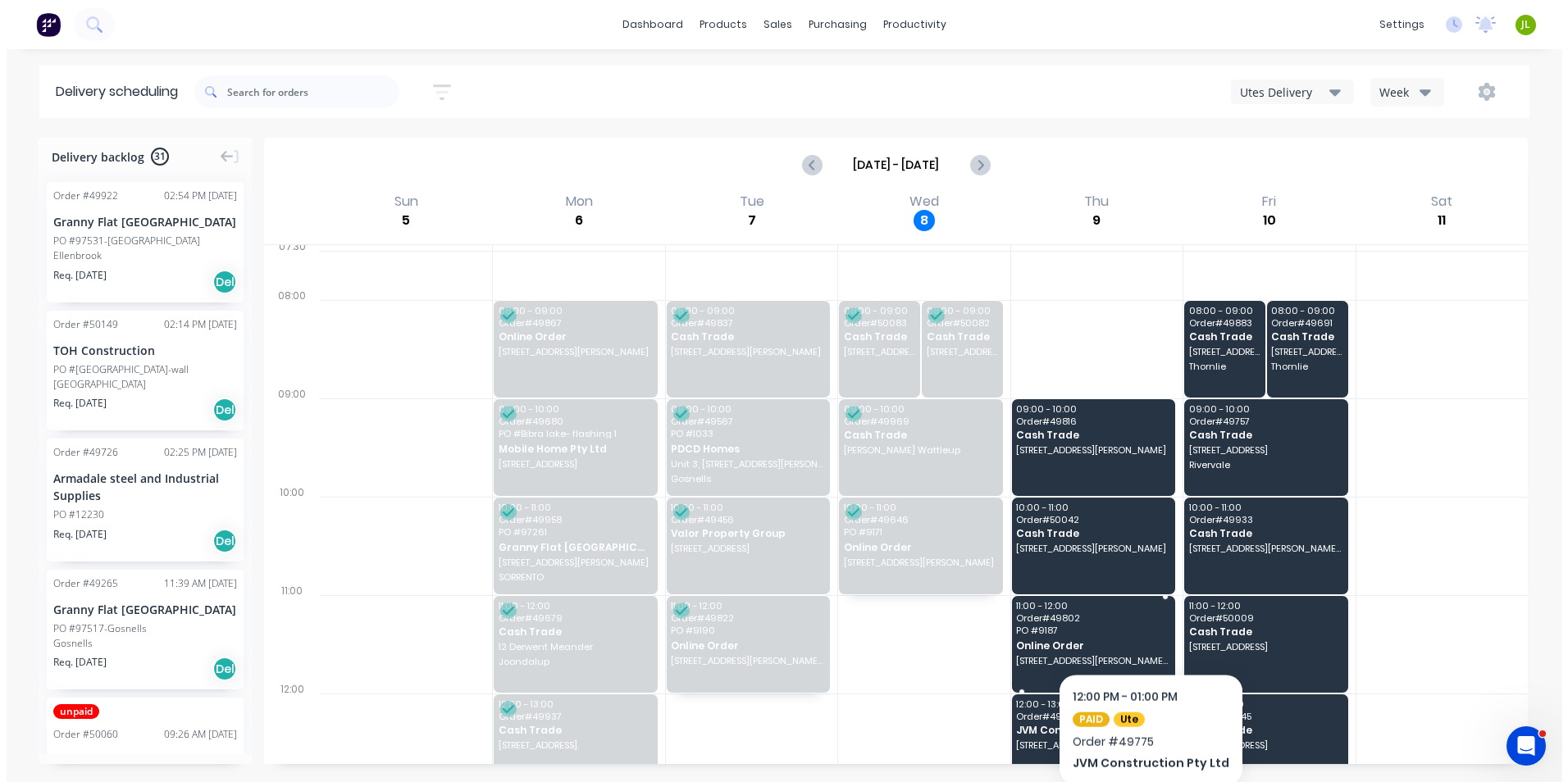
scroll to position [0, 0]
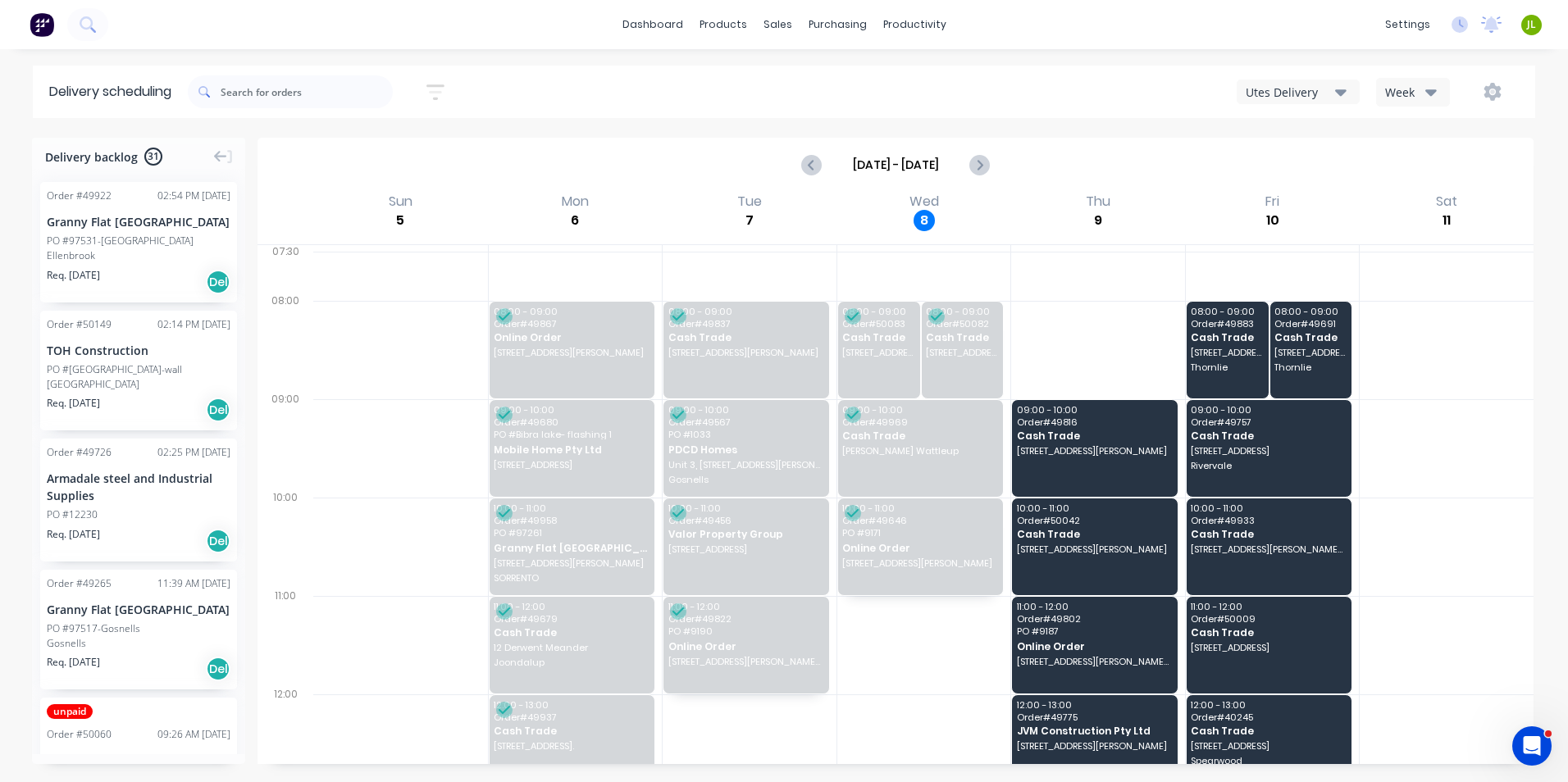
click at [1057, 113] on div "Sort by Most recent Created date Required date Order number Customer name Most …" at bounding box center [862, 92] width 1348 height 46
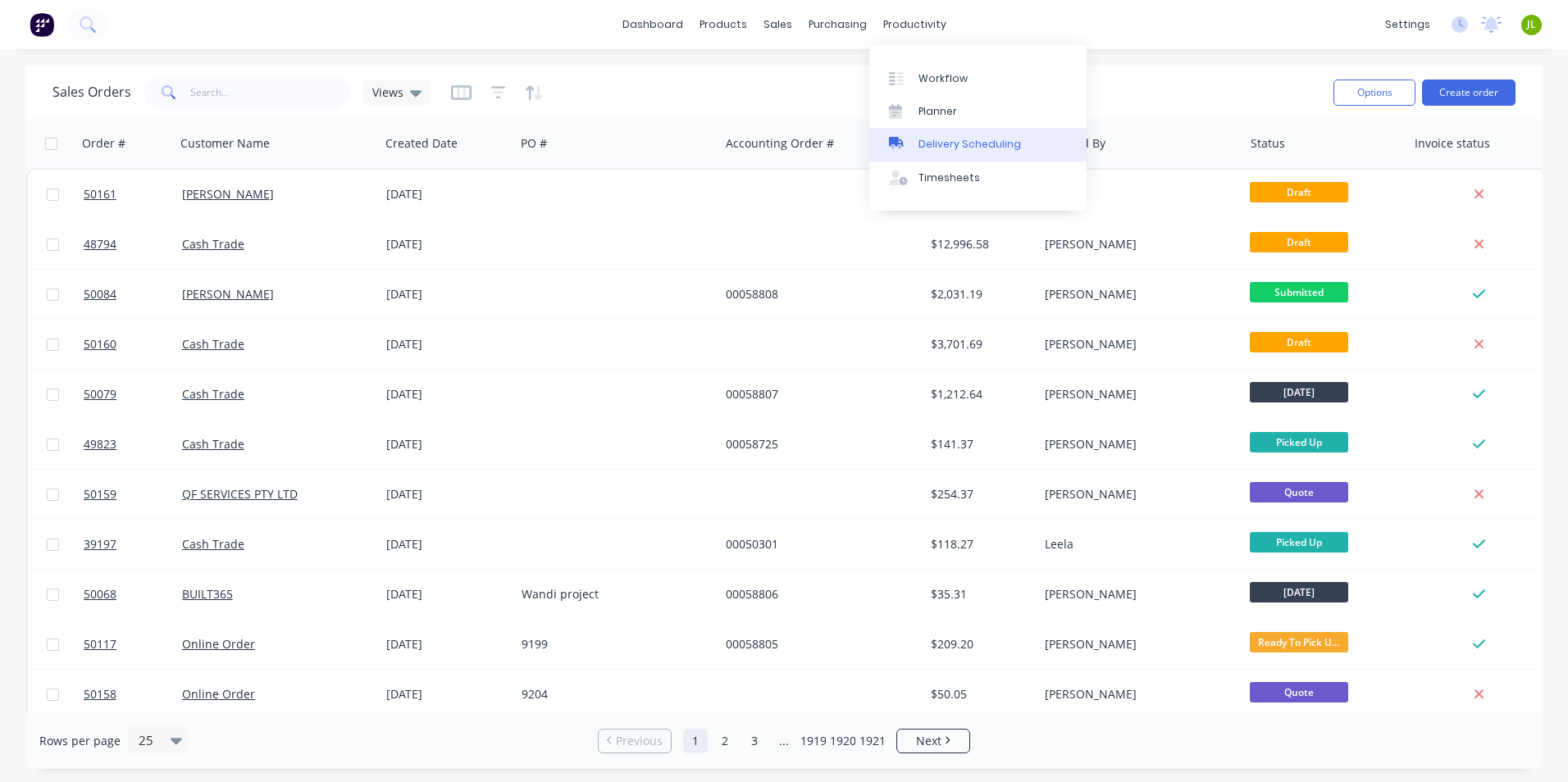
click at [919, 145] on div "Delivery Scheduling" at bounding box center [970, 144] width 103 height 15
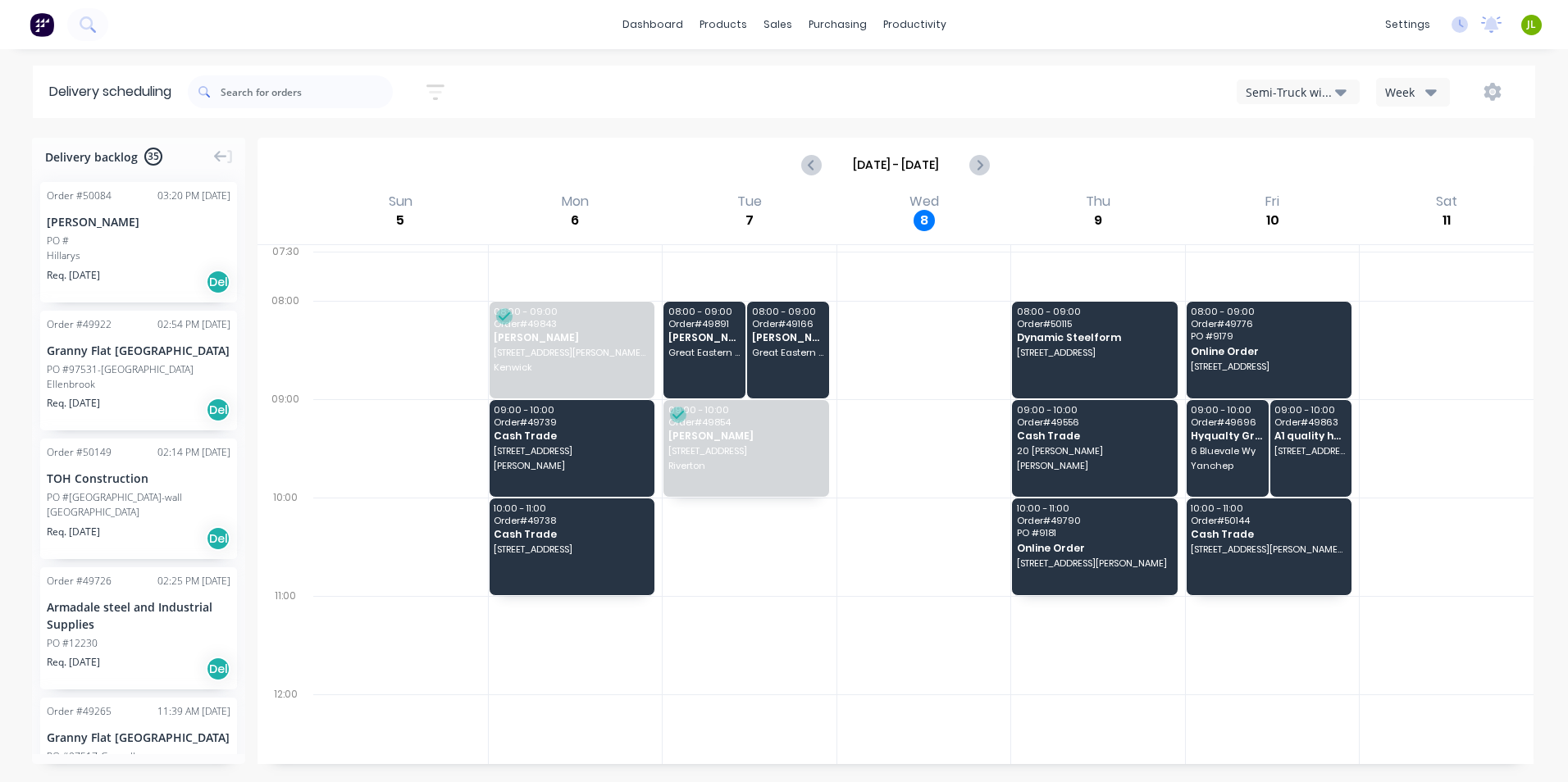
click at [1268, 97] on div "Semi-Truck with Hiab" at bounding box center [1291, 92] width 89 height 17
click at [1265, 188] on div "Utes Delivery" at bounding box center [1318, 199] width 162 height 33
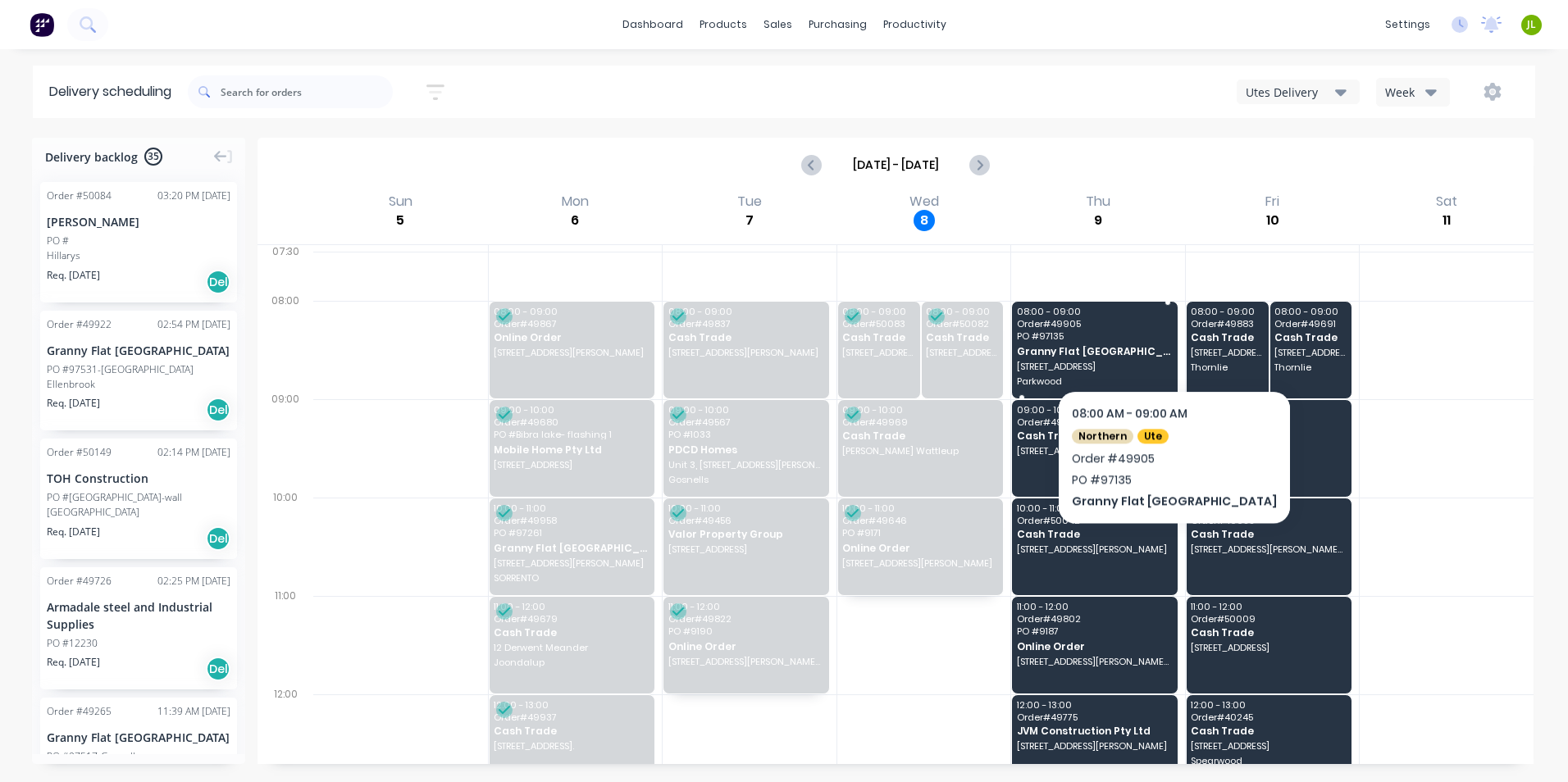
click at [1129, 340] on span "PO # 97135" at bounding box center [1094, 336] width 155 height 10
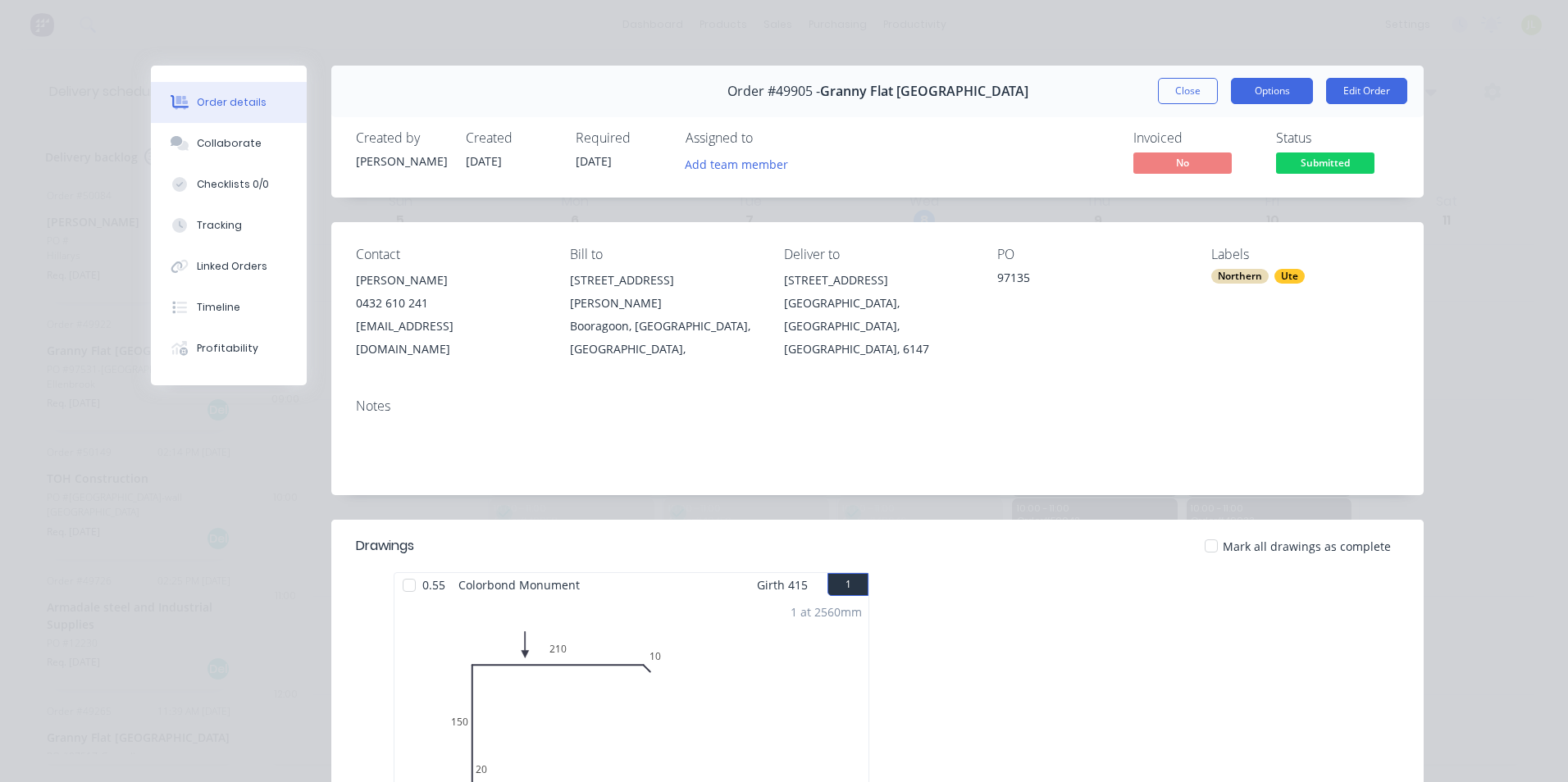
click at [1256, 87] on button "Options" at bounding box center [1272, 91] width 82 height 26
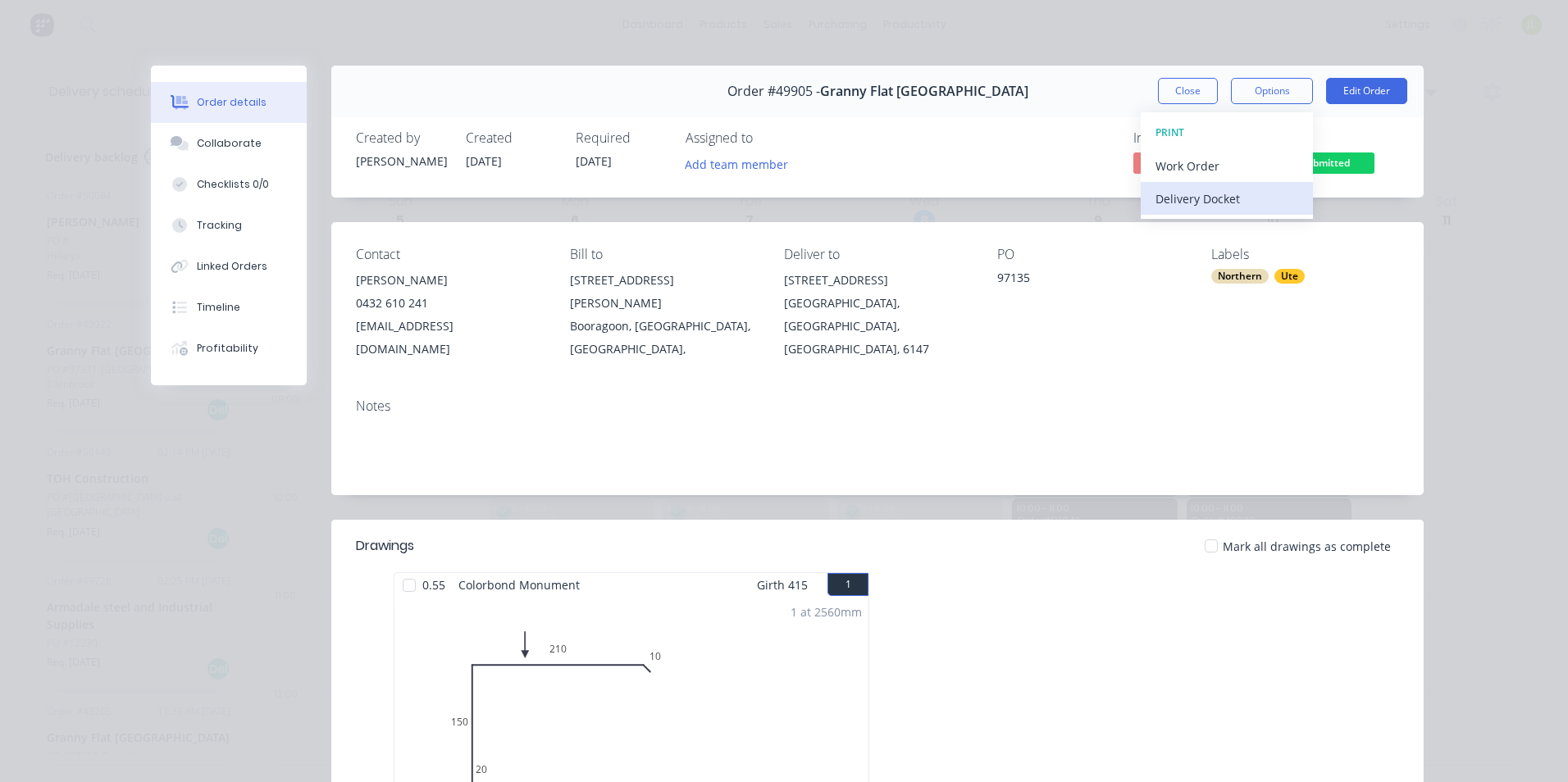
click at [1247, 191] on div "Delivery Docket" at bounding box center [1227, 199] width 143 height 24
click at [1239, 200] on div "Standard" at bounding box center [1227, 199] width 143 height 24
drag, startPoint x: 1015, startPoint y: 25, endPoint x: 1042, endPoint y: 42, distance: 31.9
click at [1015, 25] on div "Order details Collaborate Checklists 0/0 Tracking Linked Orders Timeline Profit…" at bounding box center [784, 391] width 1568 height 782
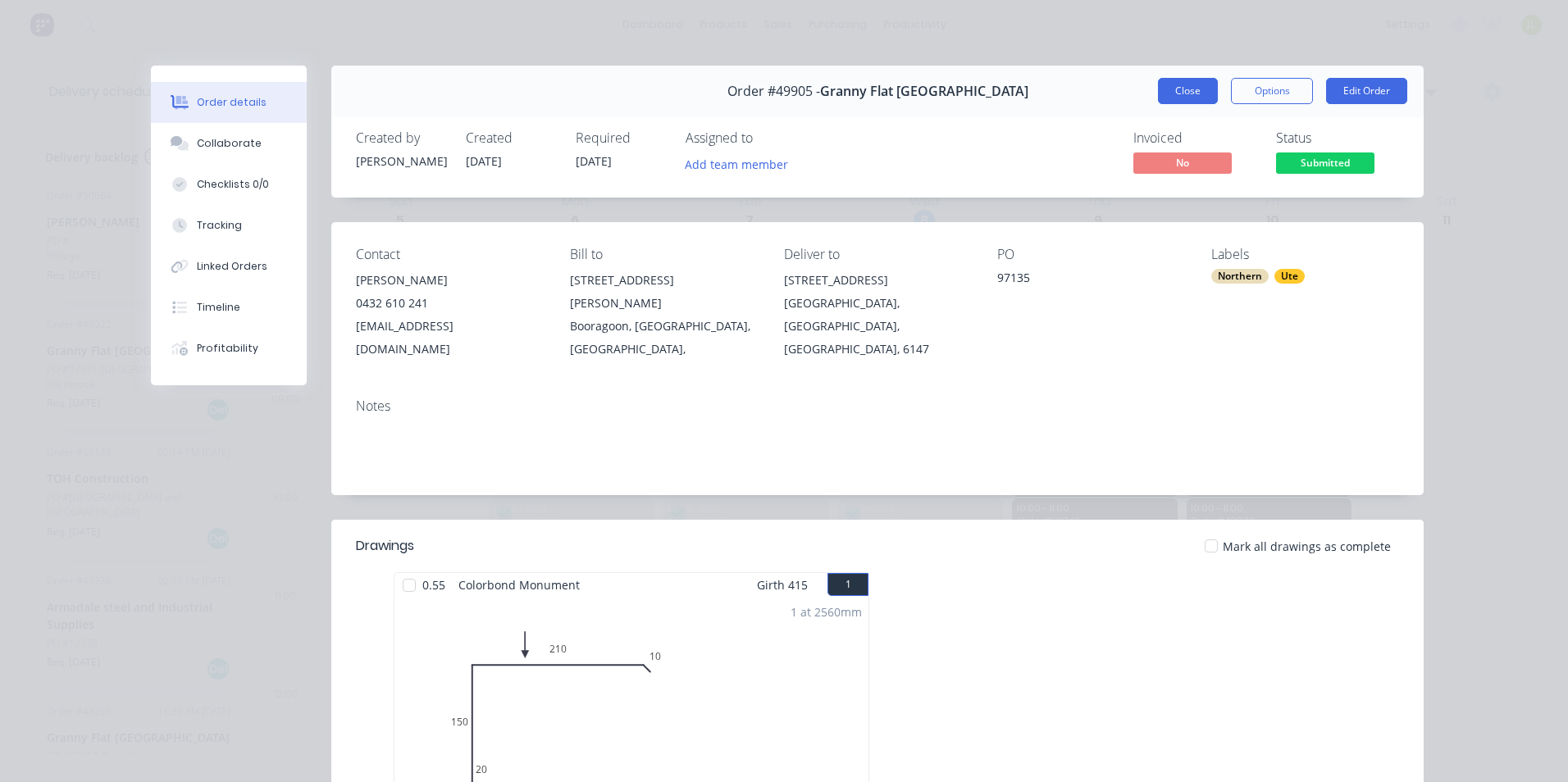
click at [1192, 95] on button "Close" at bounding box center [1187, 91] width 60 height 26
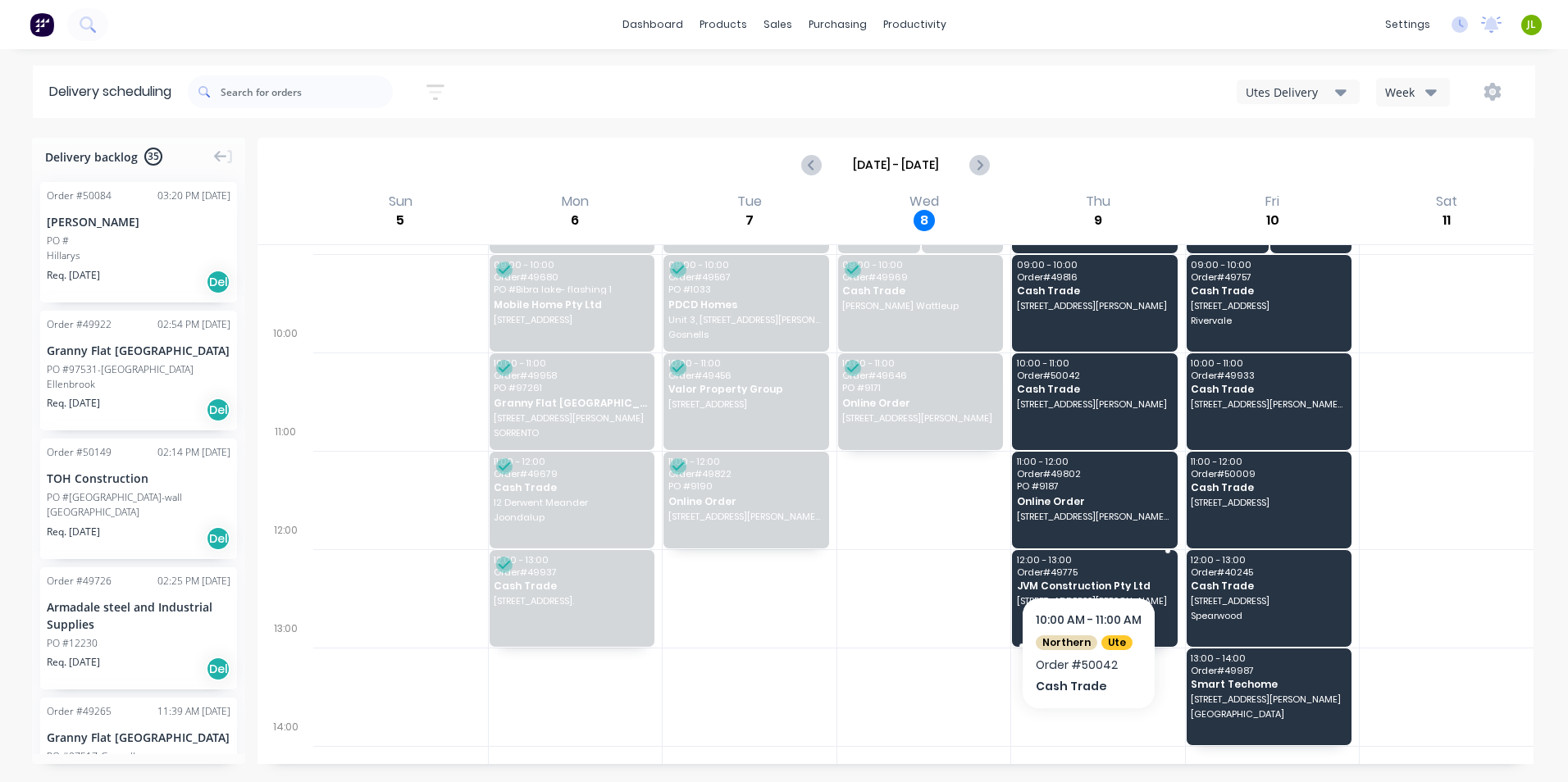
scroll to position [164, 0]
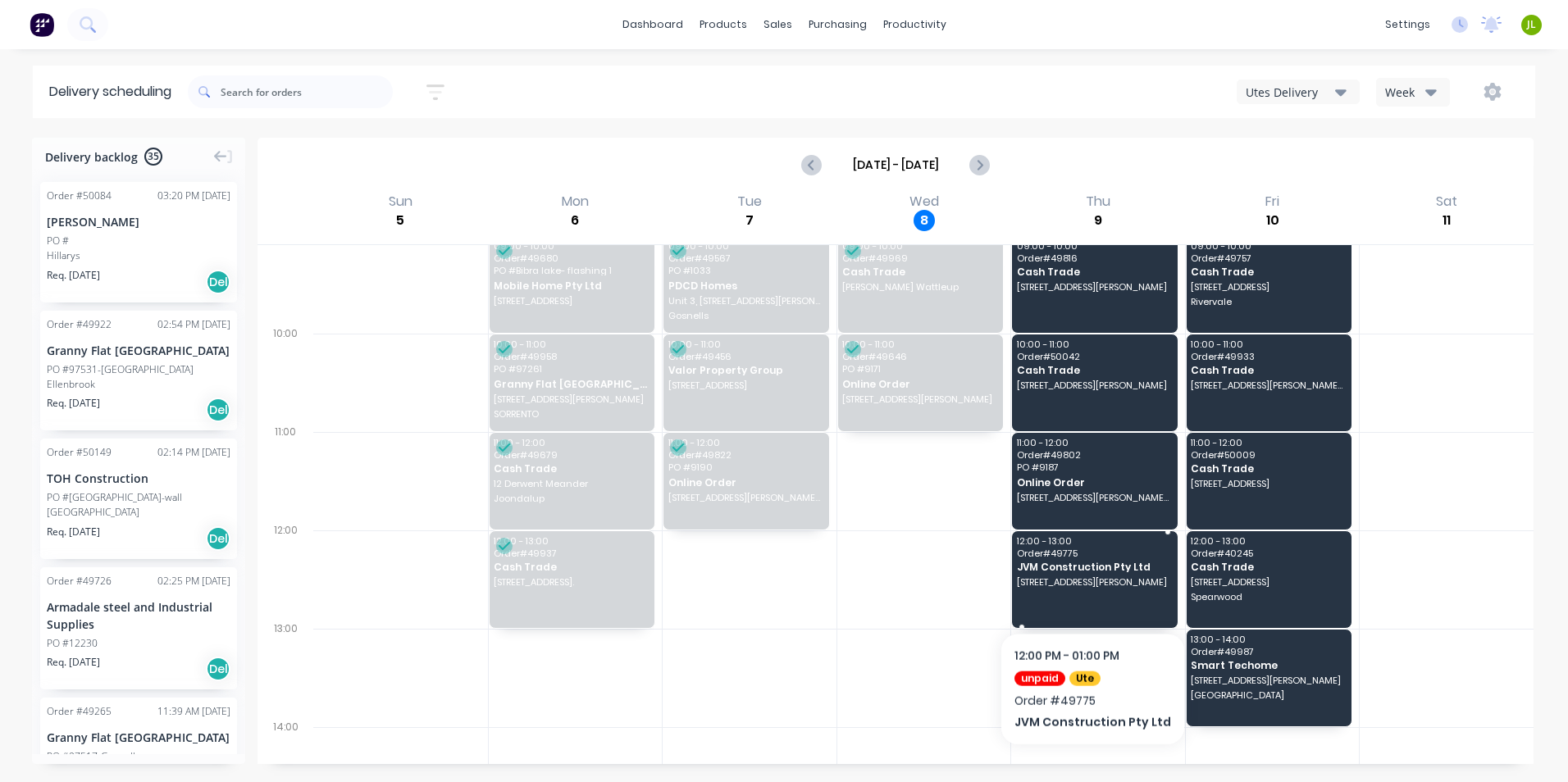
click at [1087, 590] on div "12:00 - 13:00 Order # 49775 JVM Construction Pty Ltd 128 Kelvin Rd, Maddington …" at bounding box center [1094, 579] width 166 height 97
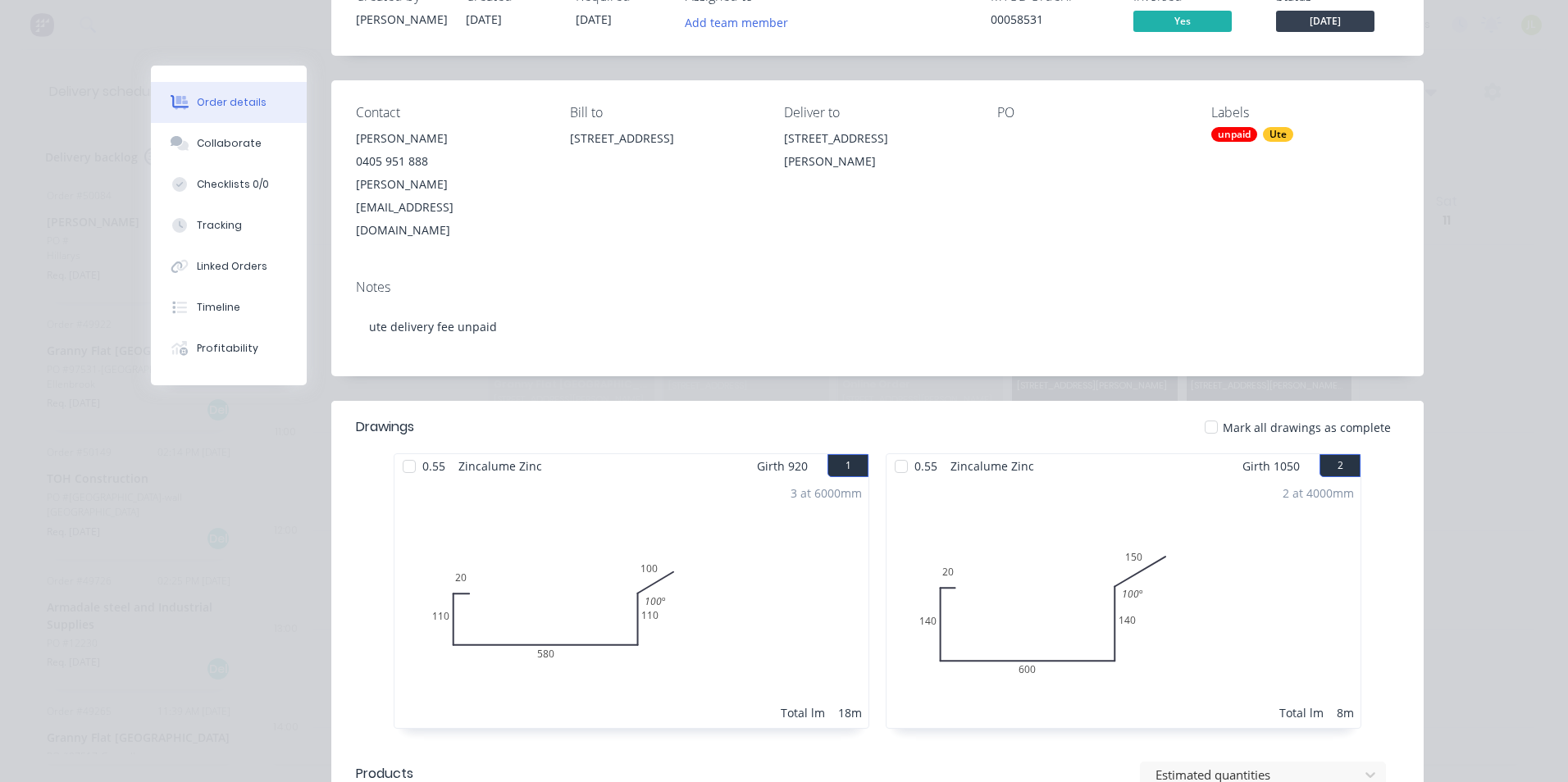
scroll to position [0, 0]
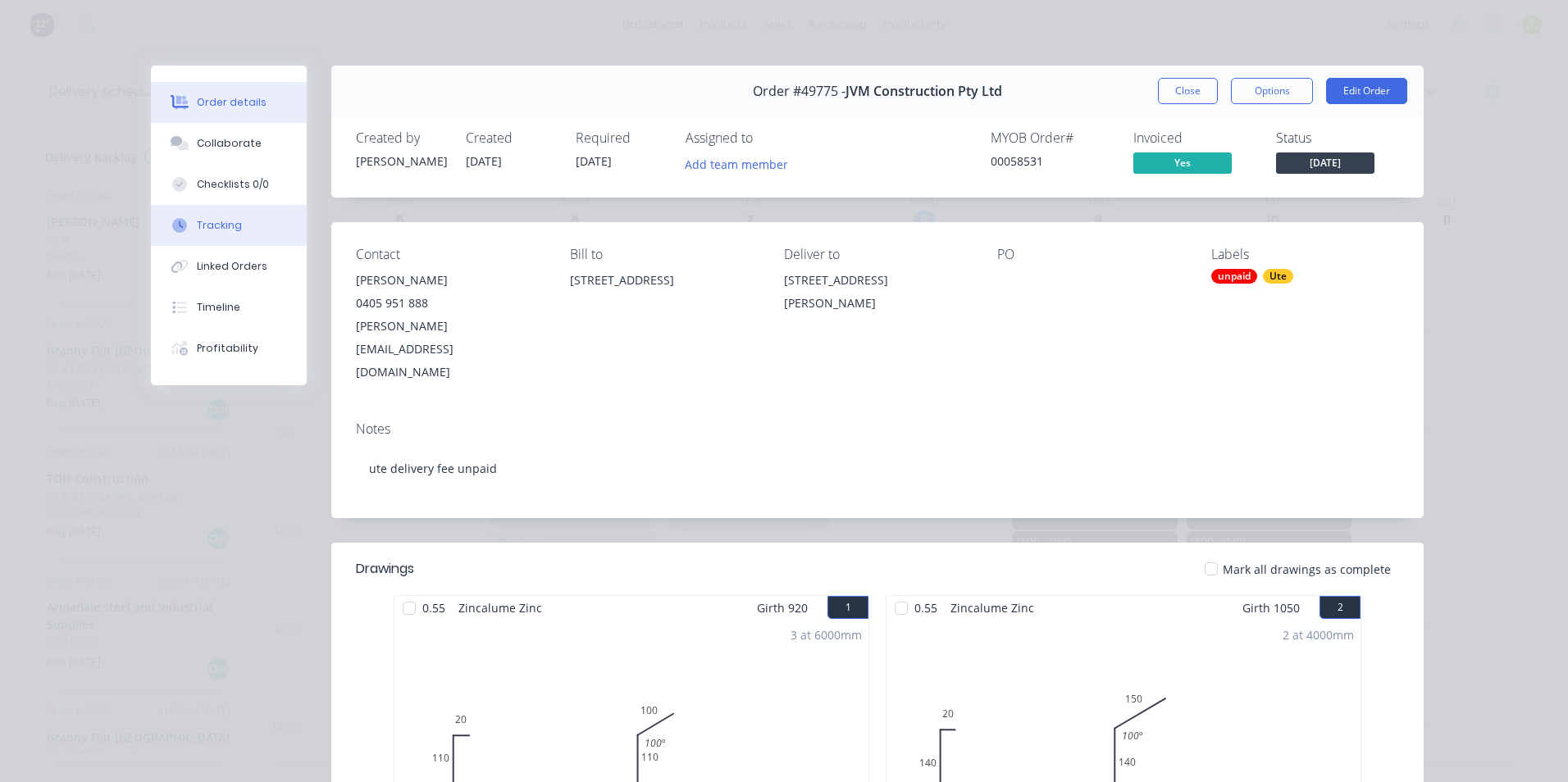
click at [222, 222] on div "Tracking" at bounding box center [219, 226] width 45 height 15
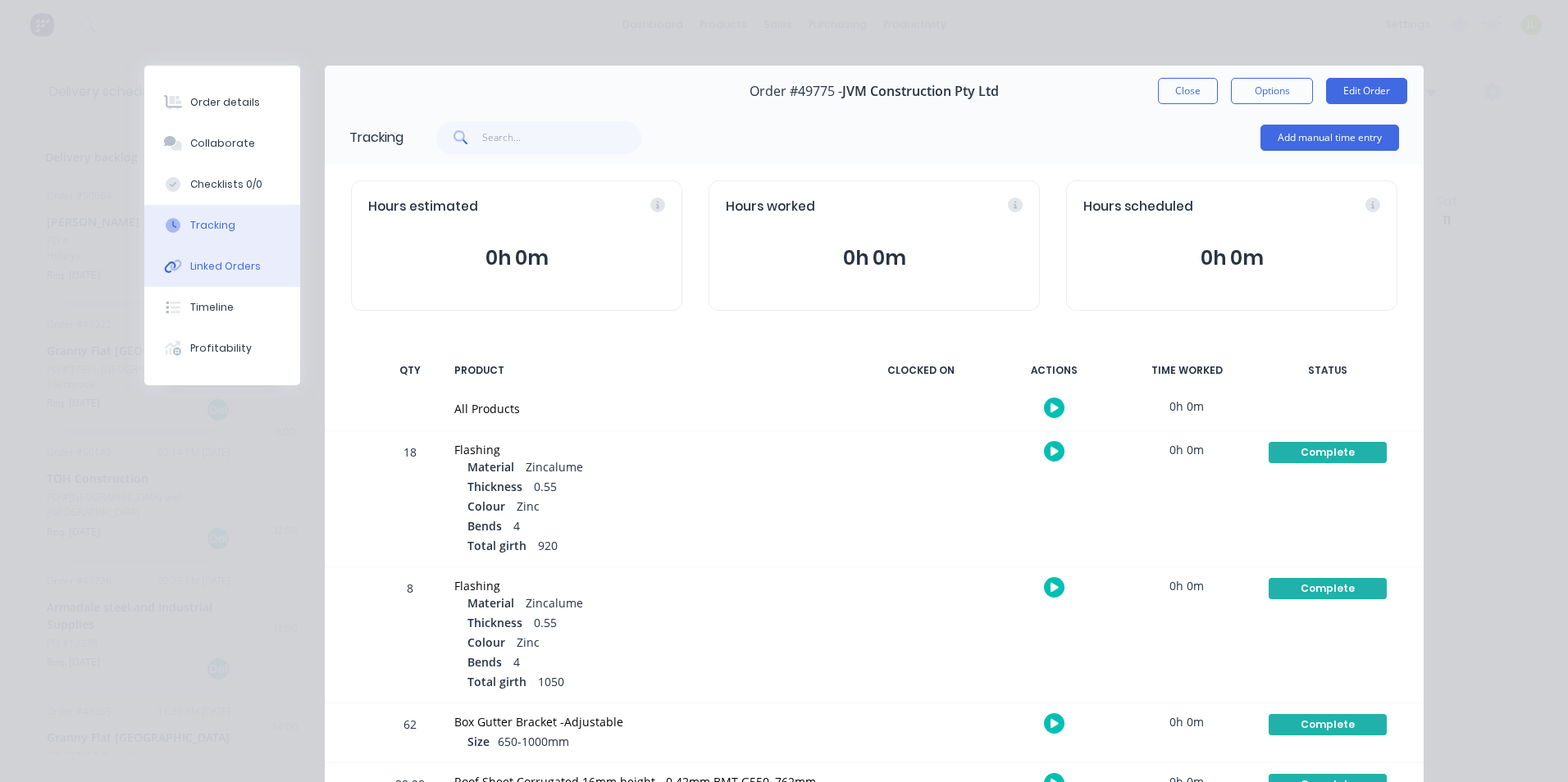
click at [226, 265] on div "Linked Orders" at bounding box center [225, 266] width 71 height 15
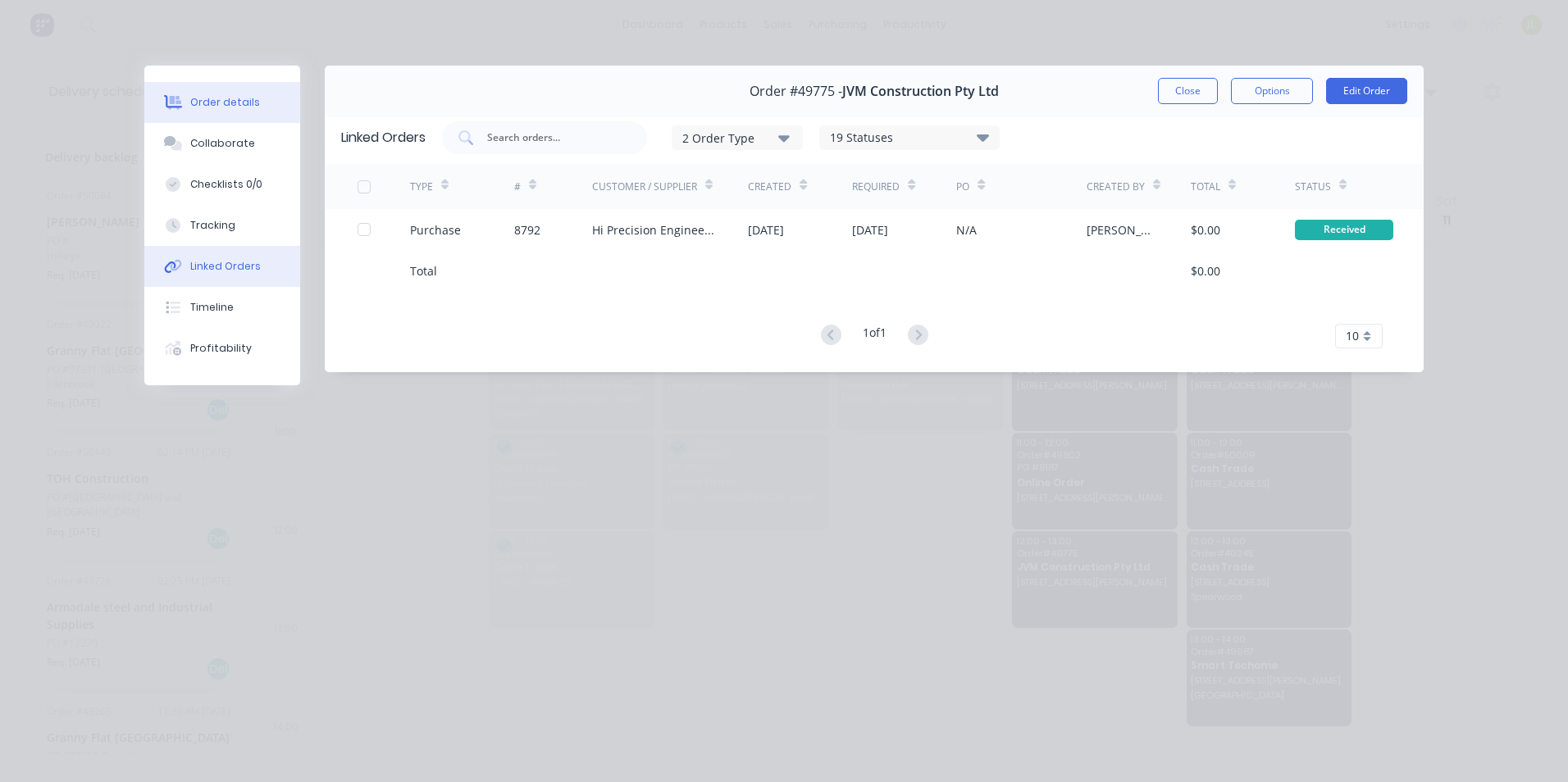
click at [202, 93] on button "Order details" at bounding box center [222, 102] width 155 height 41
